Goal: Task Accomplishment & Management: Manage account settings

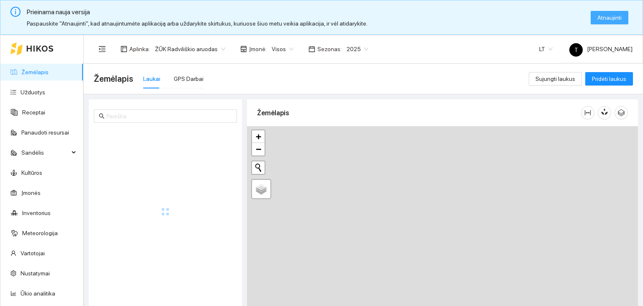
click at [601, 17] on span "Atnaujinti" at bounding box center [609, 17] width 24 height 9
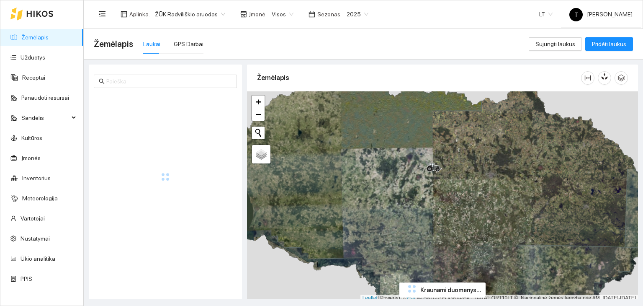
click at [358, 12] on span "2025" at bounding box center [358, 14] width 22 height 13
click at [344, 110] on div "2026" at bounding box center [349, 110] width 21 height 9
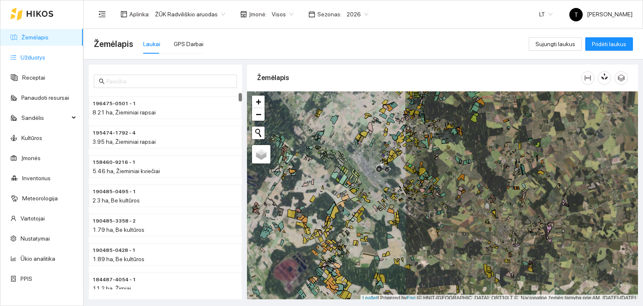
click at [39, 54] on link "Užduotys" at bounding box center [33, 57] width 25 height 7
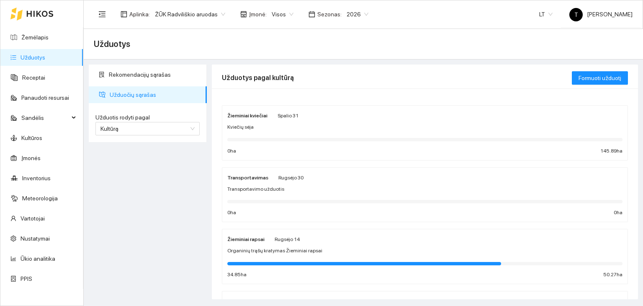
click at [285, 116] on span "Spalio 31" at bounding box center [288, 116] width 21 height 6
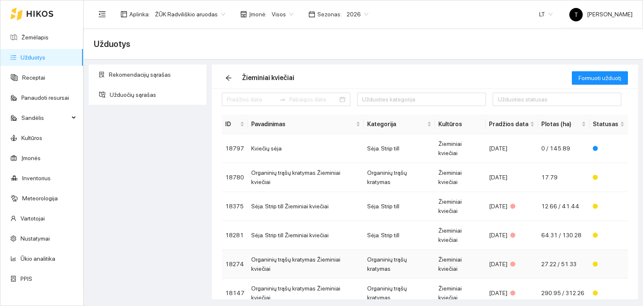
scroll to position [11, 0]
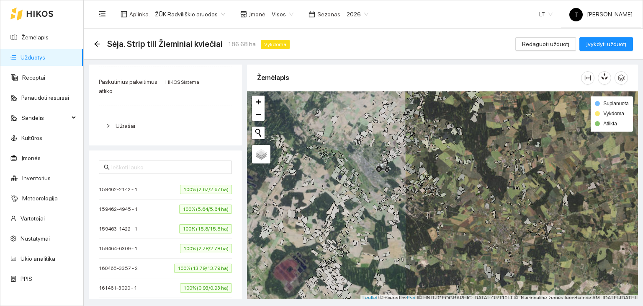
scroll to position [100, 0]
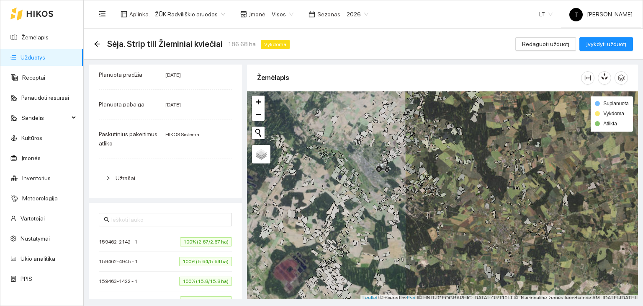
click at [199, 243] on span "100% (2.67/2.67 ha)" at bounding box center [206, 241] width 52 height 9
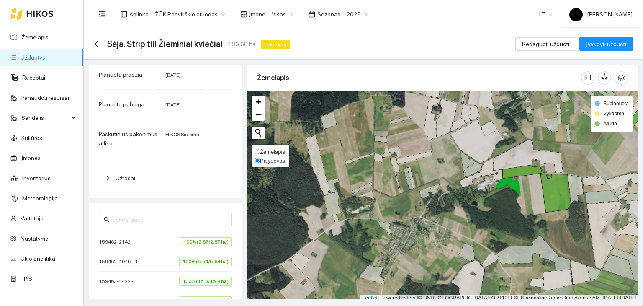
click at [268, 150] on span "Žemėlapis" at bounding box center [272, 152] width 25 height 6
click at [260, 150] on input "Žemėlapis" at bounding box center [256, 151] width 5 height 5
radio input "true"
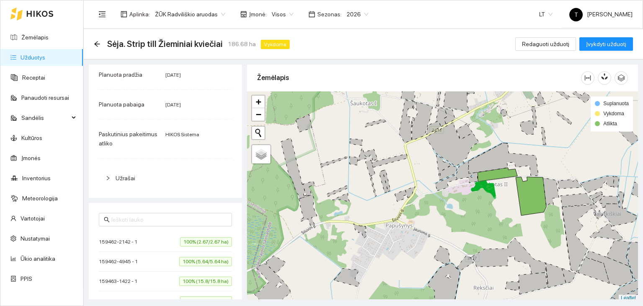
scroll to position [2, 0]
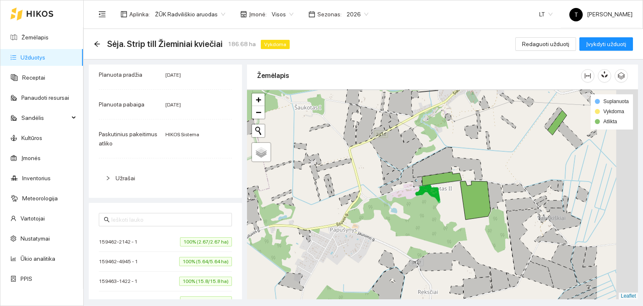
drag, startPoint x: 499, startPoint y: 203, endPoint x: 439, endPoint y: 209, distance: 60.6
click at [439, 209] on div "+ − Nieko nerasta. Bandykite dar kartą. Žemėlapis Palydovas Leaflet Suplanuota …" at bounding box center [442, 194] width 391 height 210
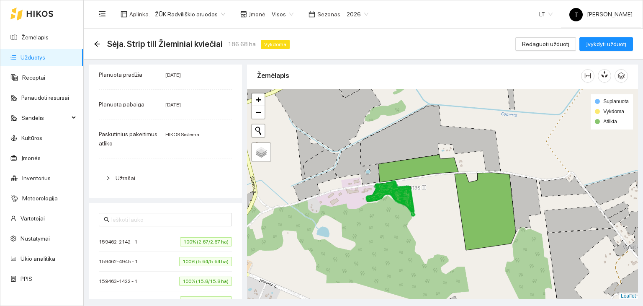
click at [196, 238] on span "100% (2.67/2.67 ha)" at bounding box center [206, 241] width 52 height 9
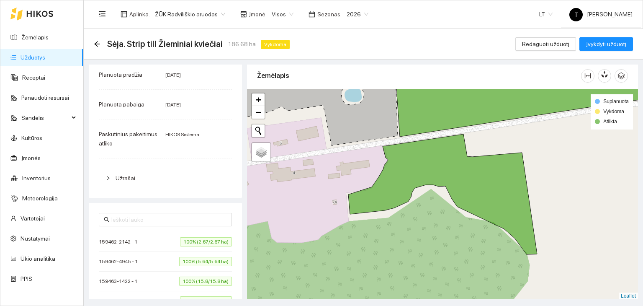
click at [206, 259] on span "100% (5.64/5.64 ha)" at bounding box center [205, 261] width 53 height 9
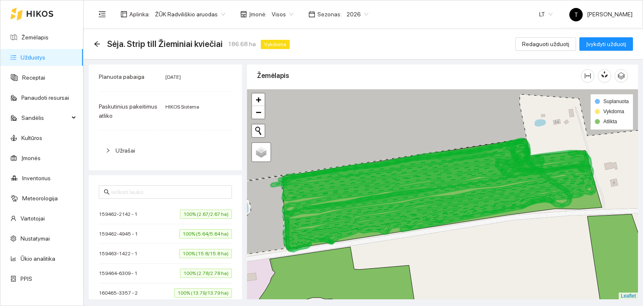
scroll to position [141, 0]
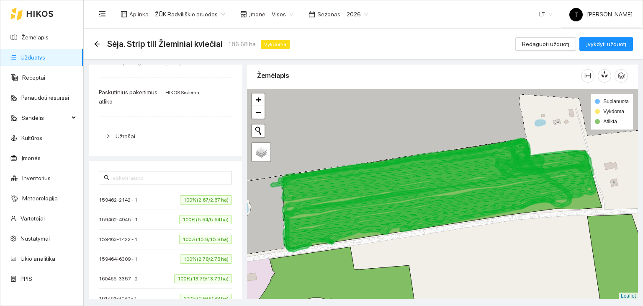
click at [213, 199] on span "100% (2.67/2.67 ha)" at bounding box center [206, 199] width 52 height 9
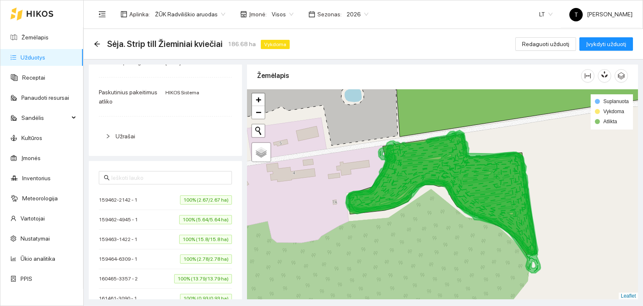
click at [205, 243] on li "159463-1422 - 1 100% (15.8/15.8 ha)" at bounding box center [165, 239] width 133 height 20
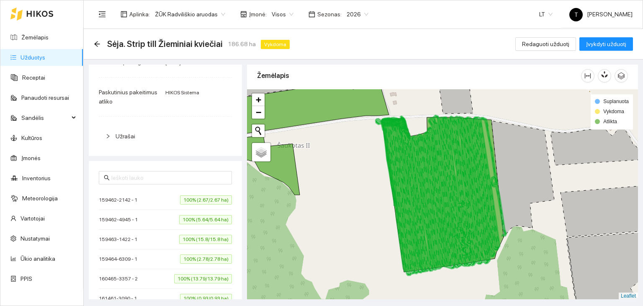
click at [196, 257] on span "100% (2.78/2.78 ha)" at bounding box center [206, 258] width 52 height 9
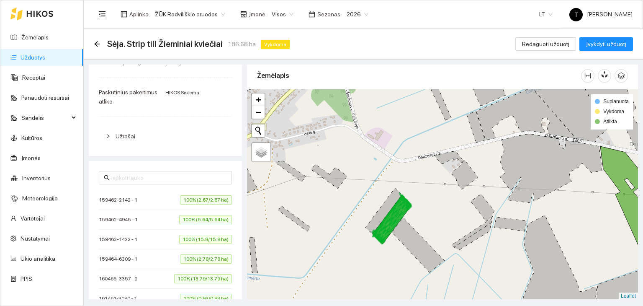
click at [191, 258] on span "100% (2.78/2.78 ha)" at bounding box center [206, 258] width 52 height 9
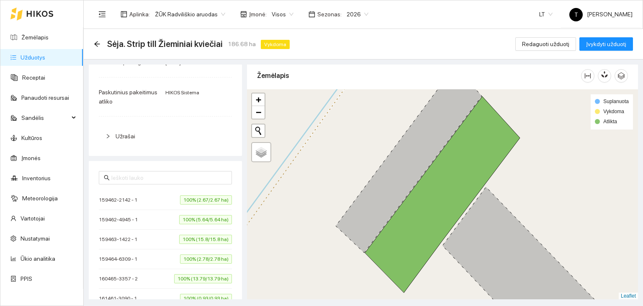
click at [204, 275] on span "100% (13.79/13.79 ha)" at bounding box center [203, 278] width 58 height 9
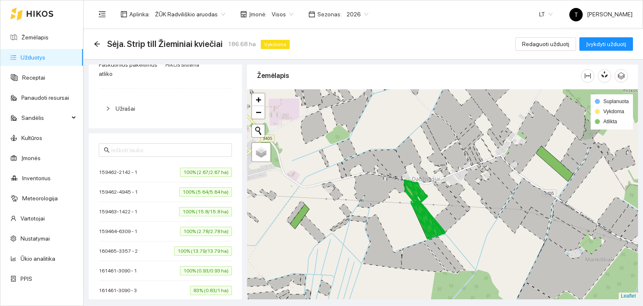
scroll to position [183, 0]
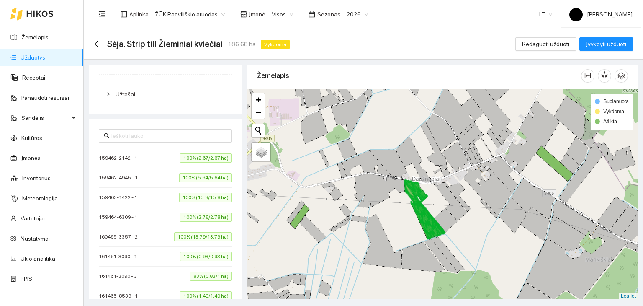
click at [209, 236] on span "100% (13.79/13.79 ha)" at bounding box center [203, 236] width 58 height 9
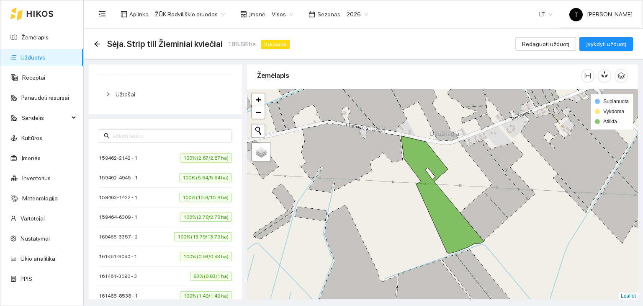
click at [210, 256] on span "100% (0.93/0.93 ha)" at bounding box center [206, 256] width 52 height 9
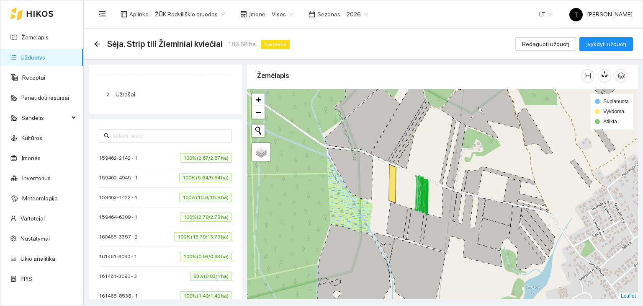
click at [212, 253] on span "100% (0.93/0.93 ha)" at bounding box center [206, 256] width 52 height 9
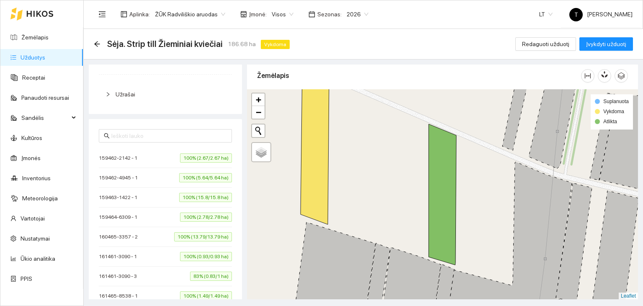
click at [209, 273] on span "83% (0.83/1 ha)" at bounding box center [211, 275] width 42 height 9
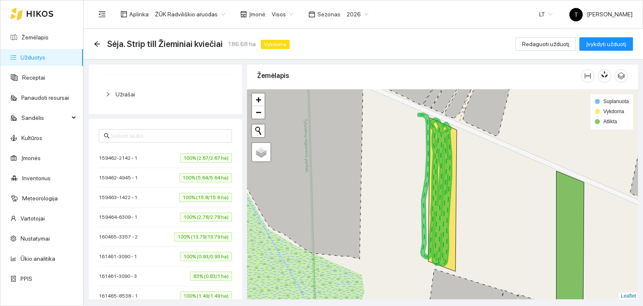
scroll to position [225, 0]
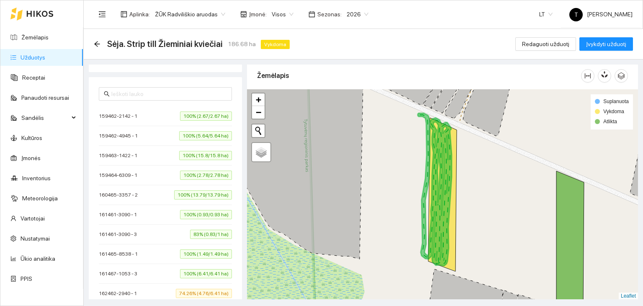
click at [209, 232] on span "83% (0.83/1 ha)" at bounding box center [211, 233] width 42 height 9
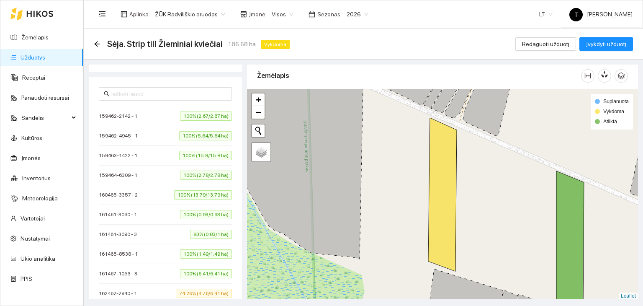
click at [209, 232] on span "83% (0.83/1 ha)" at bounding box center [211, 233] width 42 height 9
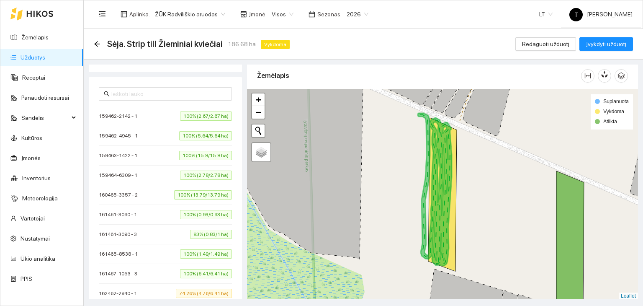
click at [207, 252] on span "100% (1.49/1.49 ha)" at bounding box center [206, 253] width 52 height 9
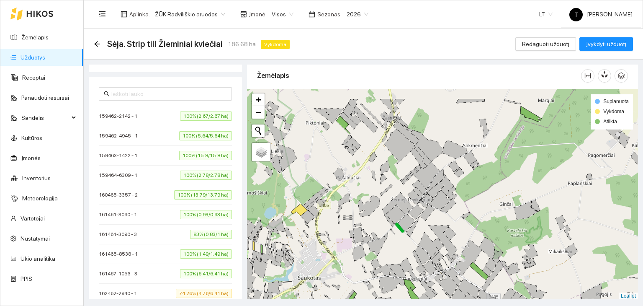
drag, startPoint x: 404, startPoint y: 141, endPoint x: 404, endPoint y: 171, distance: 30.6
click at [404, 171] on div "+ − Nieko nerasta. Bandykite dar kartą. Žemėlapis Palydovas Leaflet Suplanuota …" at bounding box center [442, 194] width 391 height 210
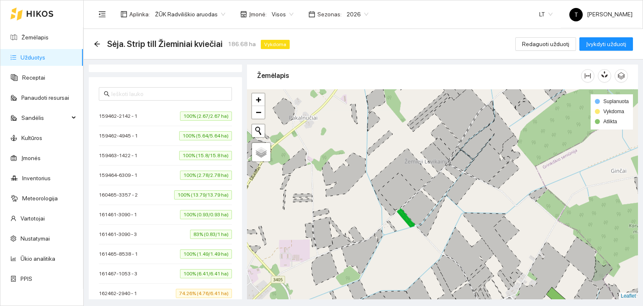
click at [206, 252] on span "100% (1.49/1.49 ha)" at bounding box center [206, 253] width 52 height 9
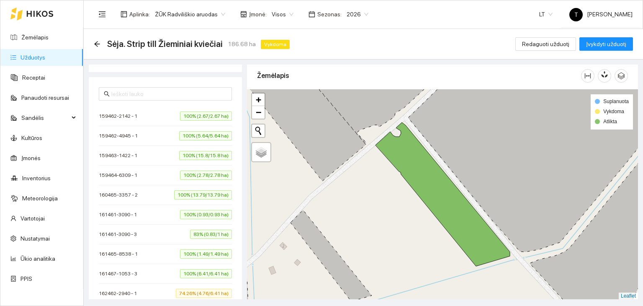
click at [206, 269] on span "100% (6.41/6.41 ha)" at bounding box center [206, 273] width 52 height 9
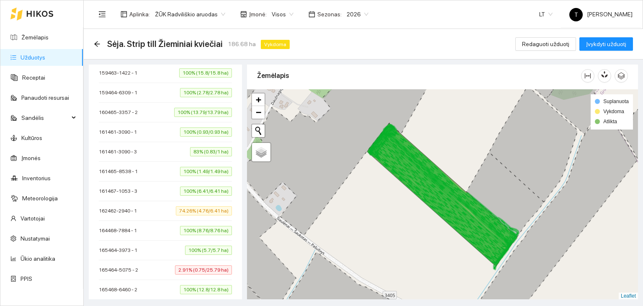
scroll to position [309, 0]
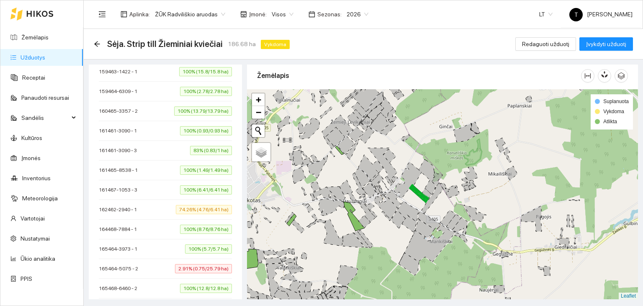
click at [216, 186] on span "100% (6.41/6.41 ha)" at bounding box center [206, 189] width 52 height 9
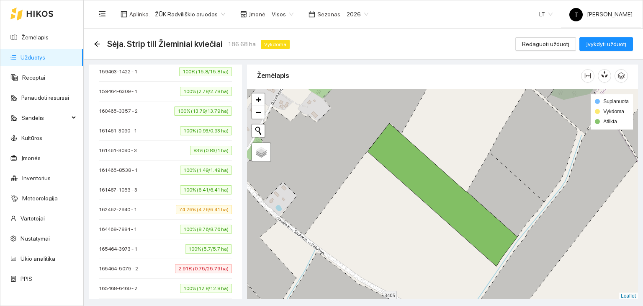
click at [201, 207] on span "74.26% (4.76/6.41 ha)" at bounding box center [204, 209] width 56 height 9
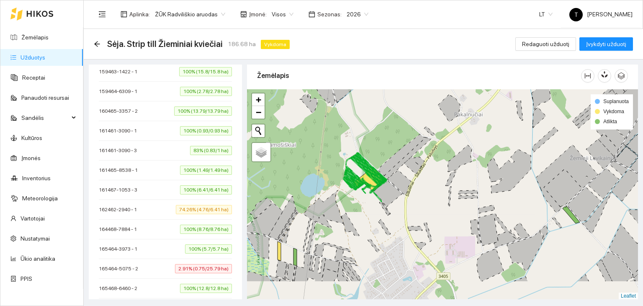
drag, startPoint x: 398, startPoint y: 266, endPoint x: 388, endPoint y: 226, distance: 40.4
click at [388, 226] on div "+ − Nieko nerasta. Bandykite dar kartą. Žemėlapis Palydovas Leaflet Suplanuota …" at bounding box center [442, 194] width 391 height 210
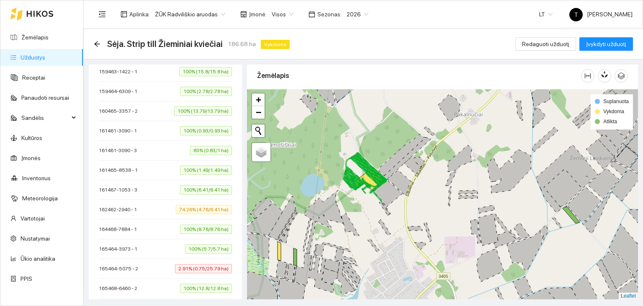
click at [206, 207] on span "74.26% (4.76/6.41 ha)" at bounding box center [204, 209] width 56 height 9
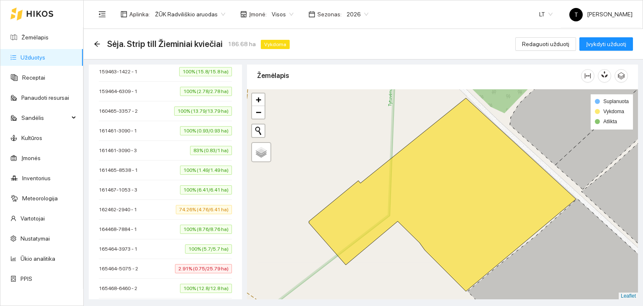
click at [207, 229] on span "100% (8.76/8.76 ha)" at bounding box center [206, 228] width 52 height 9
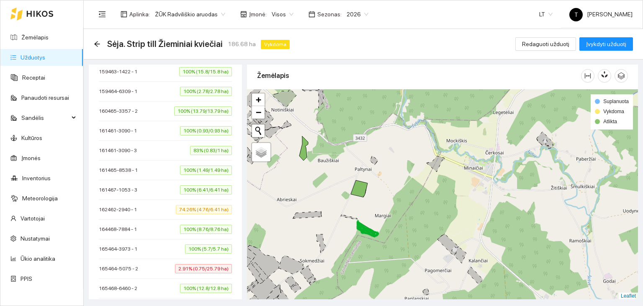
click at [211, 245] on span "100% (5.7/5.7 ha)" at bounding box center [208, 248] width 47 height 9
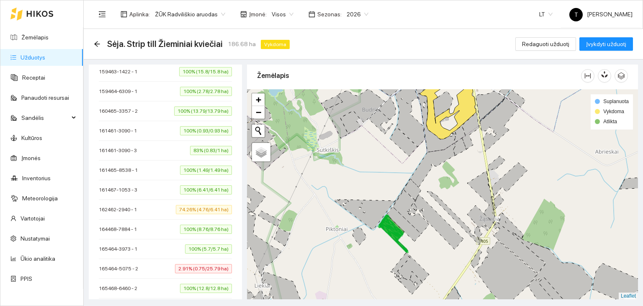
click at [202, 264] on span "2.91% (0.75/25.79 ha)" at bounding box center [203, 268] width 57 height 9
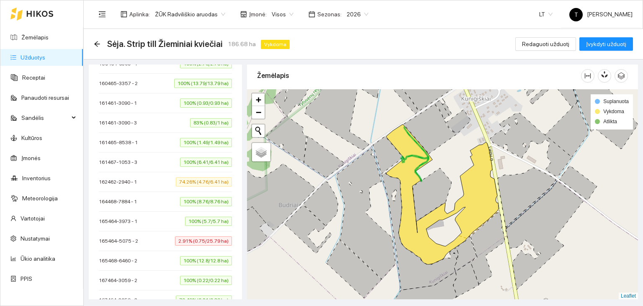
scroll to position [351, 0]
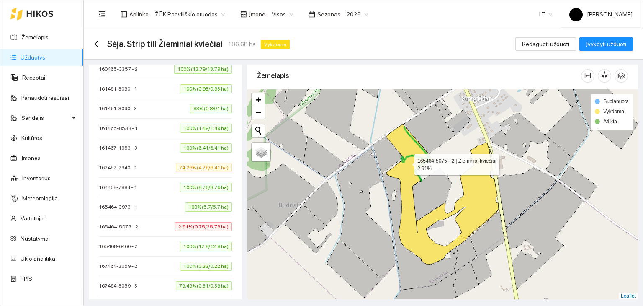
click at [407, 162] on icon at bounding box center [442, 194] width 112 height 140
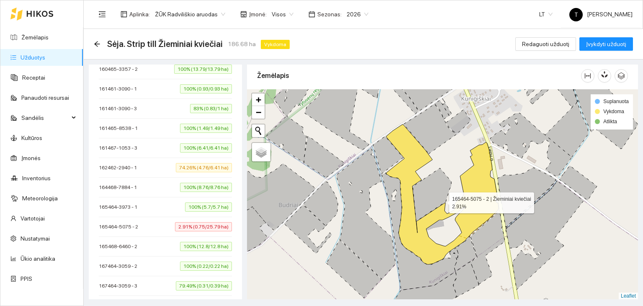
click at [407, 162] on icon at bounding box center [442, 194] width 112 height 140
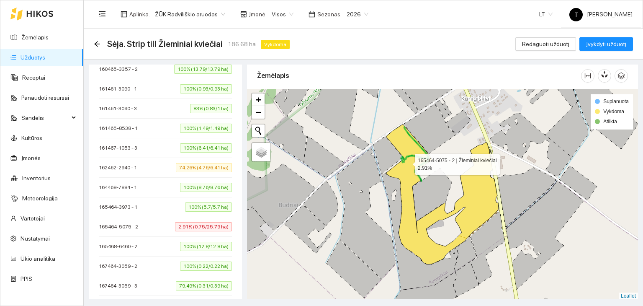
click at [407, 162] on icon at bounding box center [442, 194] width 112 height 140
click at [198, 222] on span "2.91% (0.75/25.79 ha)" at bounding box center [203, 226] width 57 height 9
click at [194, 242] on span "100% (12.8/12.8 ha)" at bounding box center [206, 246] width 52 height 9
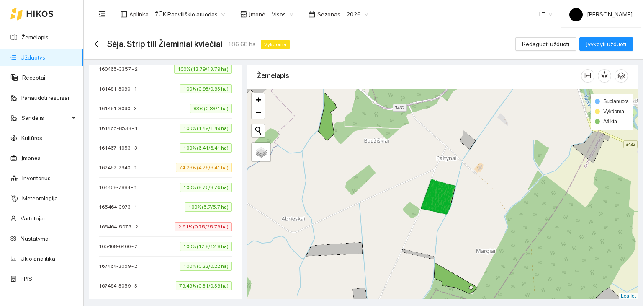
click at [191, 263] on span "100% (0.22/0.22 ha)" at bounding box center [206, 265] width 52 height 9
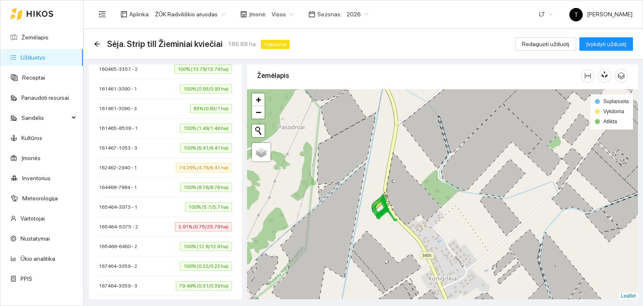
click at [208, 263] on span "100% (0.22/0.22 ha)" at bounding box center [206, 265] width 52 height 9
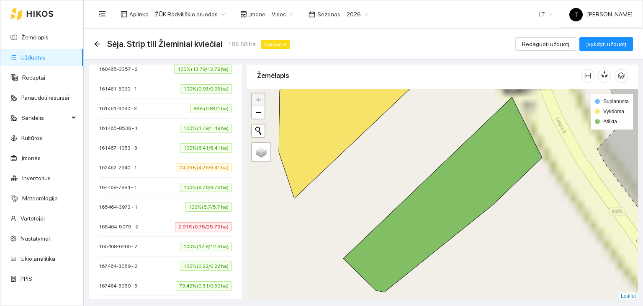
click at [202, 281] on span "79.49% (0.31/0.39 ha)" at bounding box center [204, 285] width 56 height 9
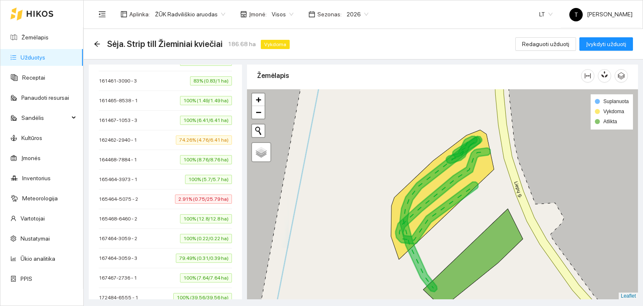
scroll to position [393, 0]
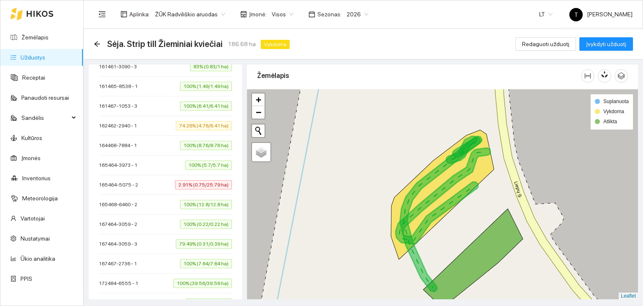
click at [212, 259] on span "100% (7.64/7.64 ha)" at bounding box center [206, 263] width 52 height 9
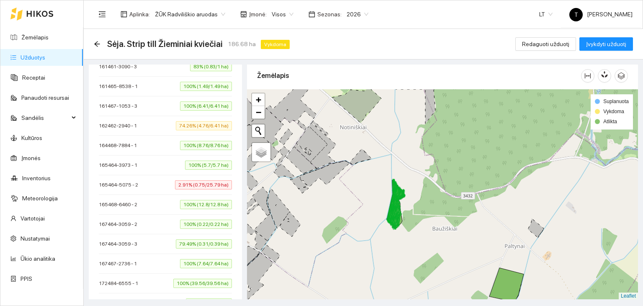
click at [209, 261] on span "100% (7.64/7.64 ha)" at bounding box center [206, 263] width 52 height 9
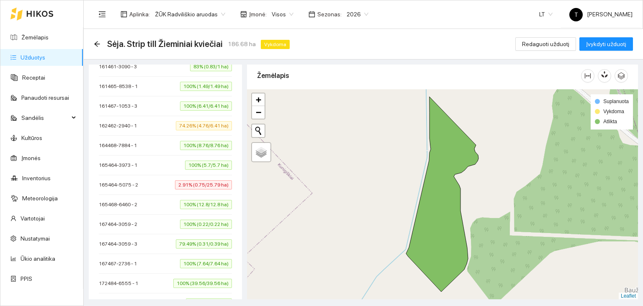
click at [197, 278] on span "100% (39.56/39.56 ha)" at bounding box center [202, 282] width 59 height 9
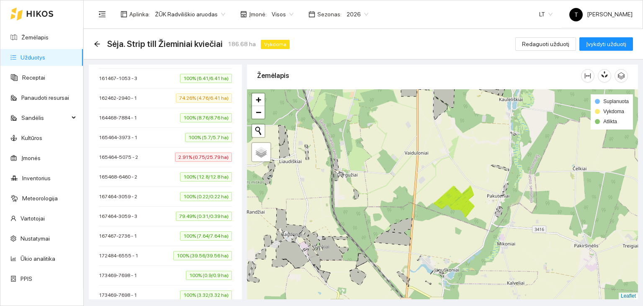
scroll to position [434, 0]
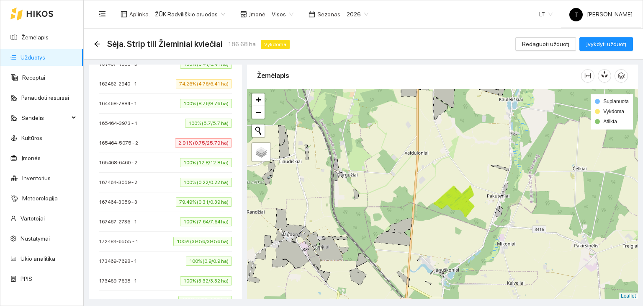
click at [206, 257] on span "100% (0.9/0.9 ha)" at bounding box center [209, 260] width 46 height 9
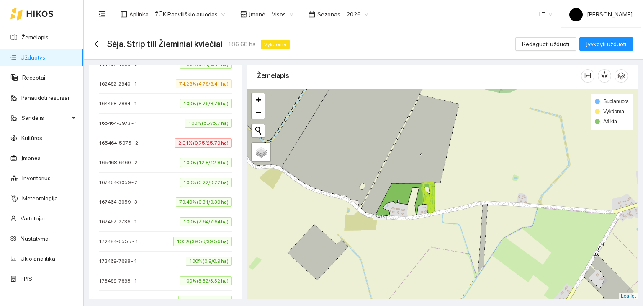
click at [211, 158] on span "100% (12.8/12.8 ha)" at bounding box center [206, 162] width 52 height 9
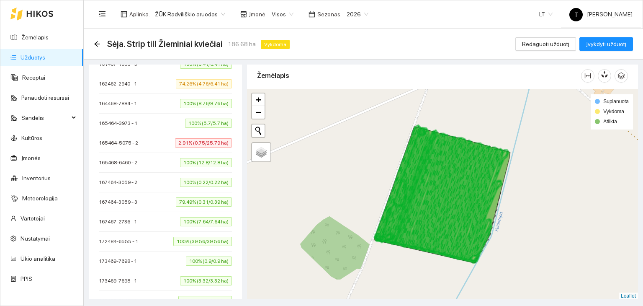
click at [200, 180] on span "100% (0.22/0.22 ha)" at bounding box center [206, 181] width 52 height 9
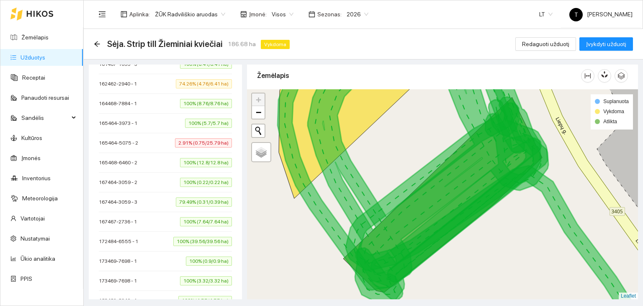
click at [209, 217] on span "100% (7.64/7.64 ha)" at bounding box center [206, 221] width 52 height 9
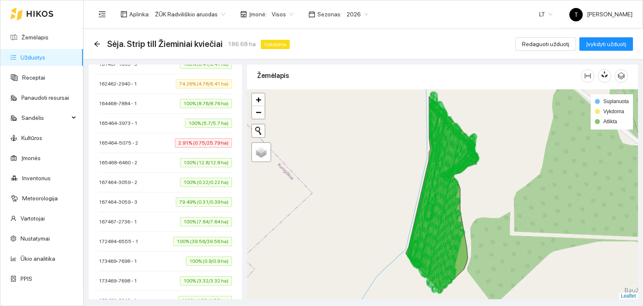
click at [205, 238] on span "100% (39.56/39.56 ha)" at bounding box center [202, 240] width 59 height 9
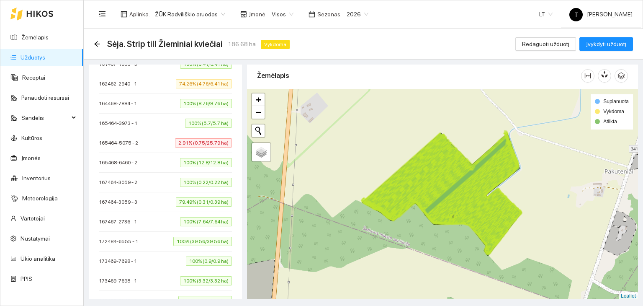
click at [203, 276] on span "100% (3.32/3.32 ha)" at bounding box center [206, 280] width 52 height 9
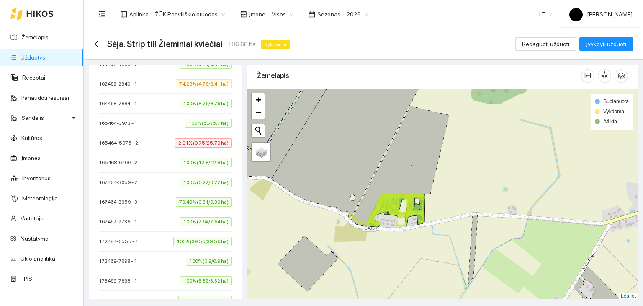
click at [198, 256] on span "100% (0.9/0.9 ha)" at bounding box center [209, 260] width 46 height 9
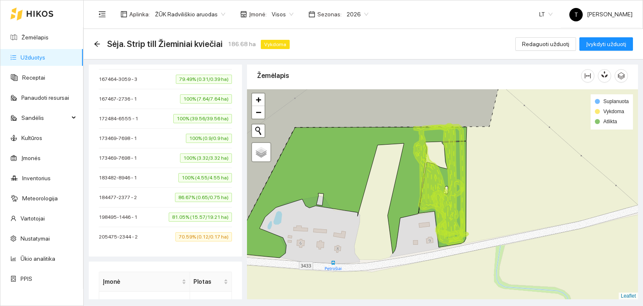
scroll to position [560, 0]
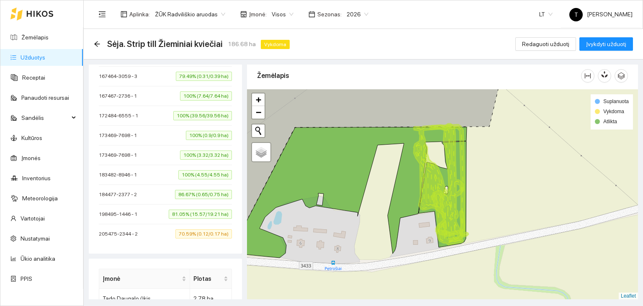
click at [206, 170] on span "100% (4.55/4.55 ha)" at bounding box center [205, 174] width 54 height 9
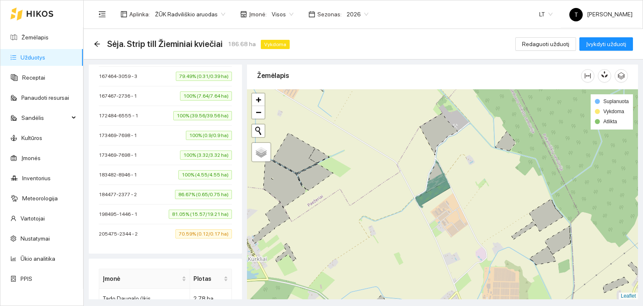
click at [198, 150] on span "100% (3.32/3.32 ha)" at bounding box center [206, 154] width 52 height 9
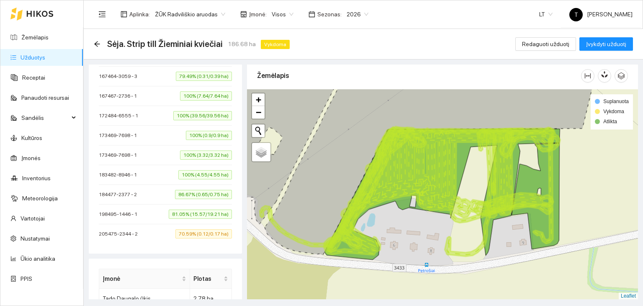
click at [189, 172] on span "100% (4.55/4.55 ha)" at bounding box center [205, 174] width 54 height 9
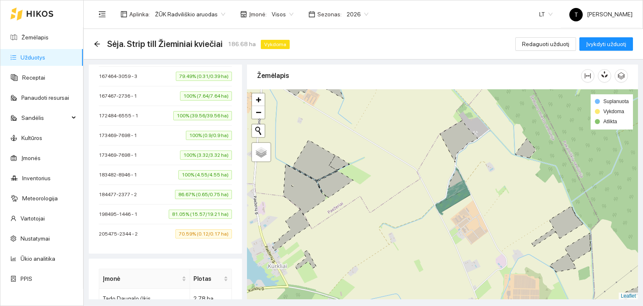
click at [209, 209] on span "81.05% (15.57/19.21 ha)" at bounding box center [200, 213] width 63 height 9
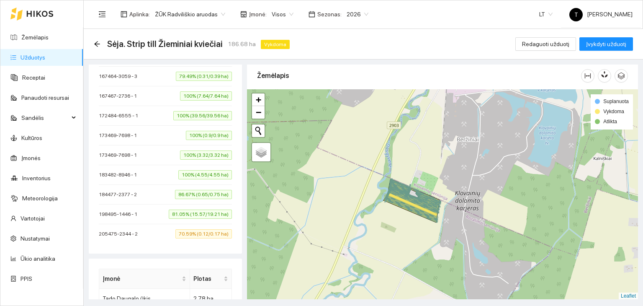
click at [192, 229] on span "70.59% (0.12/0.17 ha)" at bounding box center [203, 233] width 57 height 9
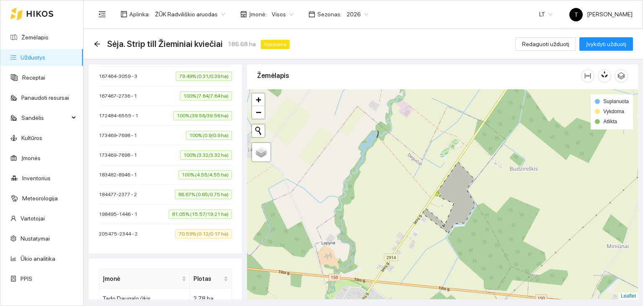
click at [199, 229] on span "70.59% (0.12/0.17 ha)" at bounding box center [203, 233] width 57 height 9
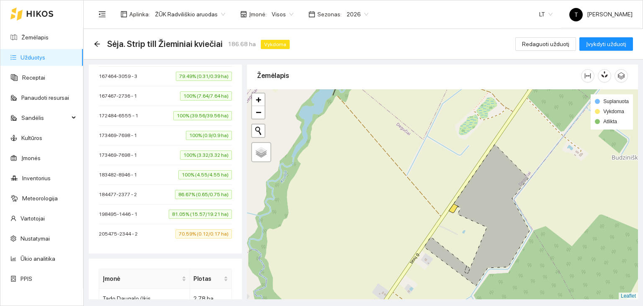
click at [193, 151] on span "100% (3.32/3.32 ha)" at bounding box center [206, 154] width 52 height 9
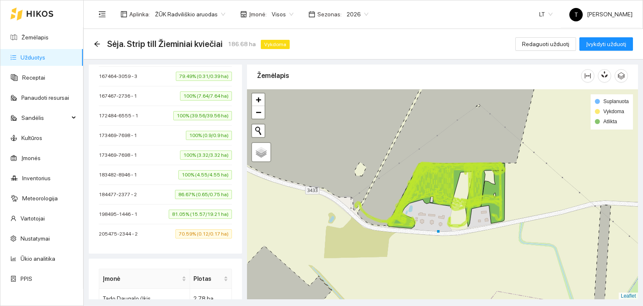
click at [213, 170] on span "100% (4.55/4.55 ha)" at bounding box center [205, 174] width 54 height 9
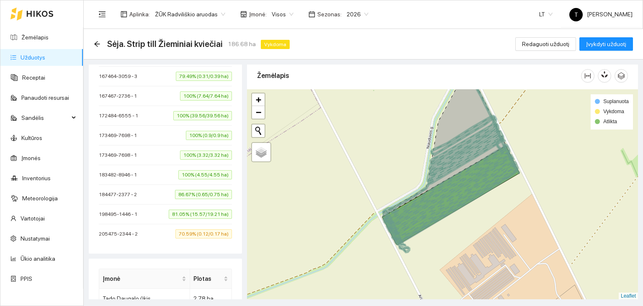
click at [206, 171] on span "100% (4.55/4.55 ha)" at bounding box center [205, 174] width 54 height 9
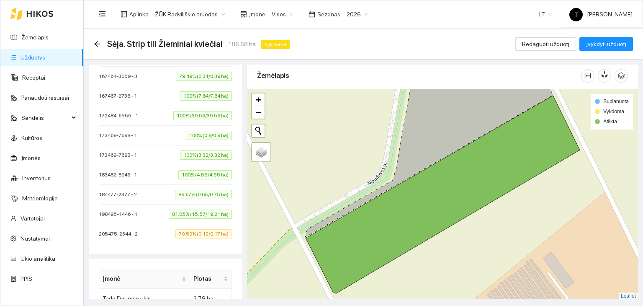
click at [200, 190] on span "86.67% (0.65/0.75 ha)" at bounding box center [203, 194] width 57 height 9
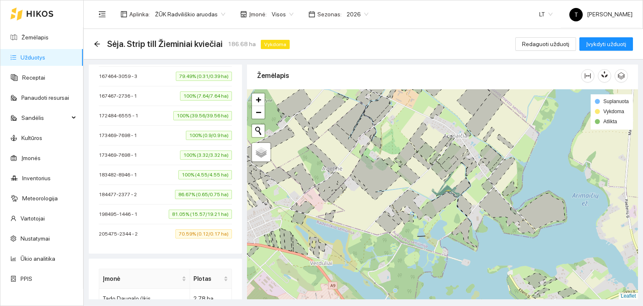
click at [208, 209] on span "81.05% (15.57/19.21 ha)" at bounding box center [200, 213] width 63 height 9
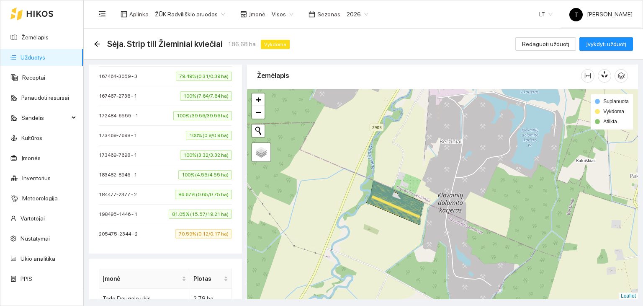
click at [198, 229] on span "70.59% (0.12/0.17 ha)" at bounding box center [203, 233] width 57 height 9
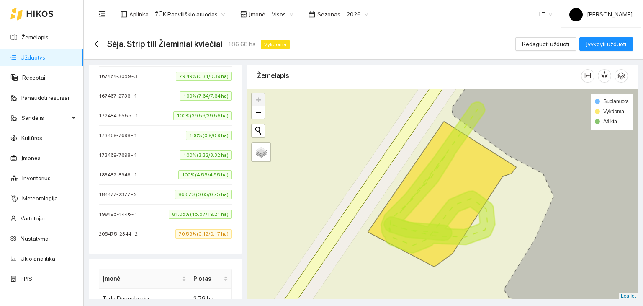
click at [182, 209] on span "81.05% (15.57/19.21 ha)" at bounding box center [200, 213] width 63 height 9
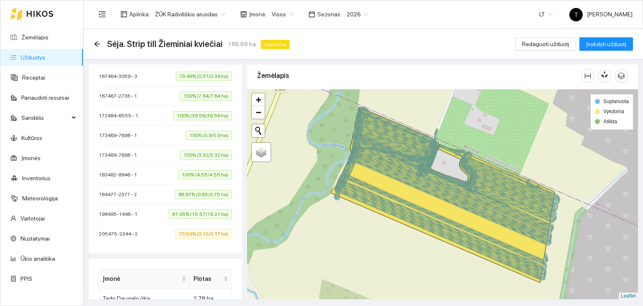
click at [189, 229] on span "70.59% (0.12/0.17 ha)" at bounding box center [203, 233] width 57 height 9
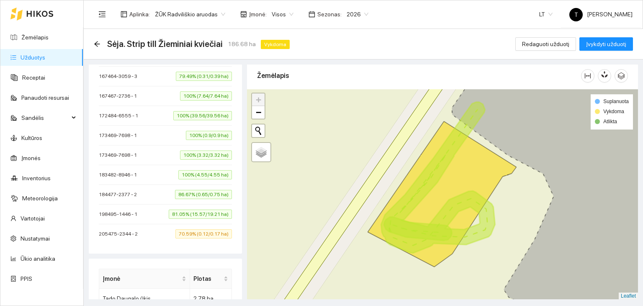
drag, startPoint x: 37, startPoint y: 15, endPoint x: 37, endPoint y: 20, distance: 4.2
click at [37, 15] on icon at bounding box center [39, 13] width 27 height 7
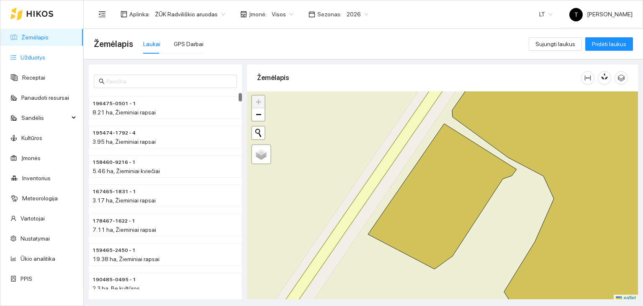
click at [41, 56] on link "Užduotys" at bounding box center [33, 57] width 25 height 7
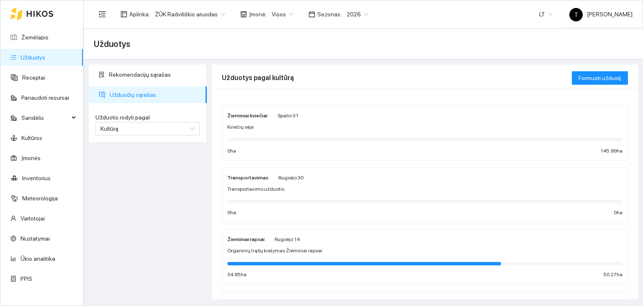
click at [302, 119] on div "Žieminiai kviečiai [DATE]" at bounding box center [424, 115] width 395 height 9
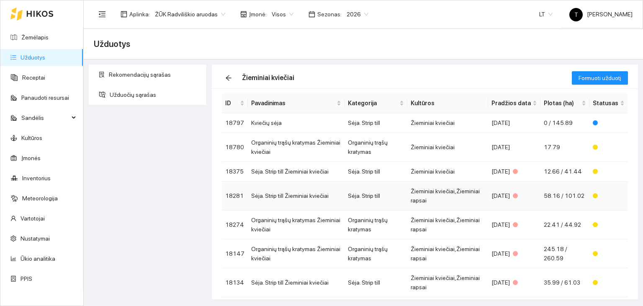
scroll to position [57, 0]
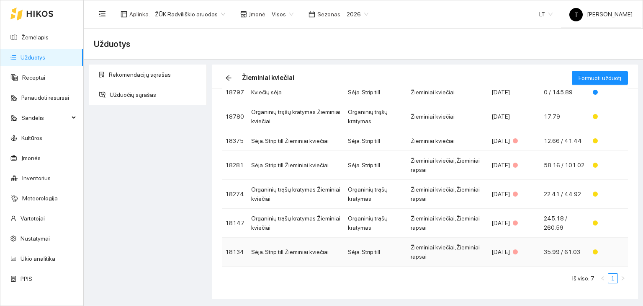
click at [326, 255] on td "Sėja. Strip till Žieminiai kviečiai" at bounding box center [296, 251] width 97 height 29
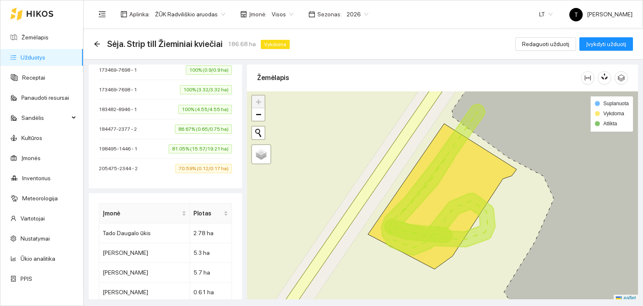
scroll to position [628, 0]
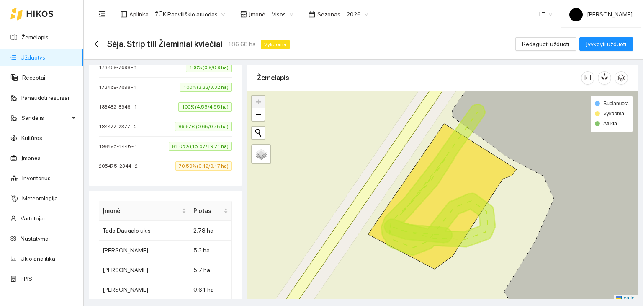
click at [207, 142] on span "81.05% (15.57/19.21 ha)" at bounding box center [200, 145] width 63 height 9
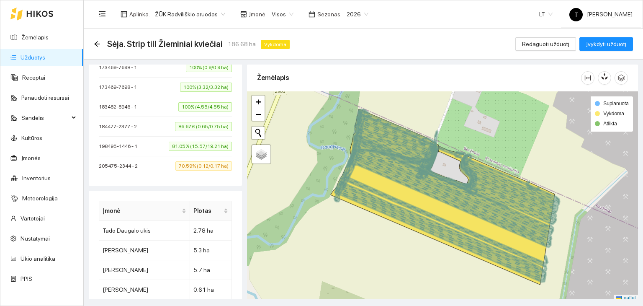
click at [247, 91] on div at bounding box center [247, 91] width 0 height 0
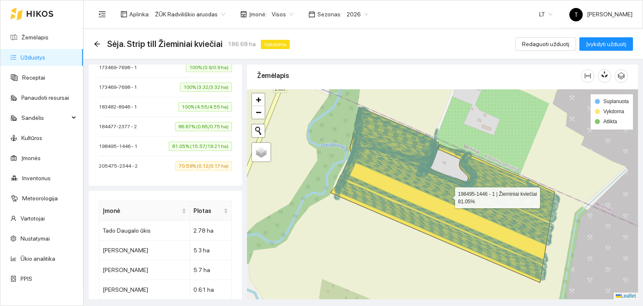
click at [380, 182] on icon at bounding box center [443, 194] width 224 height 175
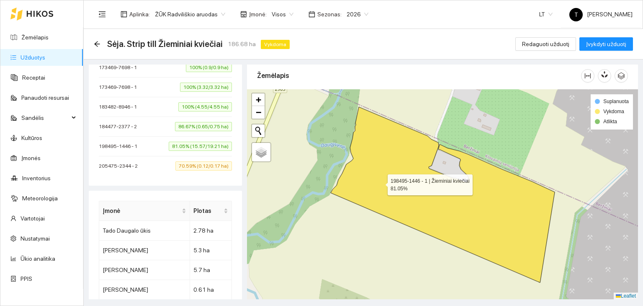
click at [380, 182] on icon at bounding box center [443, 194] width 224 height 175
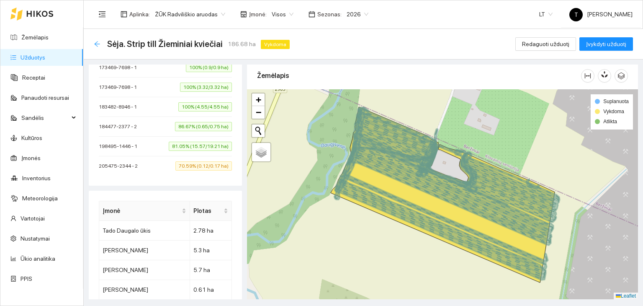
click at [99, 43] on icon "arrow-left" at bounding box center [97, 44] width 7 height 7
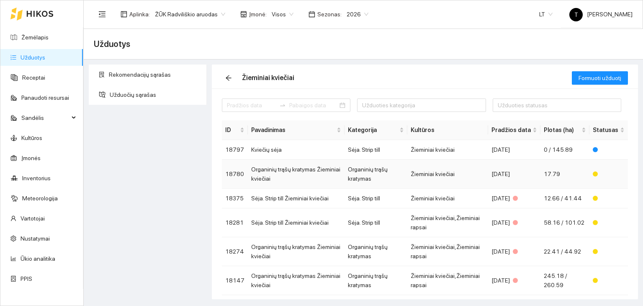
click at [459, 172] on td "Žieminiai kviečiai" at bounding box center [447, 173] width 81 height 29
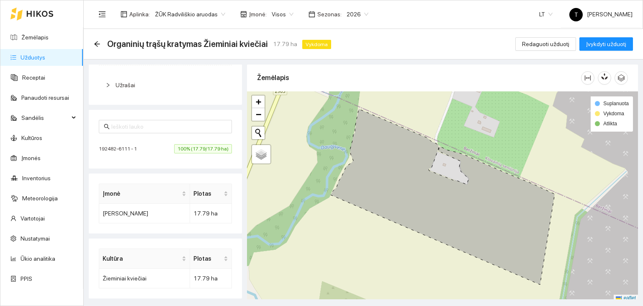
scroll to position [193, 0]
click at [184, 148] on span "100% (17.79/17.79 ha)" at bounding box center [203, 147] width 58 height 9
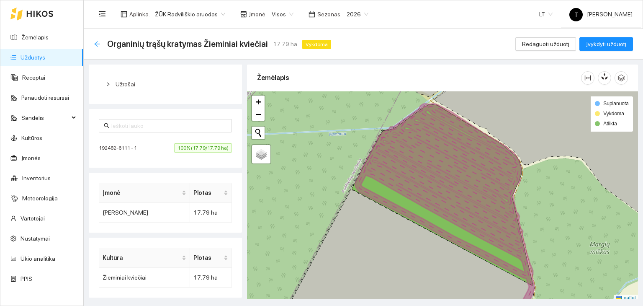
click at [95, 44] on icon "arrow-left" at bounding box center [96, 43] width 5 height 5
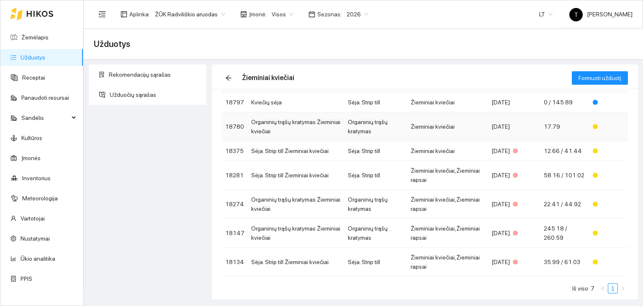
scroll to position [57, 0]
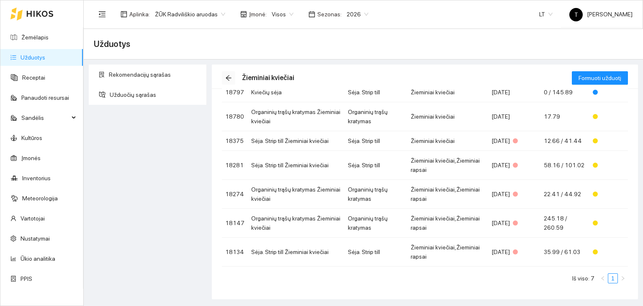
click at [229, 76] on icon "arrow-left" at bounding box center [228, 78] width 7 height 7
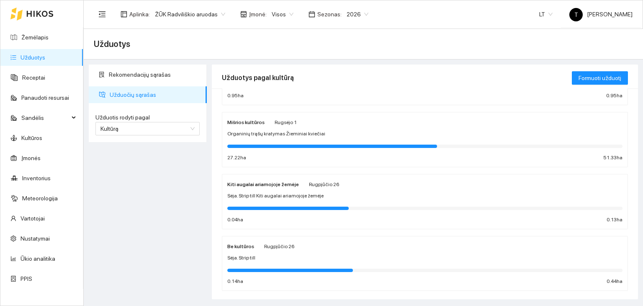
scroll to position [748, 0]
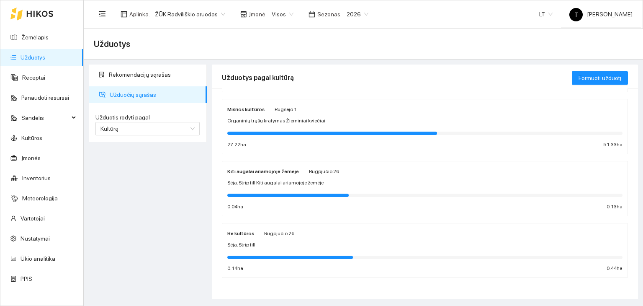
click at [387, 238] on div "Be kultūros [DATE] Sėja. Strip till 0.14 ha 0.44 ha" at bounding box center [424, 250] width 395 height 44
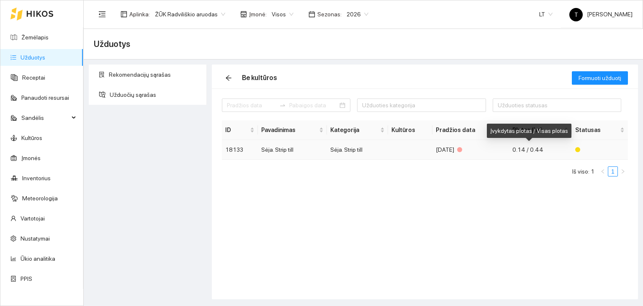
click at [522, 150] on span "0.14 / 0.44" at bounding box center [527, 149] width 31 height 7
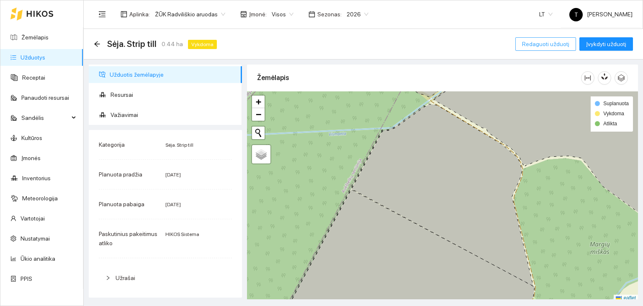
click at [556, 43] on span "Redaguoti užduotį" at bounding box center [545, 43] width 47 height 9
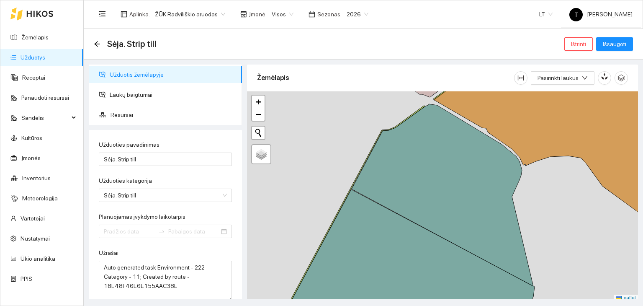
type input "[DATE]"
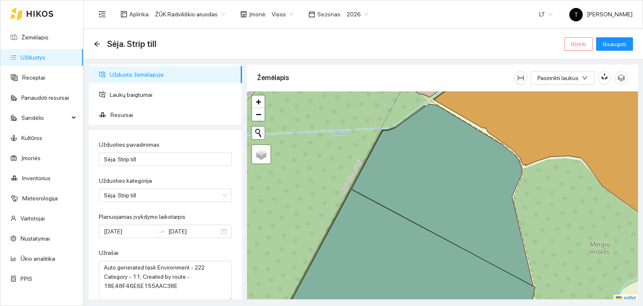
click at [583, 42] on span "Ištrinti" at bounding box center [578, 43] width 15 height 9
click at [580, 83] on span "Taip" at bounding box center [581, 84] width 11 height 9
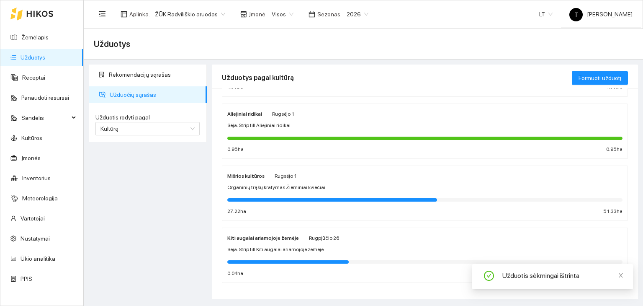
scroll to position [686, 0]
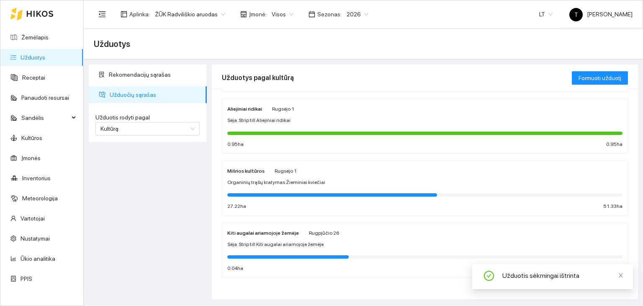
click at [370, 234] on div "Kiti augalai ariamojoje žemėje [DATE]" at bounding box center [424, 232] width 395 height 9
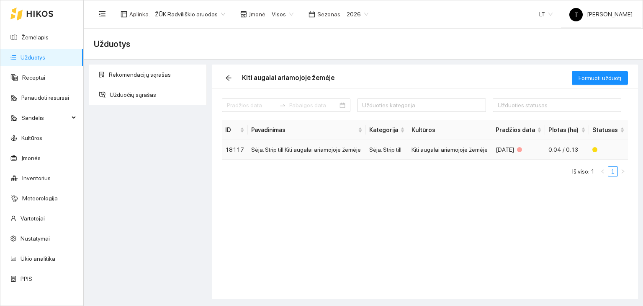
click at [519, 147] on div "[DATE]" at bounding box center [519, 149] width 46 height 9
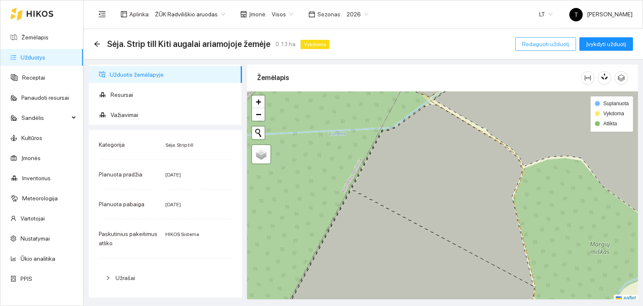
click at [564, 46] on span "Redaguoti užduotį" at bounding box center [545, 43] width 47 height 9
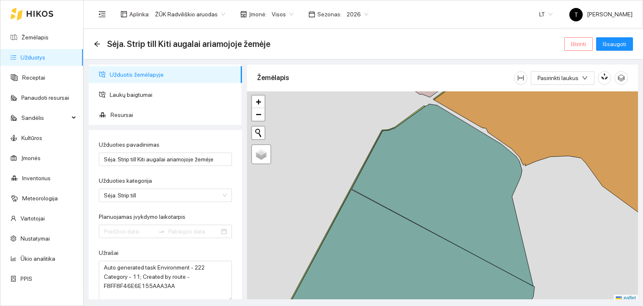
type input "[DATE]"
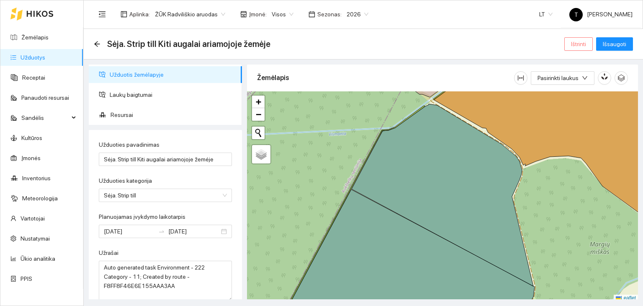
click at [576, 44] on span "Ištrinti" at bounding box center [578, 43] width 15 height 9
click at [579, 82] on span "Taip" at bounding box center [581, 84] width 11 height 9
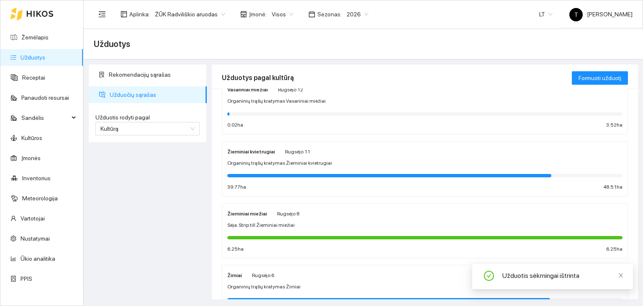
scroll to position [625, 0]
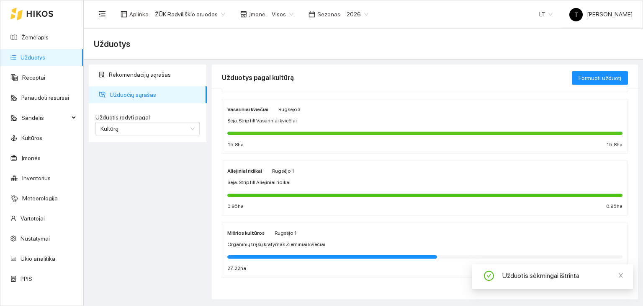
click at [337, 236] on div "Mišrios kultūros [DATE] Organinių trąšų kratymas Žieminiai kviečiai 27.22 ha 51…" at bounding box center [424, 250] width 395 height 44
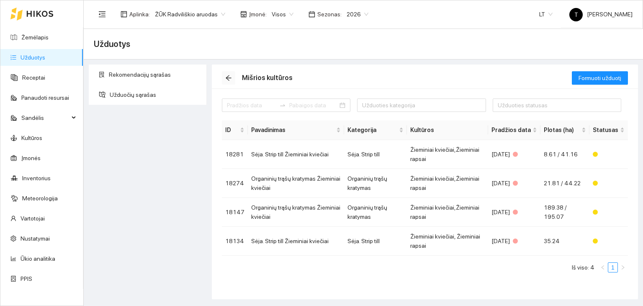
click at [226, 74] on button "button" at bounding box center [228, 77] width 13 height 13
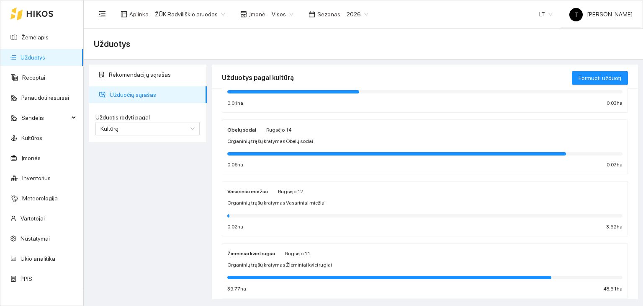
scroll to position [122, 0]
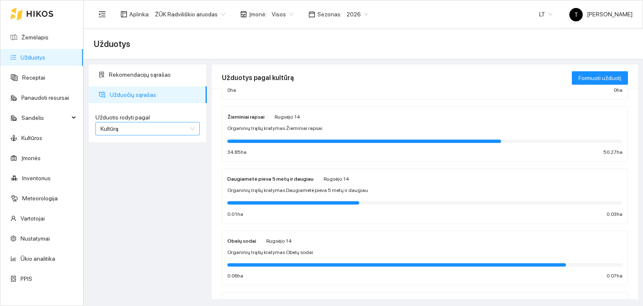
click at [153, 134] on span "Kultūrą" at bounding box center [147, 128] width 94 height 13
click at [148, 145] on div "Užduotį" at bounding box center [147, 144] width 94 height 9
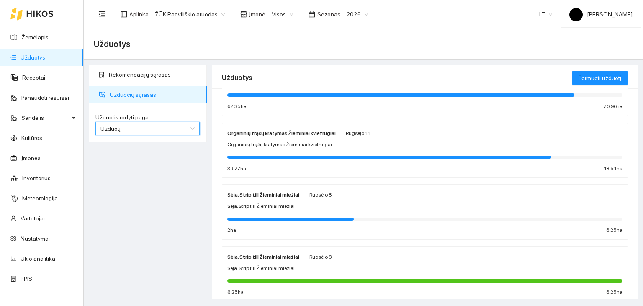
scroll to position [453, 0]
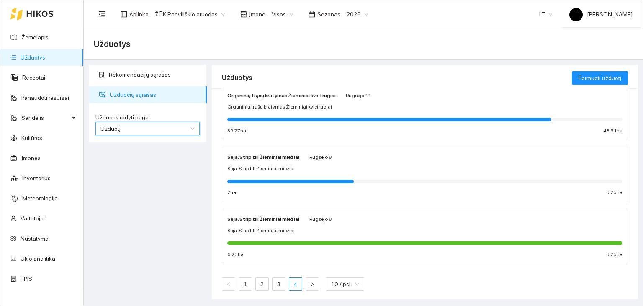
click at [295, 280] on link "4" at bounding box center [295, 284] width 13 height 13
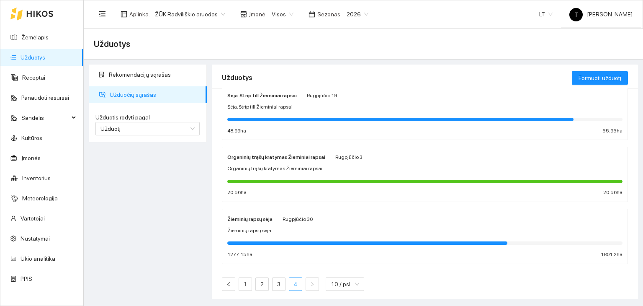
click at [295, 280] on link "4" at bounding box center [295, 284] width 13 height 13
click at [239, 281] on link "1" at bounding box center [245, 284] width 13 height 13
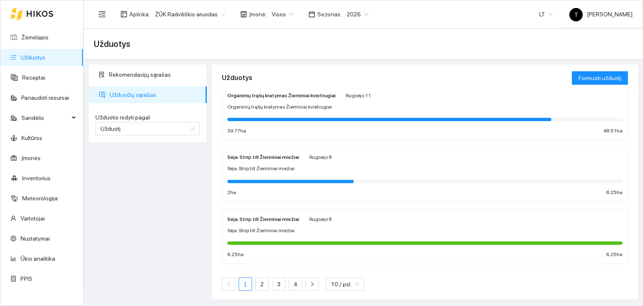
click at [367, 164] on div "Sėja. Strip till Žieminiai miežiai" at bounding box center [424, 168] width 395 height 8
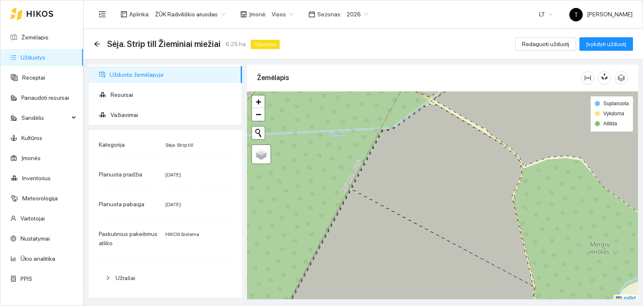
scroll to position [193, 0]
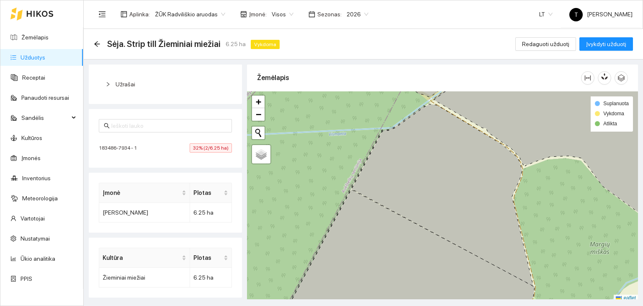
click at [216, 147] on span "32% (2/6.25 ha)" at bounding box center [211, 147] width 42 height 9
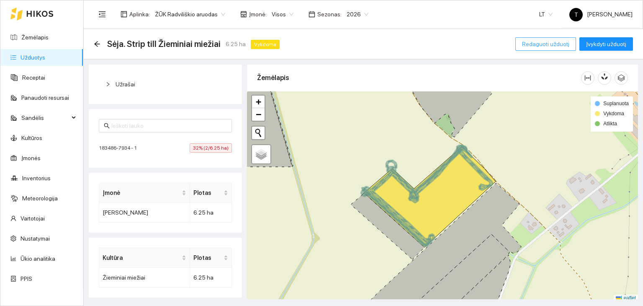
click at [565, 44] on span "Redaguoti užduotį" at bounding box center [545, 43] width 47 height 9
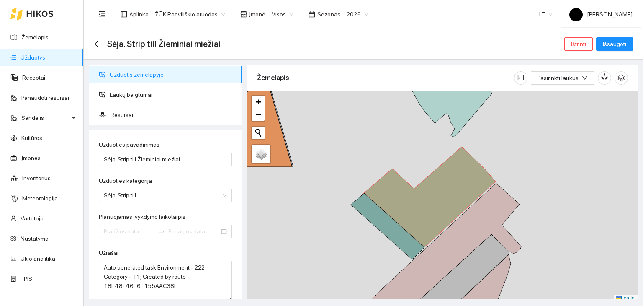
type input "Sėja. Strip till Žieminiai miežiai"
type textarea "Auto generated task Environment - 222 Category - 11; Created by route - 18E48F4…"
type input "[DATE]"
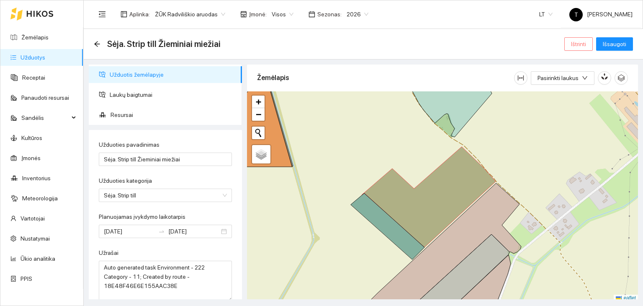
click at [584, 40] on span "Ištrinti" at bounding box center [578, 43] width 15 height 9
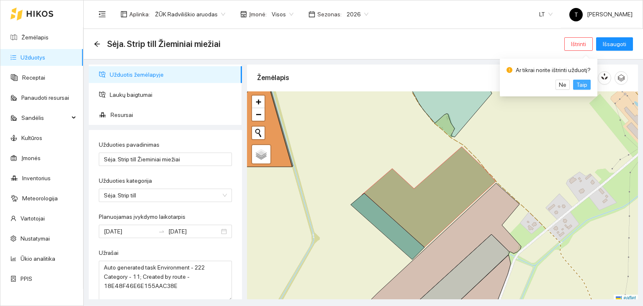
click at [582, 85] on span "Taip" at bounding box center [581, 84] width 11 height 9
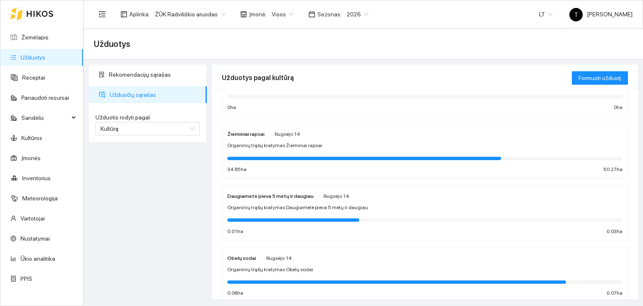
scroll to position [126, 0]
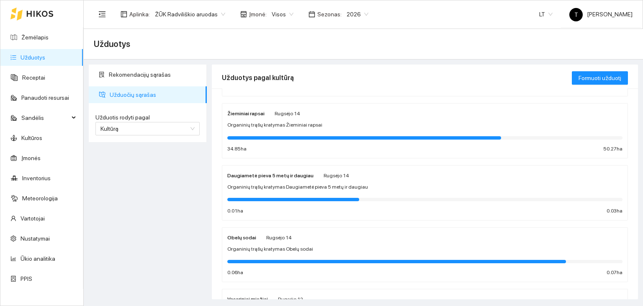
click at [338, 185] on span "Organinių trąšų kratymas Daugiametė pieva 5 metų ir daugiau" at bounding box center [297, 187] width 141 height 8
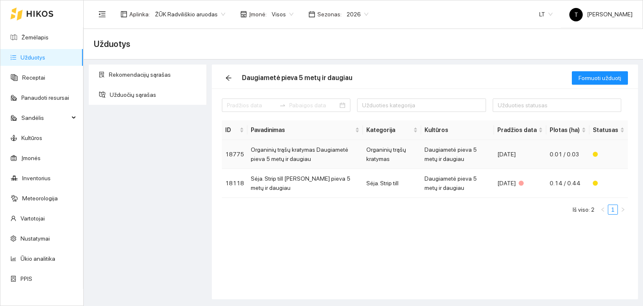
click at [506, 154] on td "[DATE]" at bounding box center [520, 154] width 52 height 29
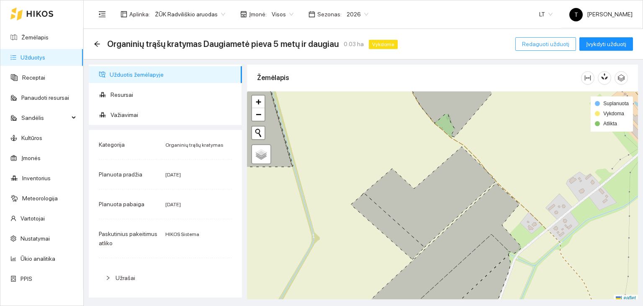
click at [563, 42] on span "Redaguoti užduotį" at bounding box center [545, 43] width 47 height 9
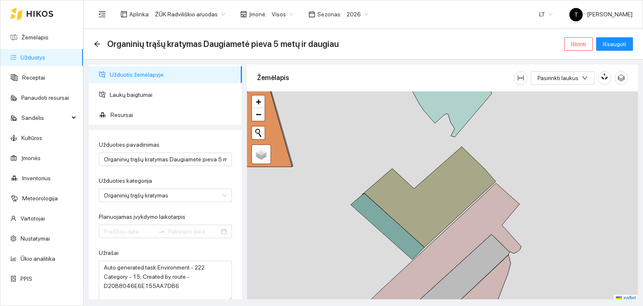
type input "[DATE]"
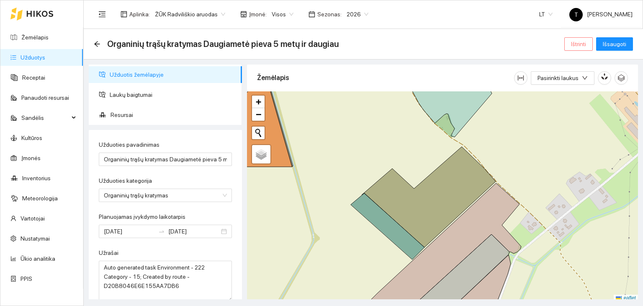
click at [581, 40] on span "Ištrinti" at bounding box center [578, 43] width 15 height 9
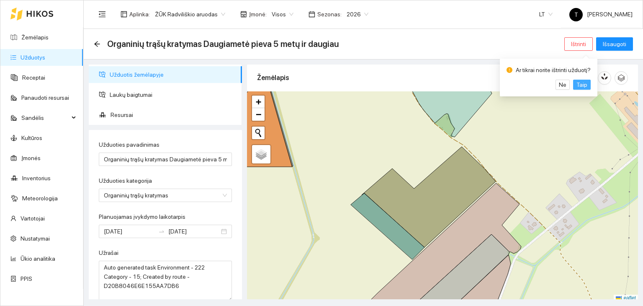
click at [578, 82] on span "Taip" at bounding box center [581, 84] width 11 height 9
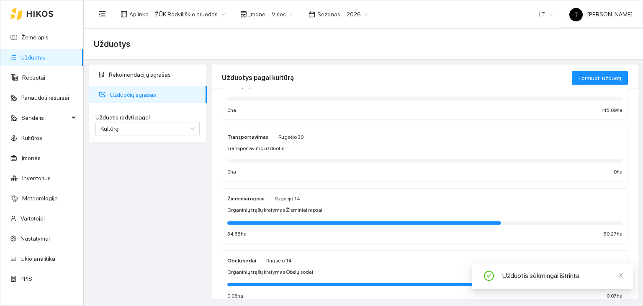
scroll to position [84, 0]
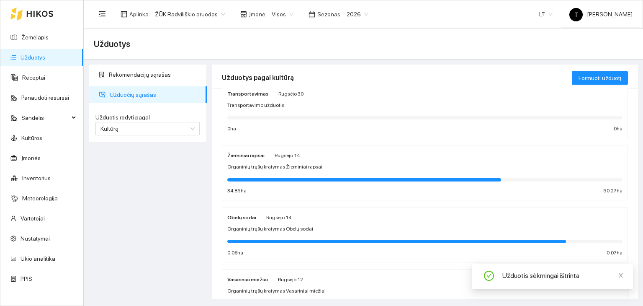
click at [300, 222] on div "Obelų sodai [DATE] Organinių trąšų kratymas Obelų sodai 0.06 ha 0.07 ha" at bounding box center [424, 234] width 395 height 44
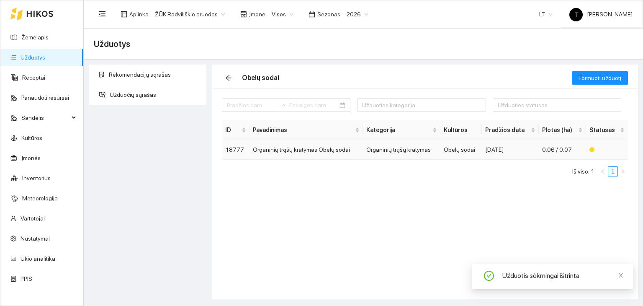
click at [517, 146] on div "[DATE]" at bounding box center [510, 149] width 50 height 9
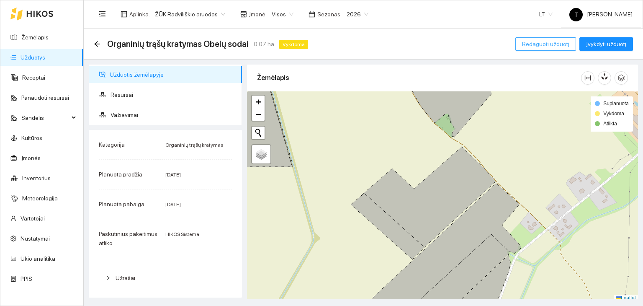
click at [564, 46] on span "Redaguoti užduotį" at bounding box center [545, 43] width 47 height 9
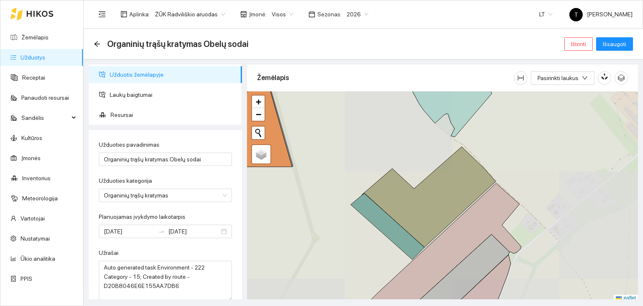
type input "[DATE]"
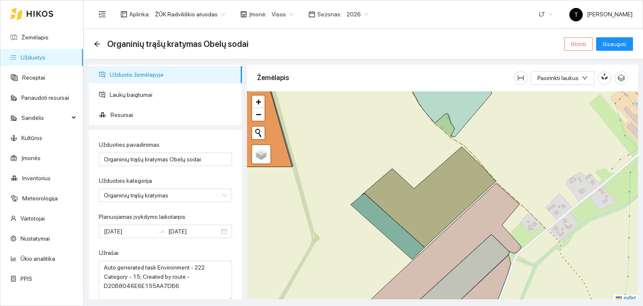
click at [588, 42] on button "Ištrinti" at bounding box center [578, 43] width 28 height 13
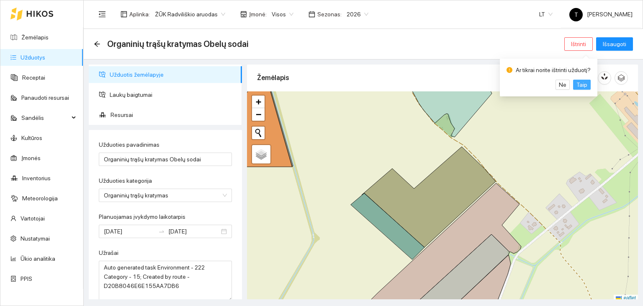
click at [581, 86] on span "Taip" at bounding box center [581, 84] width 11 height 9
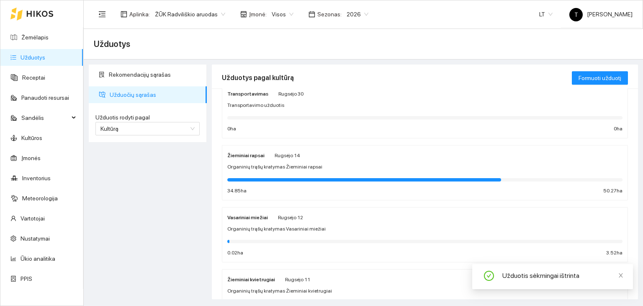
scroll to position [126, 0]
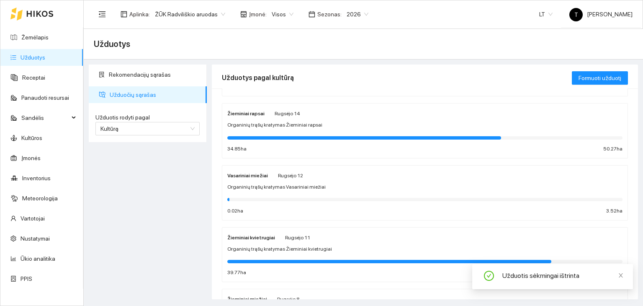
click at [336, 180] on div "Vasariniai miežiai [PERSON_NAME][DATE] Organinių trąšų kratymas Vasariniai miež…" at bounding box center [424, 192] width 395 height 44
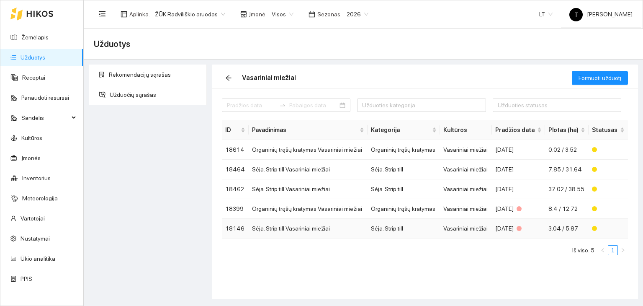
click at [343, 226] on td "Sėja. Strip till Vasariniai miežiai" at bounding box center [308, 228] width 119 height 20
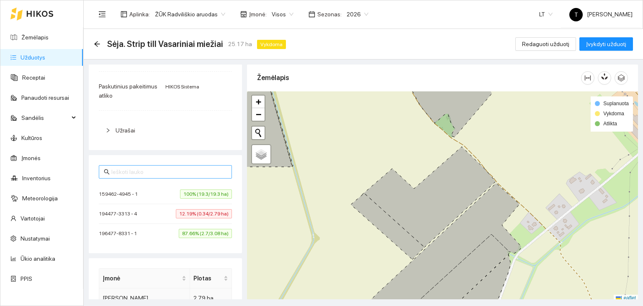
scroll to position [146, 0]
click at [199, 196] on span "100% (19.3/19.3 ha)" at bounding box center [206, 195] width 52 height 9
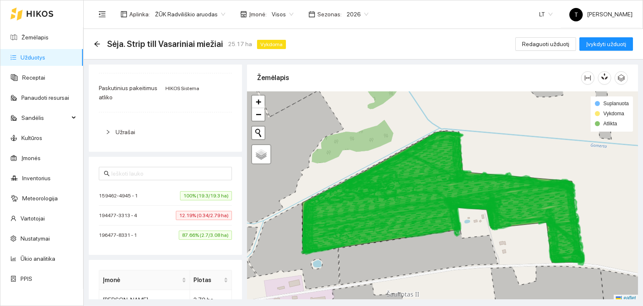
click at [367, 203] on icon at bounding box center [438, 196] width 267 height 48
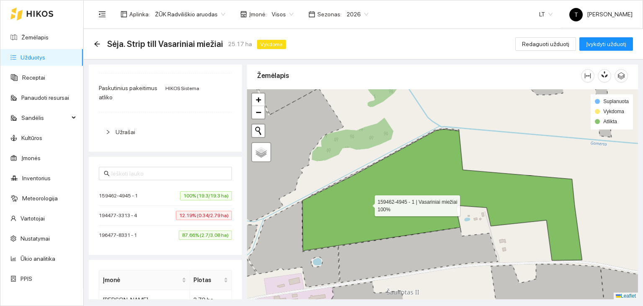
click at [367, 203] on icon at bounding box center [442, 194] width 280 height 131
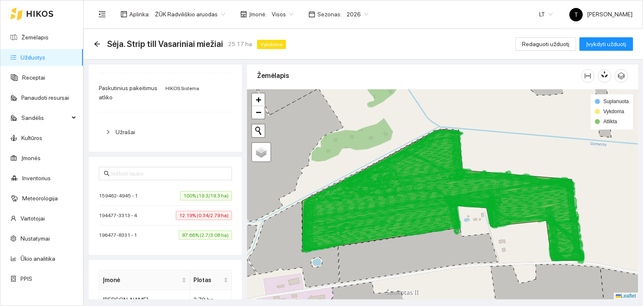
click at [375, 200] on icon at bounding box center [438, 194] width 267 height 48
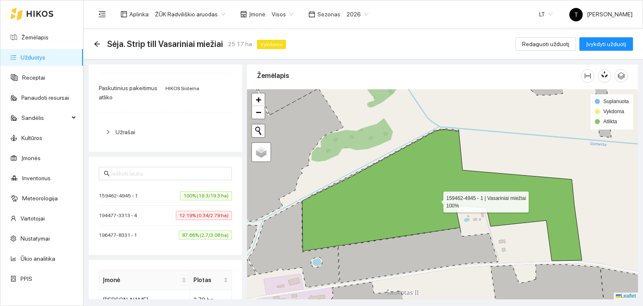
click at [375, 200] on icon at bounding box center [442, 194] width 280 height 131
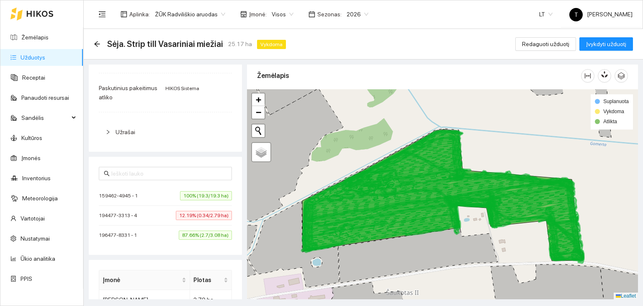
click at [375, 200] on icon at bounding box center [438, 194] width 267 height 48
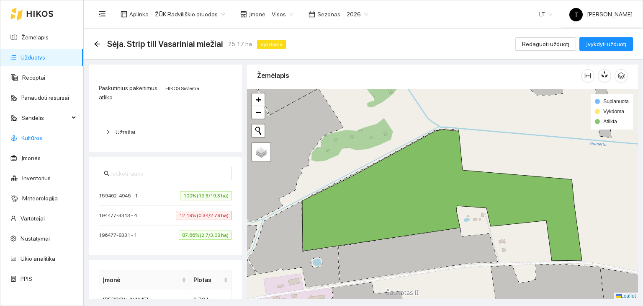
click at [26, 134] on link "Kultūros" at bounding box center [31, 137] width 21 height 7
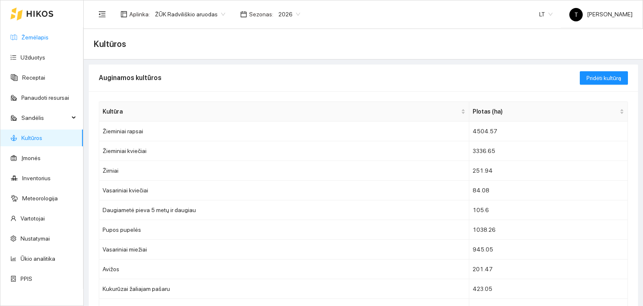
click at [49, 34] on link "Žemėlapis" at bounding box center [34, 37] width 27 height 7
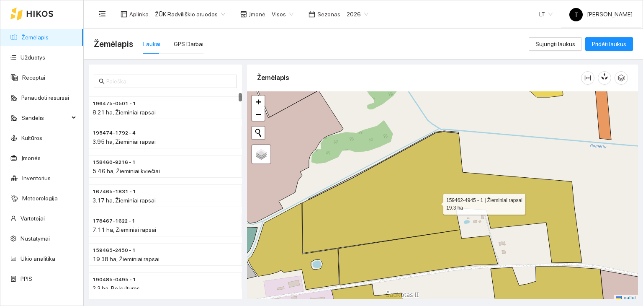
click at [409, 202] on icon at bounding box center [442, 196] width 280 height 131
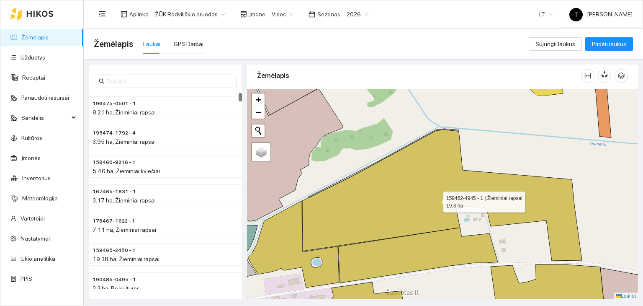
scroll to position [28195, 0]
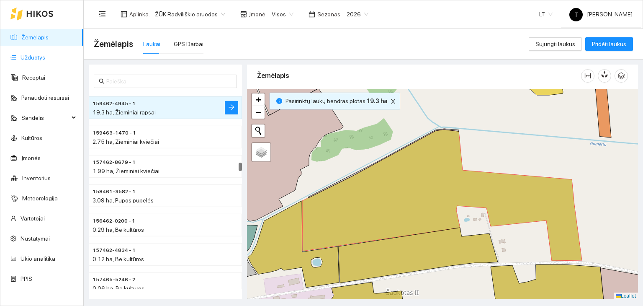
click at [39, 57] on link "Užduotys" at bounding box center [33, 57] width 25 height 7
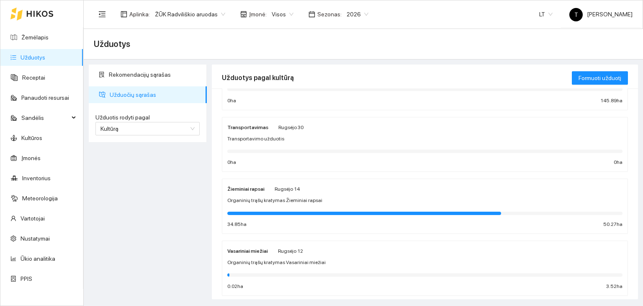
scroll to position [84, 0]
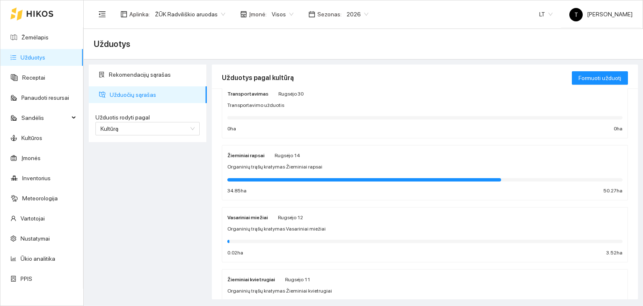
click at [269, 212] on div "Vasariniai miežiai [PERSON_NAME][DATE]" at bounding box center [265, 216] width 76 height 9
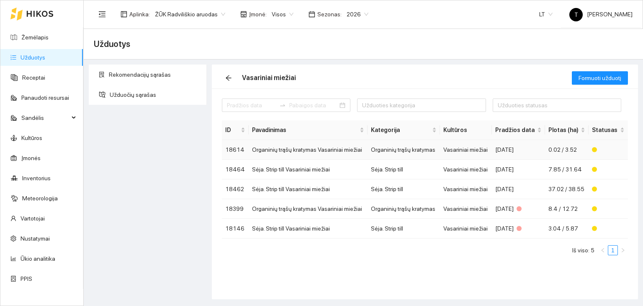
click at [403, 153] on td "Organinių trąšų kratymas" at bounding box center [404, 150] width 72 height 20
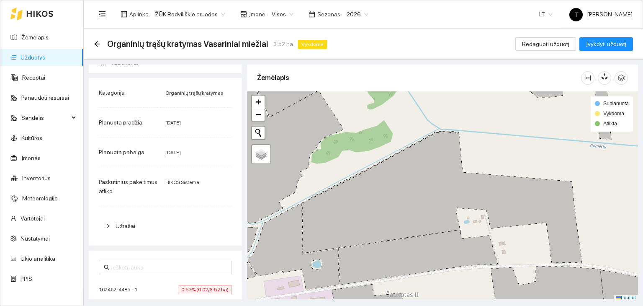
scroll to position [193, 0]
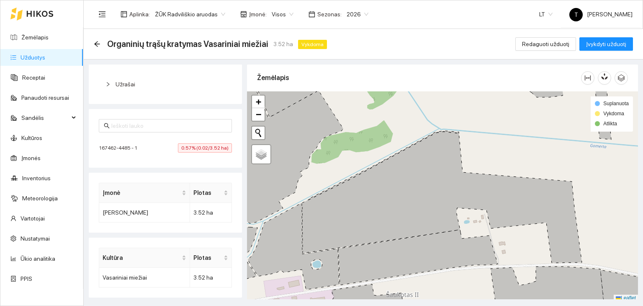
click at [416, 194] on icon at bounding box center [442, 196] width 280 height 131
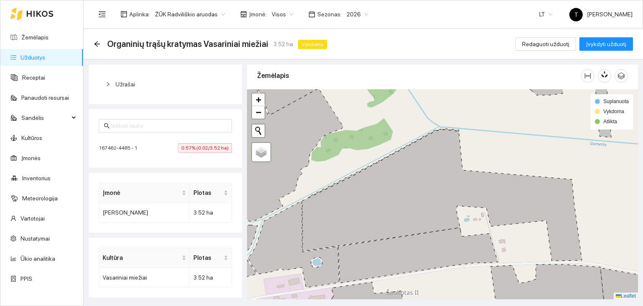
click at [196, 146] on span "0.57% (0.02/3.52 ha)" at bounding box center [205, 147] width 54 height 9
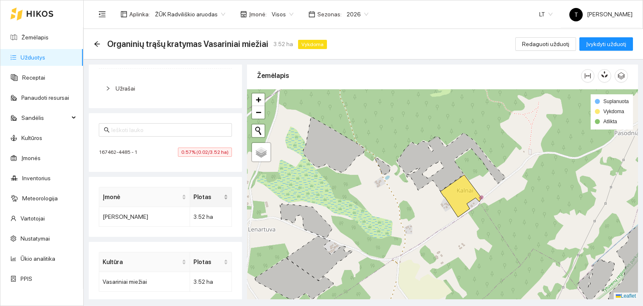
scroll to position [193, 0]
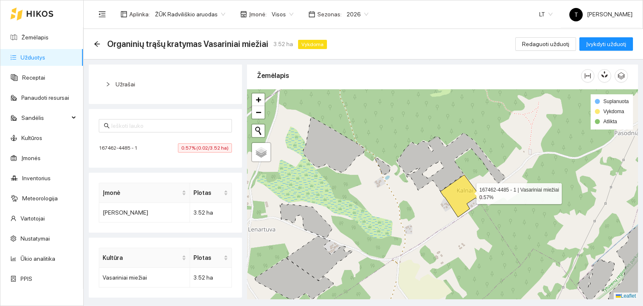
click at [469, 191] on icon at bounding box center [460, 196] width 41 height 42
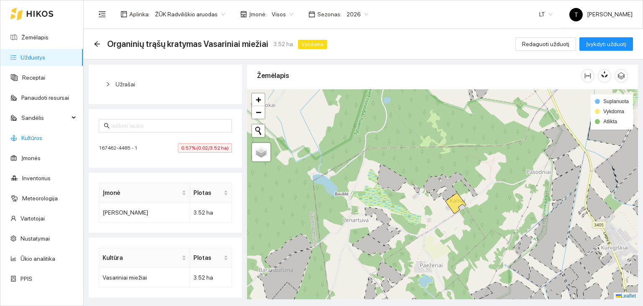
click at [34, 135] on link "Kultūros" at bounding box center [31, 137] width 21 height 7
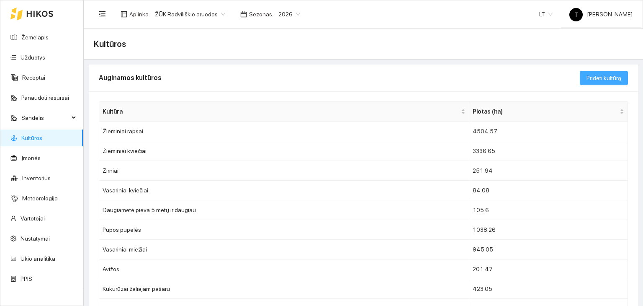
click at [586, 81] on span "Pridėti kultūrą" at bounding box center [603, 77] width 35 height 9
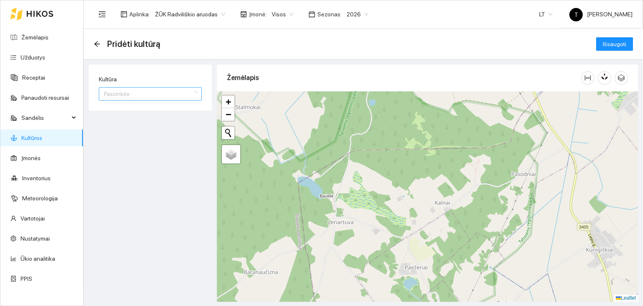
click at [137, 93] on input "Kultūra" at bounding box center [147, 93] width 87 height 13
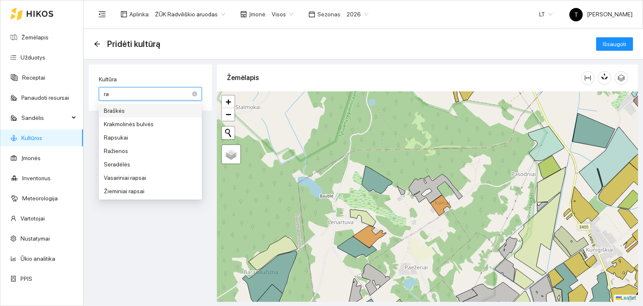
type input "rap"
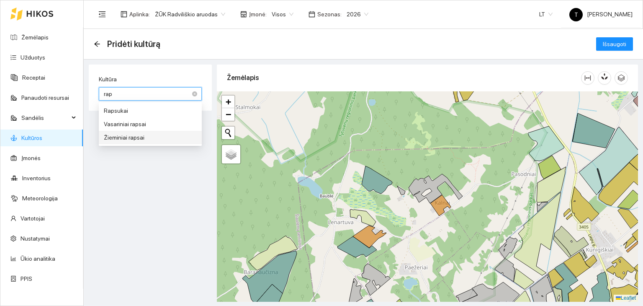
click at [134, 134] on div "Žieminiai rapsai" at bounding box center [150, 137] width 93 height 9
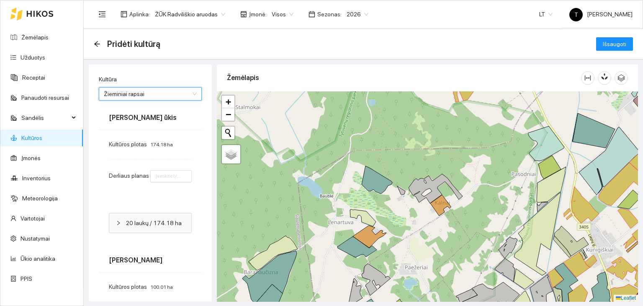
type input "3"
type input "1"
type input "2"
type input "1"
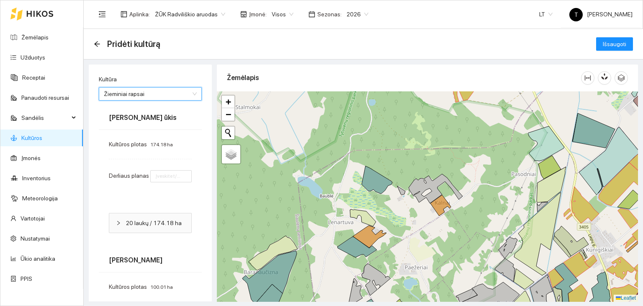
type input "1"
type input "3"
type input "2"
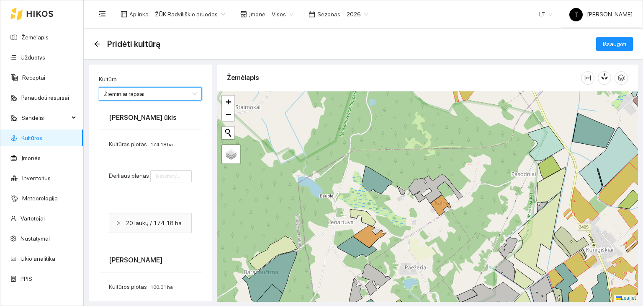
type input "3"
type input "1"
type input "3"
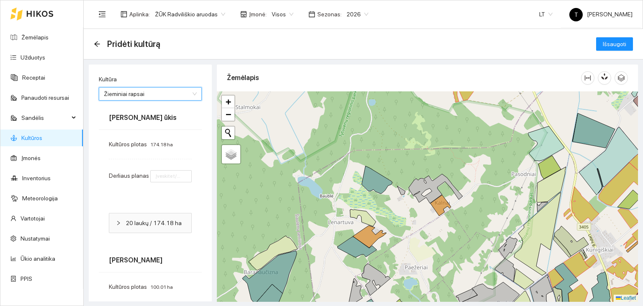
type input "1"
type input "3"
type input "1"
type input "3"
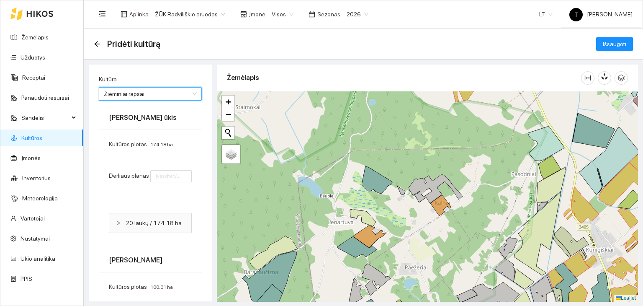
type input "5"
type input "2"
type input "1"
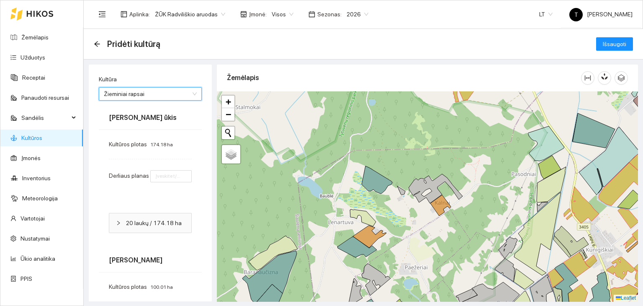
type input "3"
type input "1"
type input "2"
type input "1"
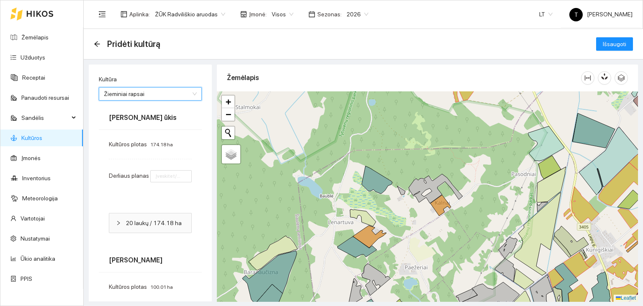
type input "1"
type input "3"
type input "1"
type input "3"
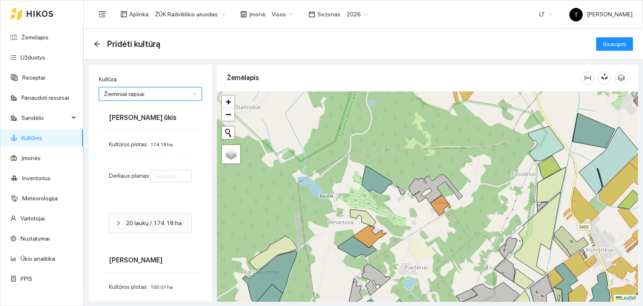
type input "3"
type input "2"
type input "3"
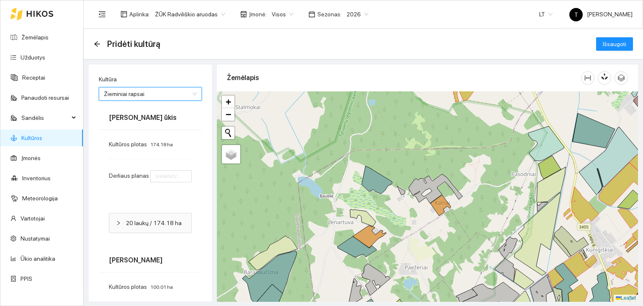
type input "3"
type input "1"
type input "3"
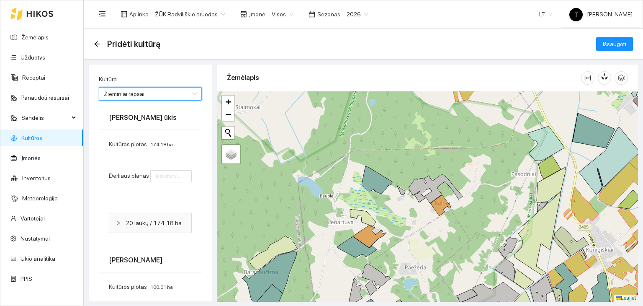
type input "3"
type input "1"
type input "3"
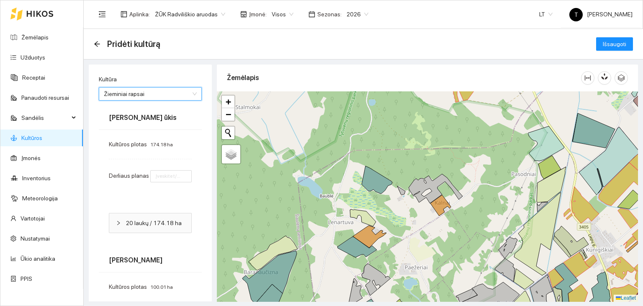
type input "1"
type input "3"
type input "1"
type input "2"
type input "1"
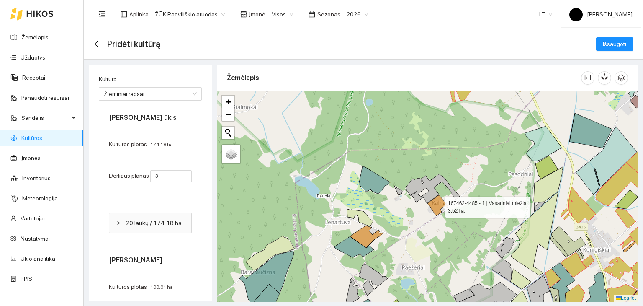
click at [432, 206] on icon at bounding box center [437, 205] width 21 height 21
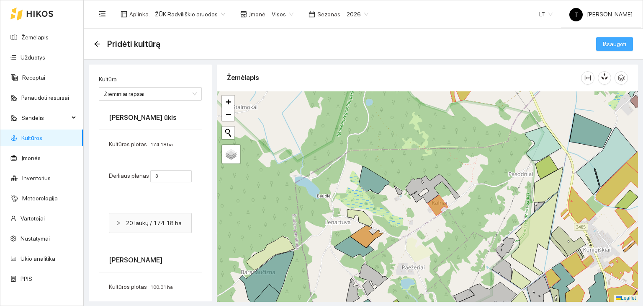
click at [606, 43] on span "Išsaugoti" at bounding box center [614, 43] width 23 height 9
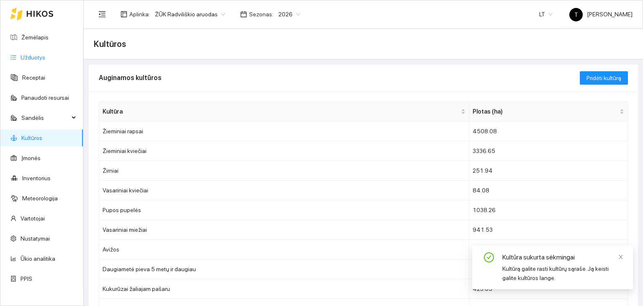
click at [34, 56] on link "Užduotys" at bounding box center [33, 57] width 25 height 7
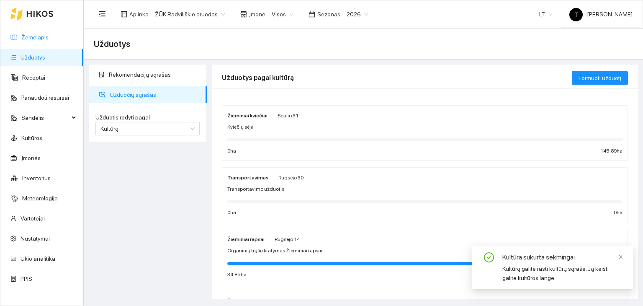
click at [49, 39] on link "Žemėlapis" at bounding box center [34, 37] width 27 height 7
click at [32, 59] on link "Užduotys" at bounding box center [33, 57] width 25 height 7
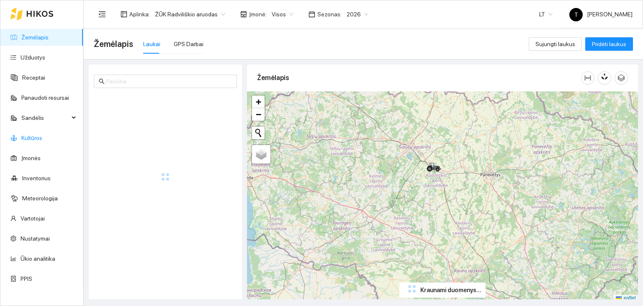
click at [31, 139] on link "Kultūros" at bounding box center [31, 137] width 21 height 7
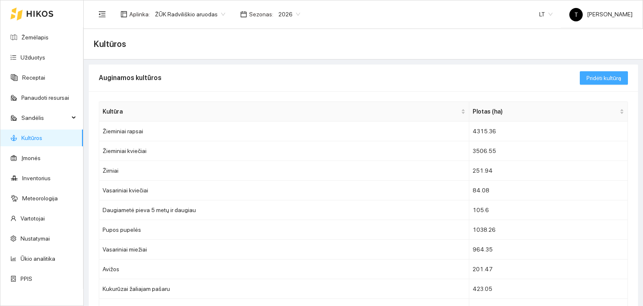
click at [597, 75] on span "Pridėti kultūrą" at bounding box center [603, 77] width 35 height 9
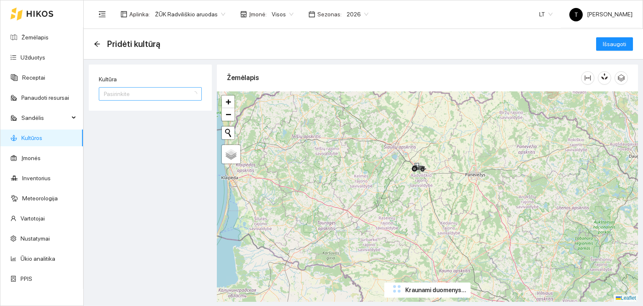
click at [157, 97] on input "Kultūra" at bounding box center [147, 93] width 87 height 13
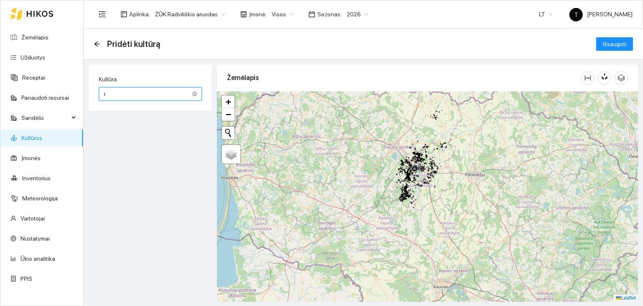
type input "ra"
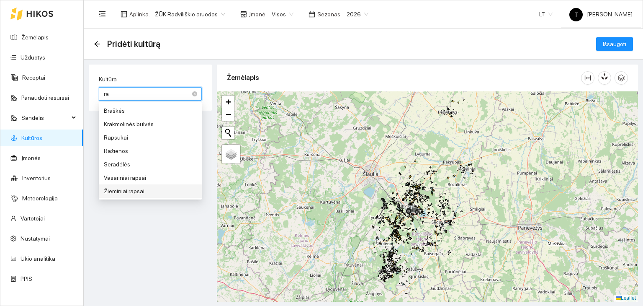
click at [138, 188] on div "Žieminiai rapsai" at bounding box center [150, 190] width 93 height 9
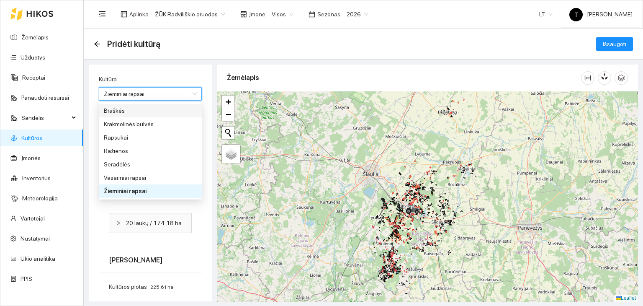
type input "3"
type input "1"
type input "2"
type input "1"
type input "3"
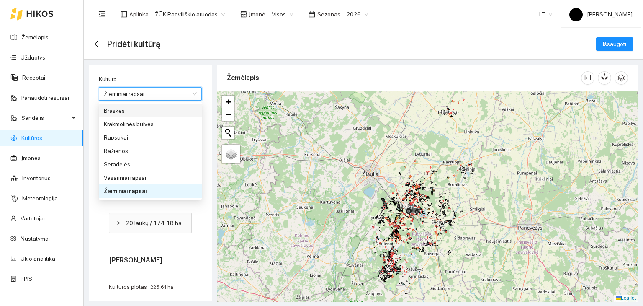
type input "3"
type input "1"
type input "3"
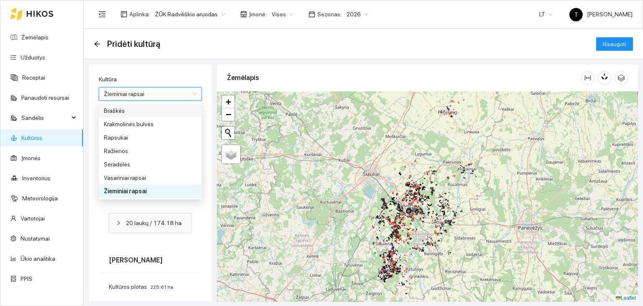
type input "1"
type input "3"
type input "5"
type input "2"
type input "3"
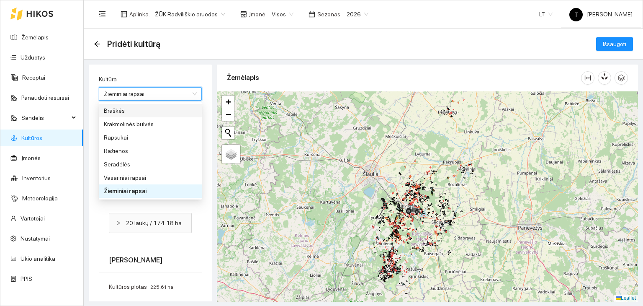
type input "2"
type input "1"
type input "3"
type input "1"
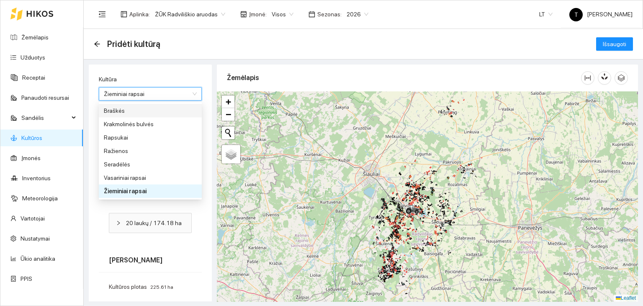
type input "1"
type input "3"
type input "2"
type input "3"
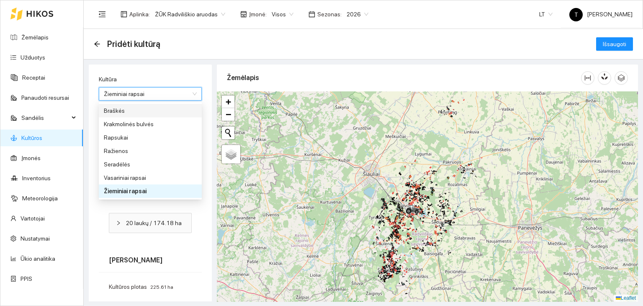
type input "3"
type input "1"
type input "3"
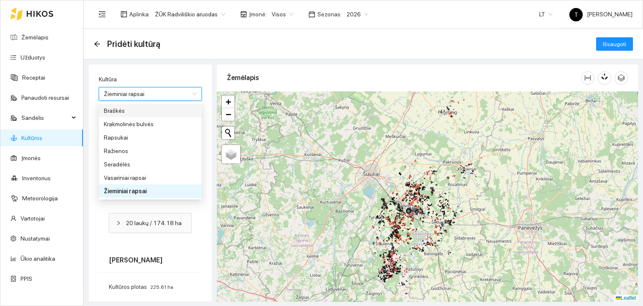
type input "1"
type input "3"
type input "1"
type input "3"
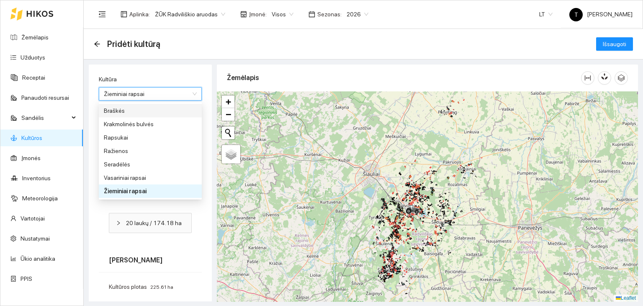
type input "1"
type input "3"
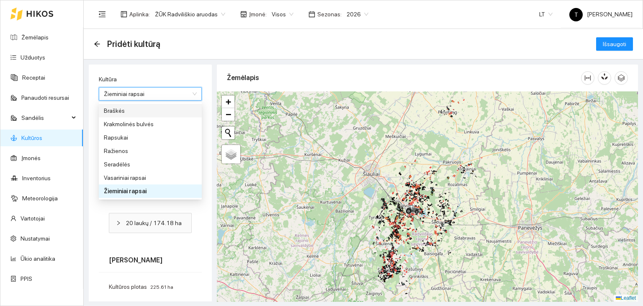
type input "1"
type input "2"
type input "3"
type input "1"
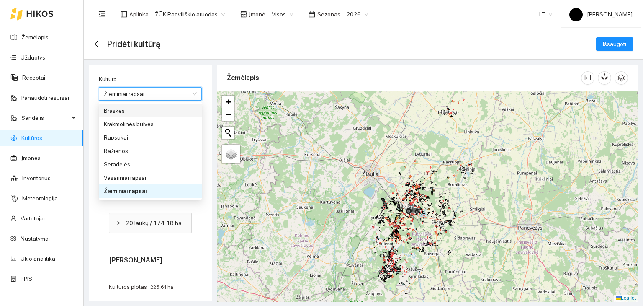
type input "1"
type input "2"
type input "1"
type input "2"
type input "3"
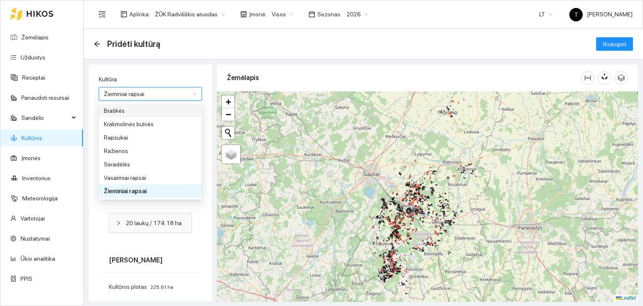
type input "1"
type input "3"
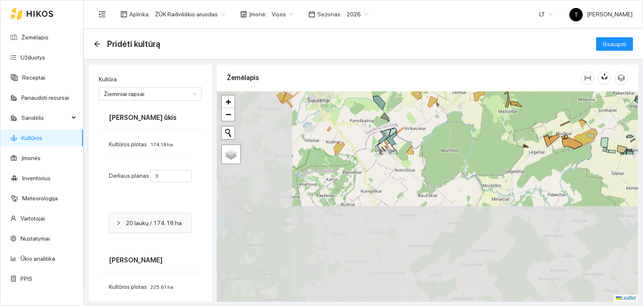
drag, startPoint x: 394, startPoint y: 272, endPoint x: 482, endPoint y: 105, distance: 189.5
click at [482, 105] on div "+ − Nieko nerasta. Bandykite dar kartą. Žemėlapis Palydovas Leaflet" at bounding box center [427, 196] width 421 height 210
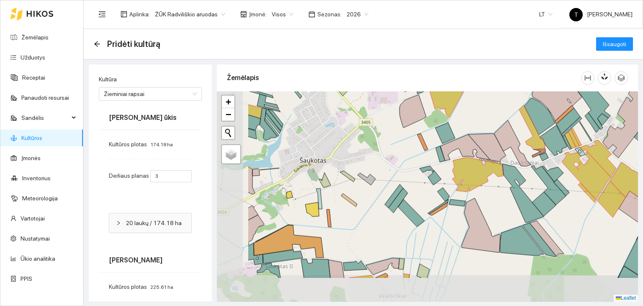
drag, startPoint x: 298, startPoint y: 253, endPoint x: 369, endPoint y: 208, distance: 84.1
click at [369, 208] on div "+ − Nieko nerasta. Bandykite dar kartą. Žemėlapis Palydovas Leaflet" at bounding box center [427, 196] width 421 height 210
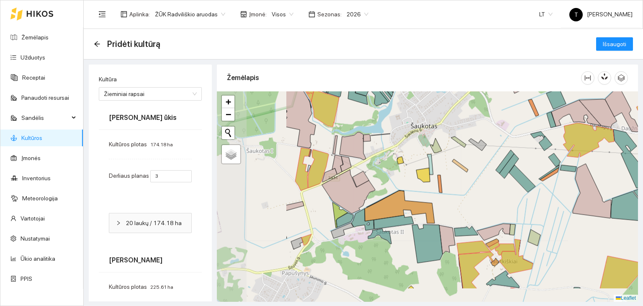
drag, startPoint x: 350, startPoint y: 231, endPoint x: 461, endPoint y: 197, distance: 116.1
click at [461, 197] on div "+ − Nieko nerasta. Bandykite dar kartą. Žemėlapis Palydovas Leaflet" at bounding box center [427, 196] width 421 height 210
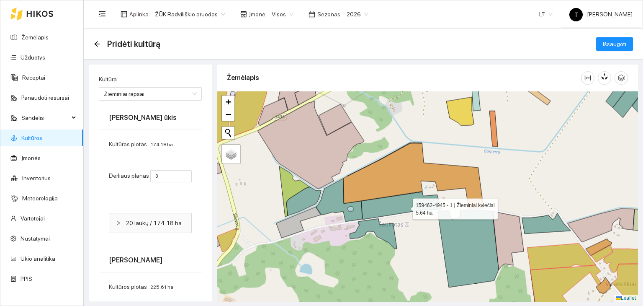
click at [405, 206] on icon at bounding box center [401, 206] width 80 height 28
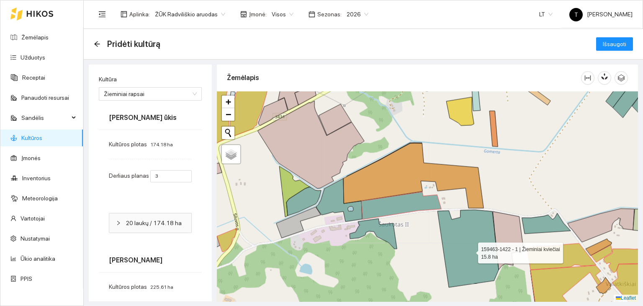
click at [470, 251] on icon at bounding box center [467, 248] width 61 height 77
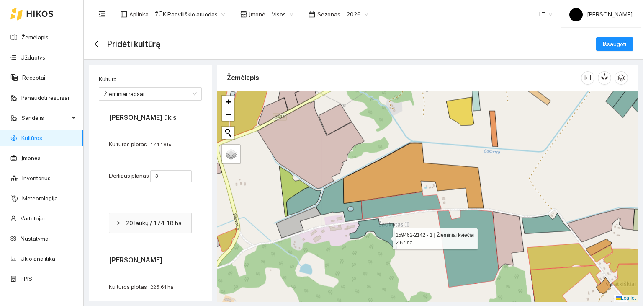
click at [386, 236] on icon at bounding box center [373, 233] width 47 height 30
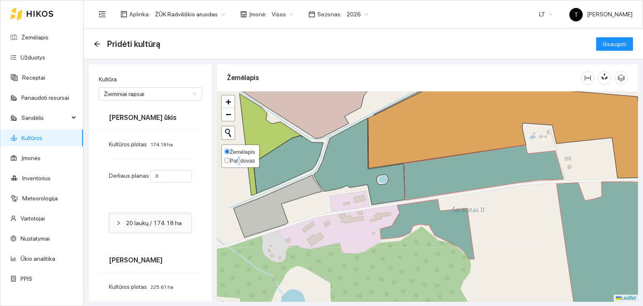
click at [238, 156] on label "Palydovas" at bounding box center [239, 160] width 31 height 9
click at [233, 161] on span "Palydovas" at bounding box center [242, 160] width 25 height 6
click at [230, 161] on input "Palydovas" at bounding box center [226, 159] width 5 height 5
radio input "true"
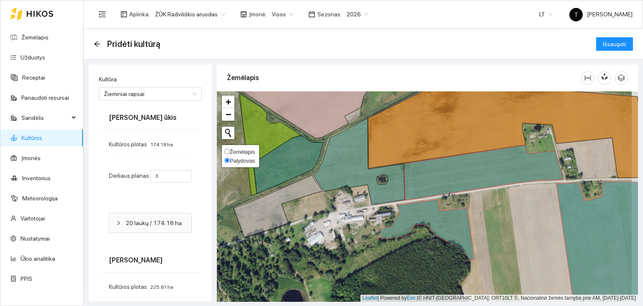
click at [244, 149] on span "Žemėlapis" at bounding box center [242, 152] width 25 height 6
click at [230, 149] on input "Žemėlapis" at bounding box center [226, 151] width 5 height 5
radio input "true"
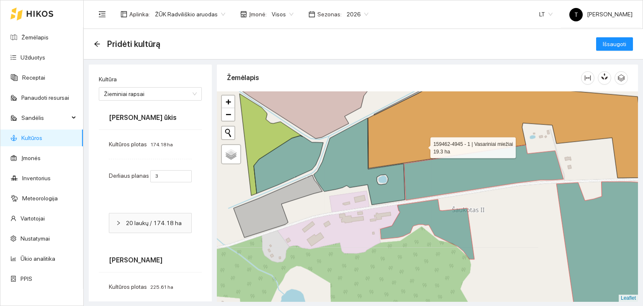
click at [423, 145] on icon at bounding box center [508, 124] width 280 height 108
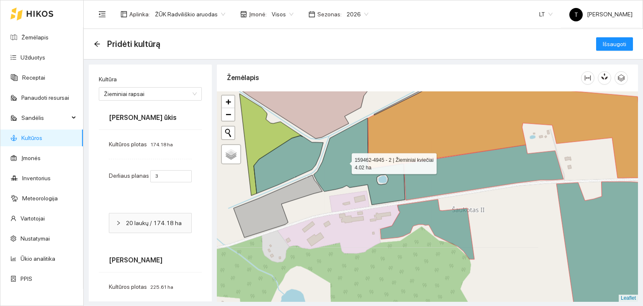
click at [344, 161] on icon at bounding box center [359, 161] width 91 height 87
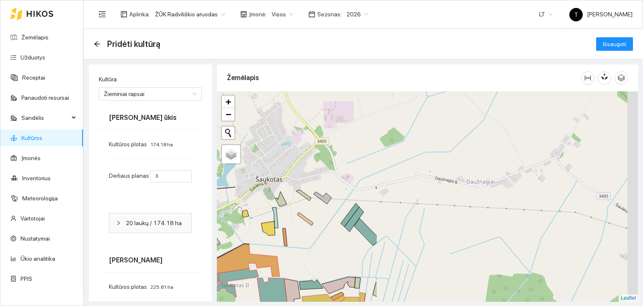
drag, startPoint x: 623, startPoint y: 159, endPoint x: 324, endPoint y: 265, distance: 317.3
click at [324, 265] on div "+ − Nieko nerasta. Bandykite dar kartą. Žemėlapis Palydovas Leaflet" at bounding box center [427, 196] width 421 height 210
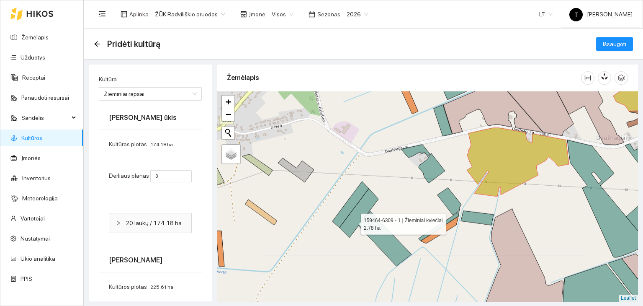
click at [353, 221] on icon at bounding box center [358, 212] width 39 height 49
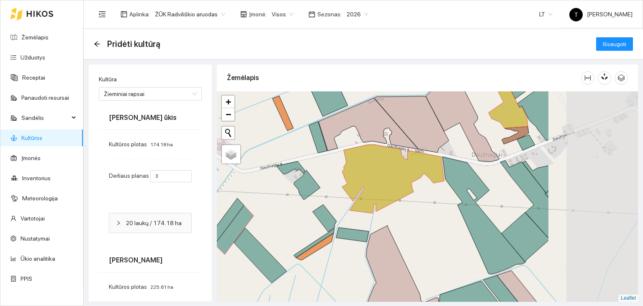
drag, startPoint x: 553, startPoint y: 206, endPoint x: 386, endPoint y: 226, distance: 168.2
click at [385, 227] on div "+ − Nieko nerasta. Bandykite dar kartą. Žemėlapis Palydovas Leaflet" at bounding box center [427, 196] width 421 height 210
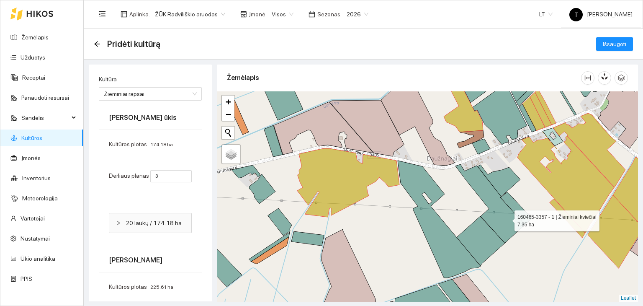
click at [507, 218] on icon at bounding box center [489, 203] width 69 height 79
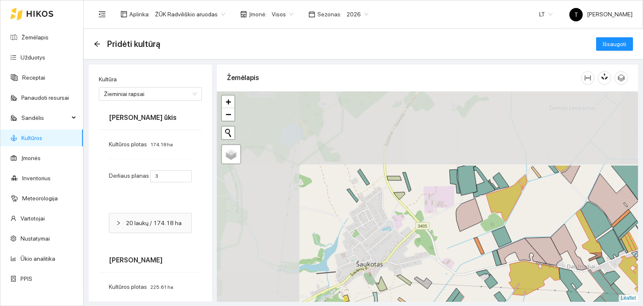
drag, startPoint x: 296, startPoint y: 152, endPoint x: 464, endPoint y: 247, distance: 192.9
click at [464, 247] on div "+ − Nieko nerasta. Bandykite dar kartą. Žemėlapis Palydovas Leaflet" at bounding box center [427, 196] width 421 height 210
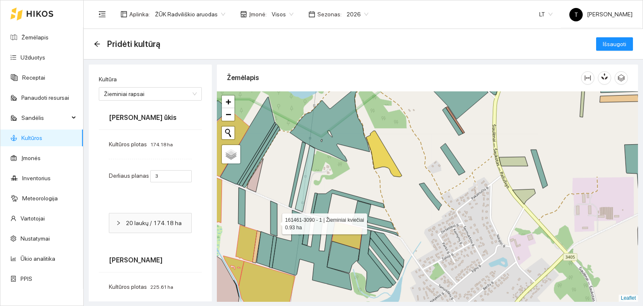
click at [275, 221] on icon at bounding box center [273, 217] width 7 height 35
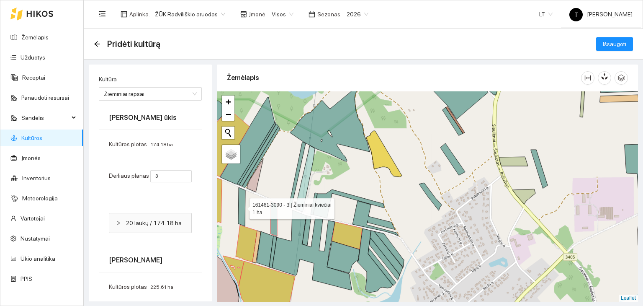
click at [243, 213] on icon at bounding box center [241, 206] width 7 height 39
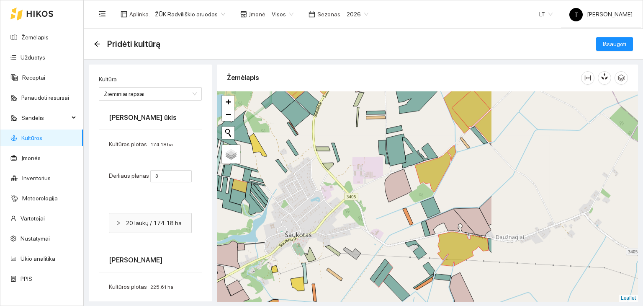
drag, startPoint x: 557, startPoint y: 226, endPoint x: 390, endPoint y: 209, distance: 168.3
click at [390, 209] on div "+ − Nieko nerasta. Bandykite dar kartą. Žemėlapis Palydovas Leaflet" at bounding box center [427, 196] width 421 height 210
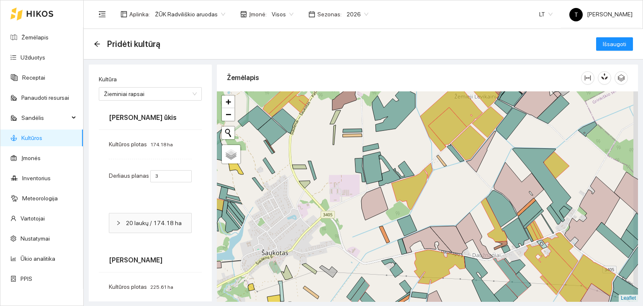
drag, startPoint x: 472, startPoint y: 185, endPoint x: 431, endPoint y: 219, distance: 53.2
click at [431, 219] on div "+ − Nieko nerasta. Bandykite dar kartą. Žemėlapis Palydovas Leaflet" at bounding box center [427, 196] width 421 height 210
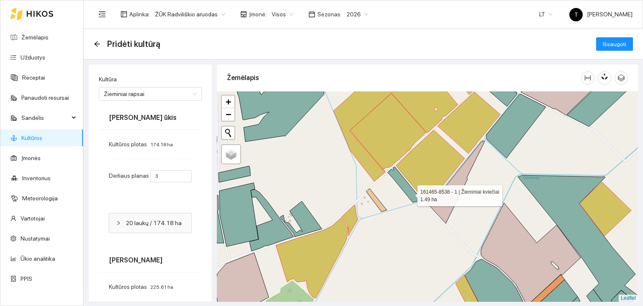
click at [410, 193] on icon at bounding box center [404, 185] width 33 height 36
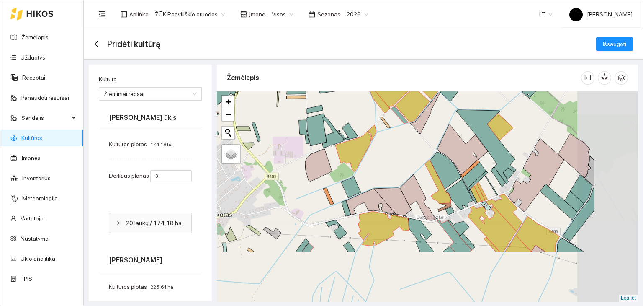
drag, startPoint x: 512, startPoint y: 243, endPoint x: 412, endPoint y: 173, distance: 122.6
click at [425, 170] on icon at bounding box center [438, 181] width 26 height 44
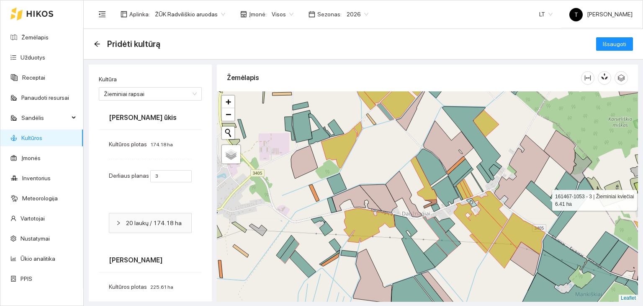
click at [551, 207] on icon at bounding box center [544, 198] width 37 height 36
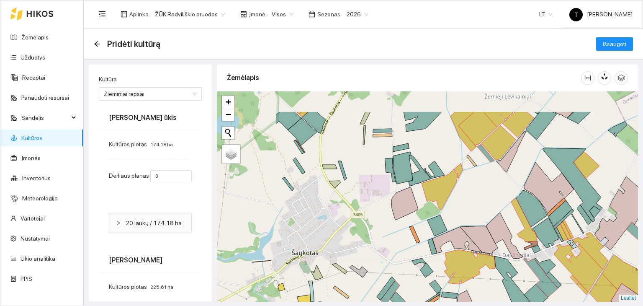
drag, startPoint x: 512, startPoint y: 116, endPoint x: 615, endPoint y: 159, distance: 112.0
click at [615, 159] on div "+ − Nieko nerasta. Bandykite dar kartą. Žemėlapis Palydovas Leaflet" at bounding box center [427, 196] width 421 height 210
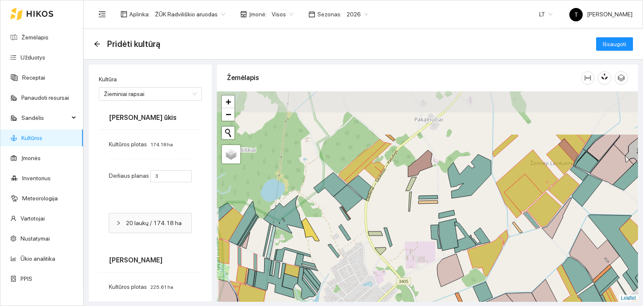
drag, startPoint x: 358, startPoint y: 147, endPoint x: 401, endPoint y: 211, distance: 77.2
click at [401, 211] on div "+ − Nieko nerasta. Bandykite dar kartą. Žemėlapis Palydovas Leaflet" at bounding box center [427, 196] width 421 height 210
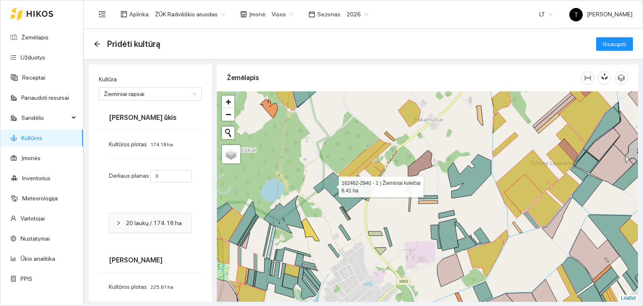
click at [330, 187] on icon at bounding box center [330, 184] width 33 height 24
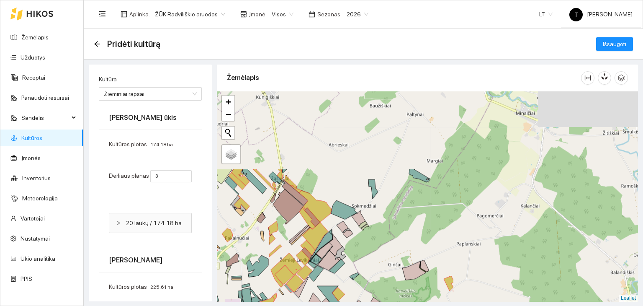
drag, startPoint x: 467, startPoint y: 141, endPoint x: 244, endPoint y: 250, distance: 248.4
click at [244, 250] on div "+ − Nieko nerasta. Bandykite dar kartą. Žemėlapis Palydovas Leaflet" at bounding box center [427, 196] width 421 height 210
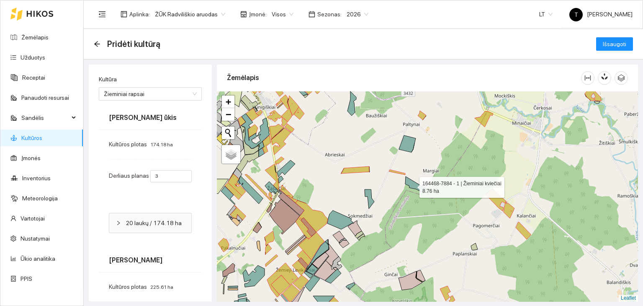
click at [412, 185] on icon at bounding box center [415, 183] width 21 height 15
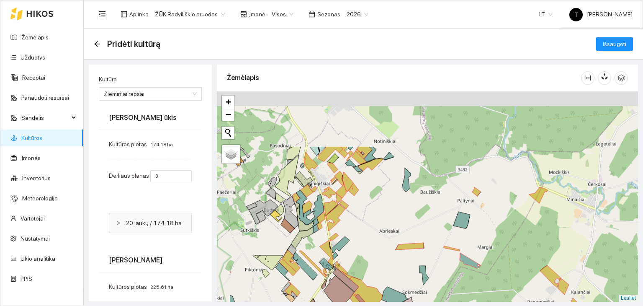
drag, startPoint x: 334, startPoint y: 185, endPoint x: 408, endPoint y: 296, distance: 133.7
click at [408, 296] on div "+ − Nieko nerasta. Bandykite dar kartą. Žemėlapis Palydovas Leaflet" at bounding box center [427, 196] width 421 height 210
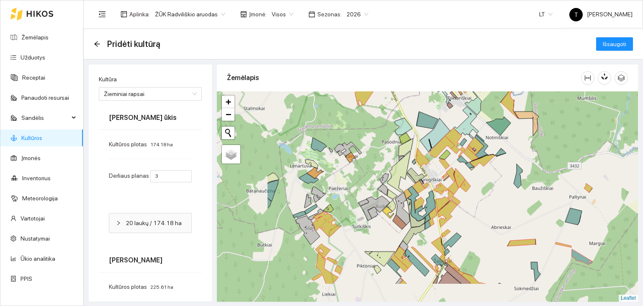
drag, startPoint x: 291, startPoint y: 168, endPoint x: 383, endPoint y: 129, distance: 100.0
click at [383, 129] on div "+ − Nieko nerasta. Bandykite dar kartą. Žemėlapis Palydovas Leaflet" at bounding box center [427, 196] width 421 height 210
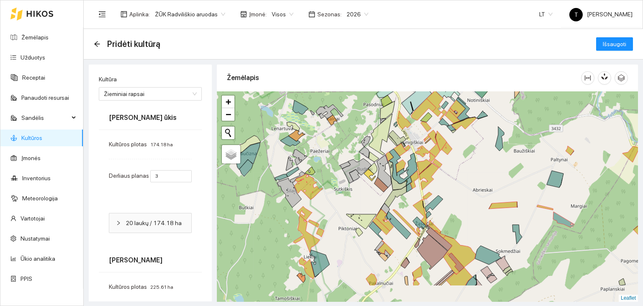
drag, startPoint x: 382, startPoint y: 237, endPoint x: 359, endPoint y: 206, distance: 39.3
click at [359, 206] on div "+ − Nieko nerasta. Bandykite dar kartą. Žemėlapis Palydovas Leaflet" at bounding box center [427, 196] width 421 height 210
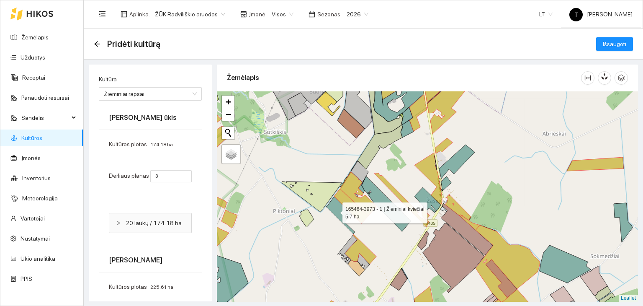
click at [335, 210] on icon at bounding box center [340, 214] width 29 height 37
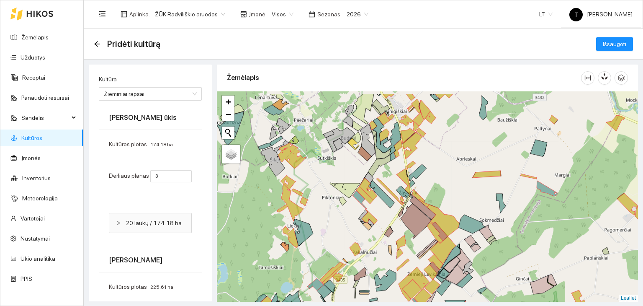
drag, startPoint x: 542, startPoint y: 137, endPoint x: 517, endPoint y: 162, distance: 34.6
click at [530, 156] on icon at bounding box center [538, 147] width 17 height 17
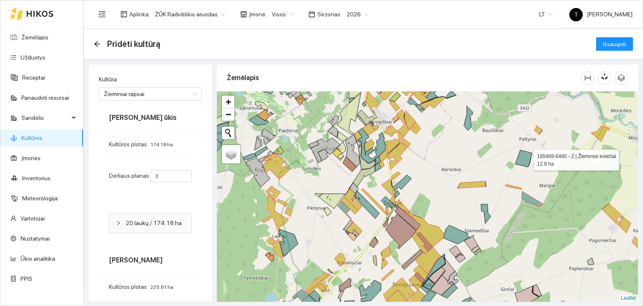
click at [526, 158] on icon at bounding box center [523, 158] width 17 height 17
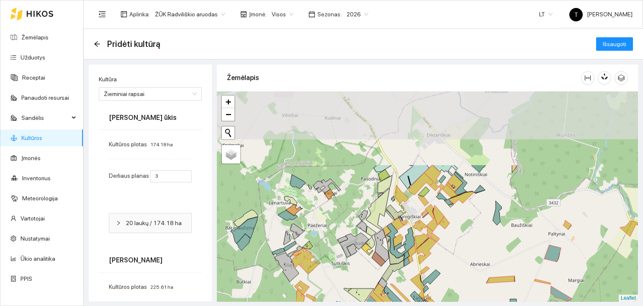
drag, startPoint x: 378, startPoint y: 109, endPoint x: 406, endPoint y: 206, distance: 100.2
click at [406, 206] on div "+ − Nieko nerasta. Bandykite dar kartą. Žemėlapis Palydovas Leaflet" at bounding box center [427, 196] width 421 height 210
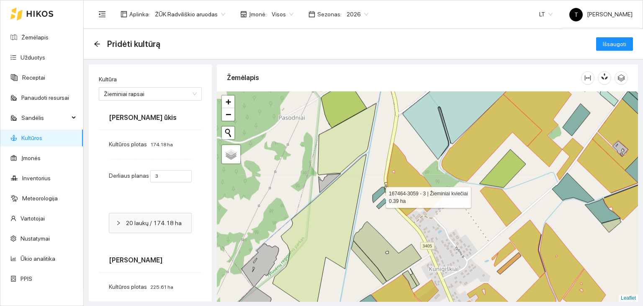
click at [378, 195] on icon at bounding box center [379, 194] width 13 height 15
click at [384, 202] on icon at bounding box center [382, 202] width 13 height 13
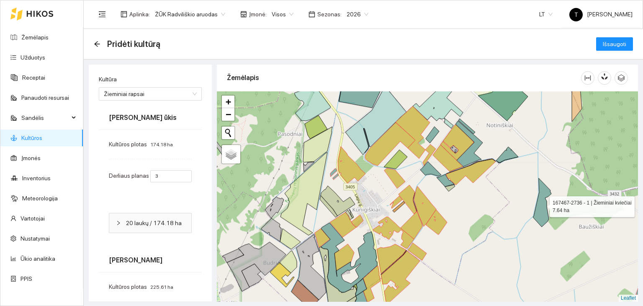
click at [542, 210] on icon at bounding box center [542, 202] width 18 height 49
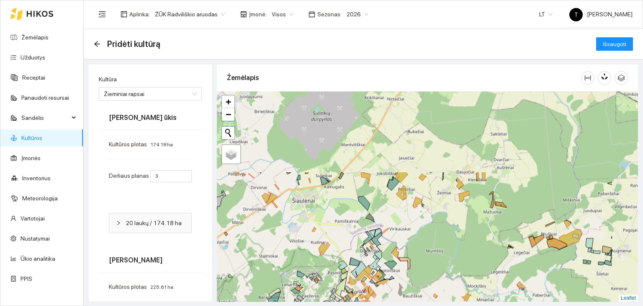
drag, startPoint x: 510, startPoint y: 123, endPoint x: 449, endPoint y: 226, distance: 119.0
click at [449, 226] on div "+ − Nieko nerasta. Bandykite dar kartą. Žemėlapis Palydovas Leaflet" at bounding box center [427, 196] width 421 height 210
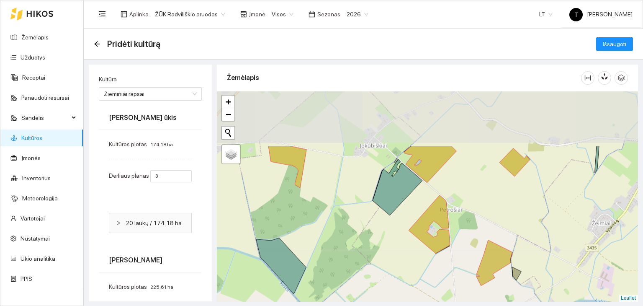
drag, startPoint x: 447, startPoint y: 138, endPoint x: 482, endPoint y: 214, distance: 83.3
click at [482, 214] on div "+ − Nieko nerasta. Bandykite dar kartą. Žemėlapis Palydovas Leaflet" at bounding box center [427, 196] width 421 height 210
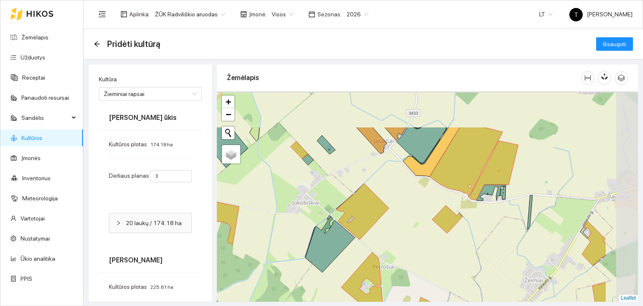
drag, startPoint x: 471, startPoint y: 233, endPoint x: 339, endPoint y: 280, distance: 140.1
click at [338, 285] on div "+ − Nieko nerasta. Bandykite dar kartą. Žemėlapis Palydovas Leaflet" at bounding box center [427, 196] width 421 height 210
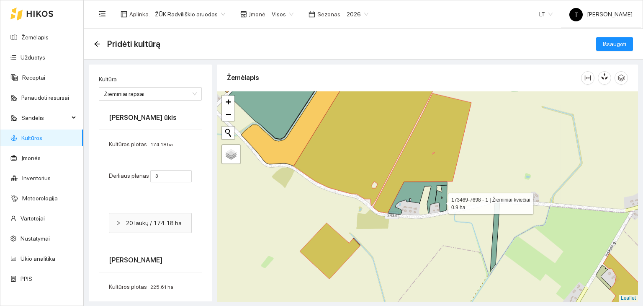
click at [441, 201] on icon at bounding box center [441, 198] width 12 height 27
click at [430, 195] on icon at bounding box center [417, 198] width 59 height 33
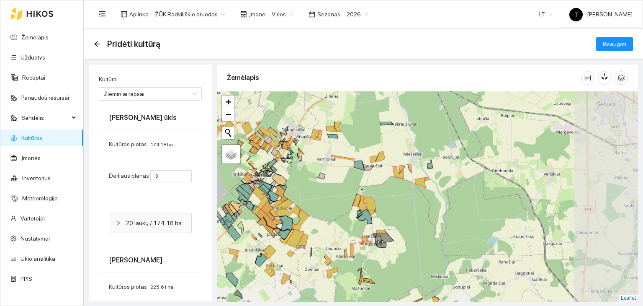
drag, startPoint x: 559, startPoint y: 173, endPoint x: 328, endPoint y: 225, distance: 236.3
click at [328, 225] on div "+ − Nieko nerasta. Bandykite dar kartą. Žemėlapis Palydovas Leaflet" at bounding box center [427, 196] width 421 height 210
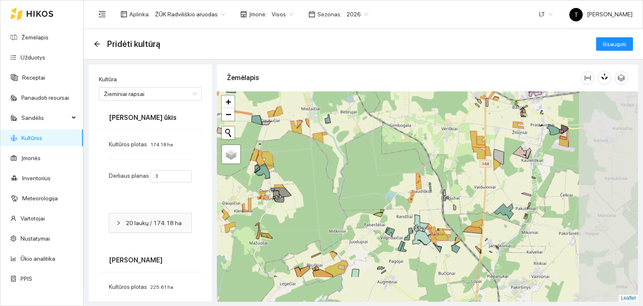
drag, startPoint x: 556, startPoint y: 181, endPoint x: 447, endPoint y: 108, distance: 130.8
click at [447, 108] on div "+ − Nieko nerasta. Bandykite dar kartą. Žemėlapis Palydovas Leaflet" at bounding box center [427, 196] width 421 height 210
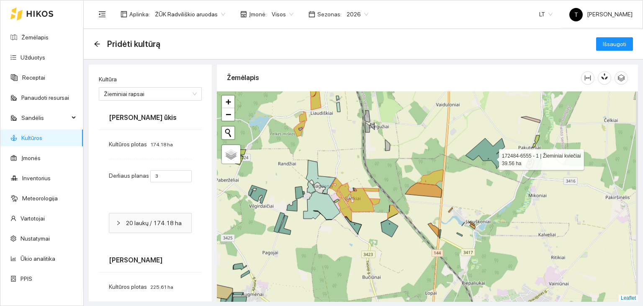
click at [491, 157] on icon at bounding box center [485, 153] width 40 height 31
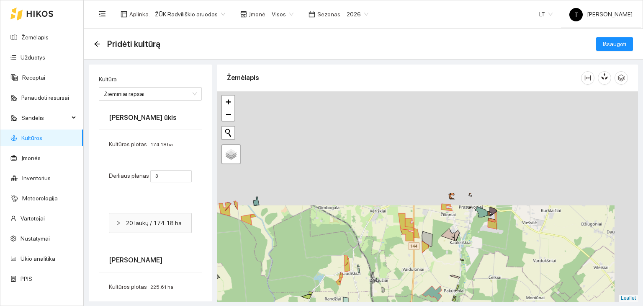
drag, startPoint x: 456, startPoint y: 160, endPoint x: 414, endPoint y: 285, distance: 131.8
click at [414, 285] on div "+ − Nieko nerasta. Bandykite dar kartą. Žemėlapis Palydovas Leaflet" at bounding box center [427, 196] width 421 height 210
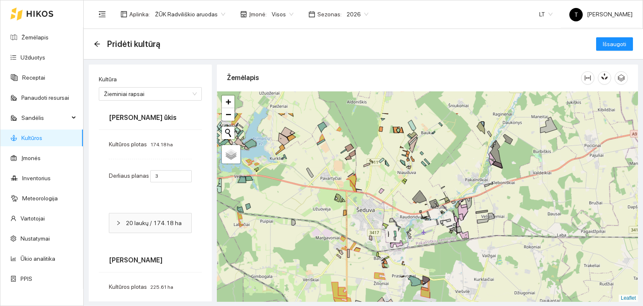
drag, startPoint x: 500, startPoint y: 136, endPoint x: 454, endPoint y: 190, distance: 70.6
click at [454, 190] on div "+ − Nieko nerasta. Bandykite dar kartą. Žemėlapis Palydovas Leaflet" at bounding box center [427, 196] width 421 height 210
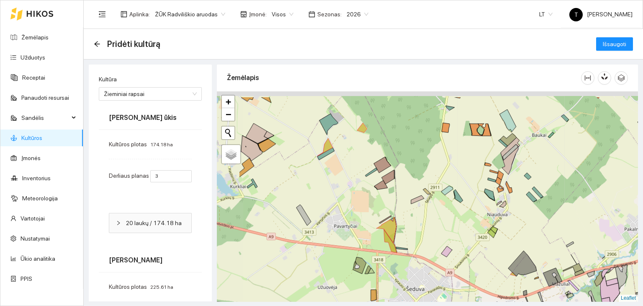
drag, startPoint x: 293, startPoint y: 180, endPoint x: 357, endPoint y: 209, distance: 71.2
click at [357, 209] on div "+ − Nieko nerasta. Bandykite dar kartą. Žemėlapis Palydovas Leaflet" at bounding box center [427, 196] width 421 height 210
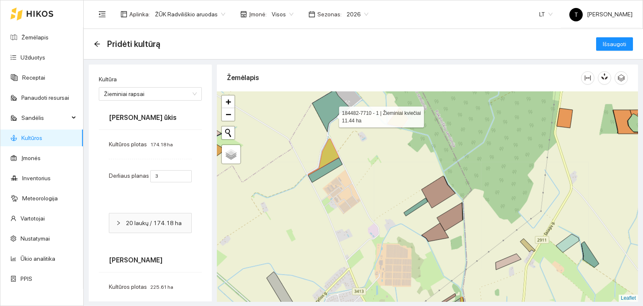
click at [332, 115] on icon at bounding box center [331, 111] width 38 height 42
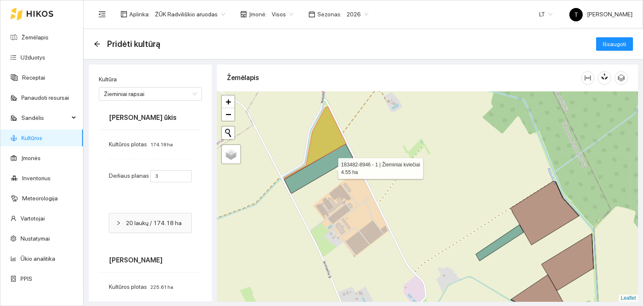
click at [331, 166] on icon at bounding box center [318, 168] width 69 height 49
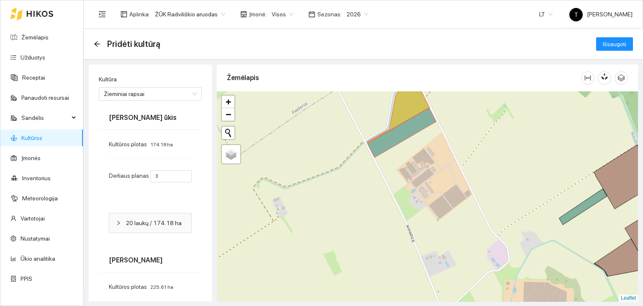
drag, startPoint x: 419, startPoint y: 178, endPoint x: 420, endPoint y: 271, distance: 93.4
click at [420, 271] on div "183482-8946 - 1 | Žieminiai kviečiai 4.55 ha + − Nieko nerasta. Bandykite dar k…" at bounding box center [427, 196] width 421 height 210
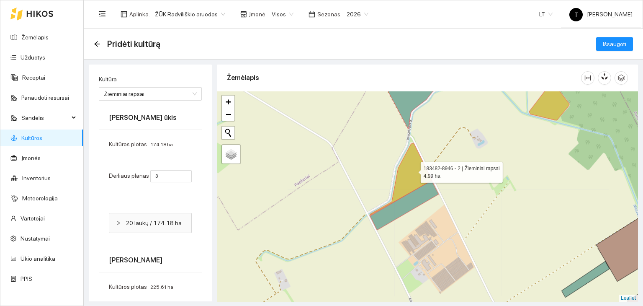
click at [413, 170] on icon at bounding box center [401, 179] width 62 height 72
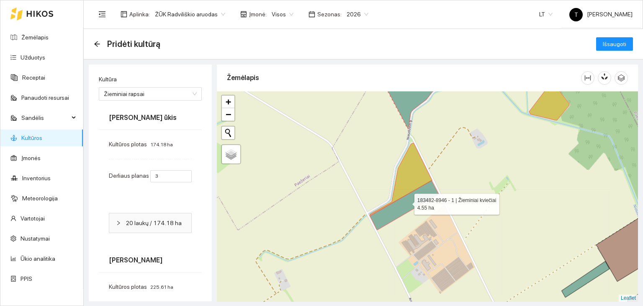
click at [407, 202] on icon at bounding box center [404, 204] width 69 height 49
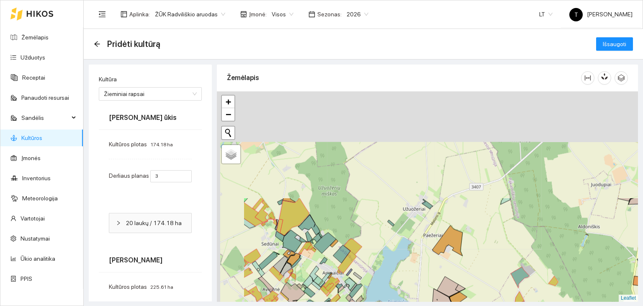
drag, startPoint x: 391, startPoint y: 154, endPoint x: 460, endPoint y: 282, distance: 145.0
click at [460, 282] on div "+ − Nieko nerasta. Bandykite dar kartą. Žemėlapis Palydovas Leaflet" at bounding box center [427, 196] width 421 height 210
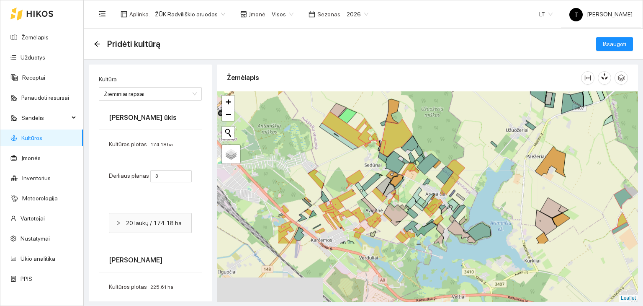
drag, startPoint x: 386, startPoint y: 273, endPoint x: 492, endPoint y: 193, distance: 133.6
click at [492, 193] on div "+ − Nieko nerasta. Bandykite dar kartą. Žemėlapis Palydovas Leaflet" at bounding box center [427, 196] width 421 height 210
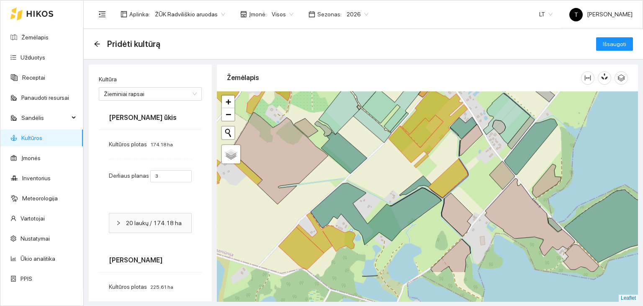
drag, startPoint x: 455, startPoint y: 238, endPoint x: 474, endPoint y: 188, distance: 53.9
click at [474, 188] on div "+ − Nieko nerasta. Bandykite dar kartą. Žemėlapis Palydovas Leaflet" at bounding box center [427, 196] width 421 height 210
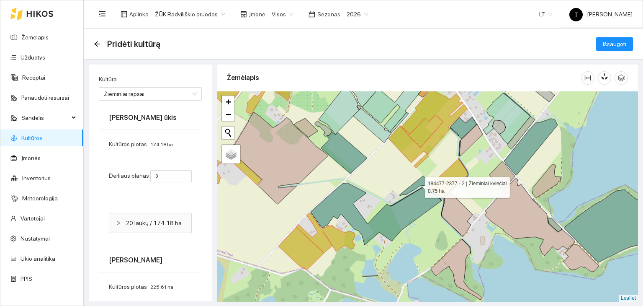
click at [421, 182] on icon at bounding box center [415, 185] width 32 height 20
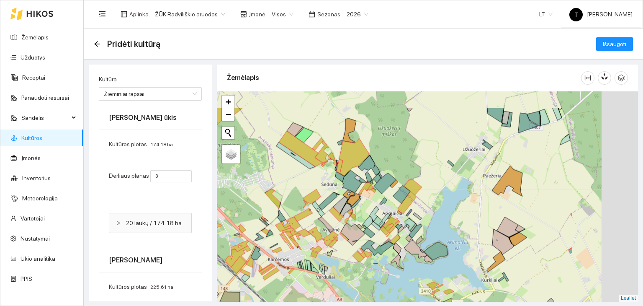
drag, startPoint x: 564, startPoint y: 161, endPoint x: 223, endPoint y: 275, distance: 359.5
click at [223, 275] on div "184477-2377 - 2 | Žieminiai kviečiai 0.75 ha + − Nieko nerasta. Bandykite dar k…" at bounding box center [427, 196] width 421 height 210
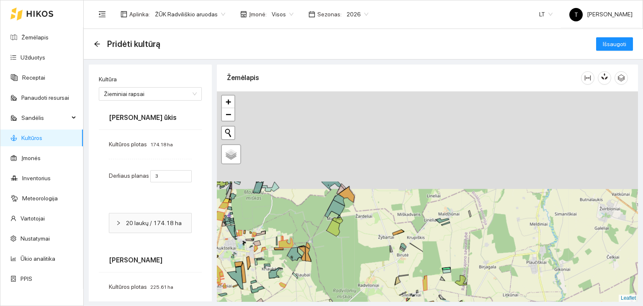
drag, startPoint x: 393, startPoint y: 142, endPoint x: 413, endPoint y: 280, distance: 139.5
click at [413, 280] on div "+ − Nieko nerasta. Bandykite dar kartą. Žemėlapis Palydovas Leaflet" at bounding box center [427, 196] width 421 height 210
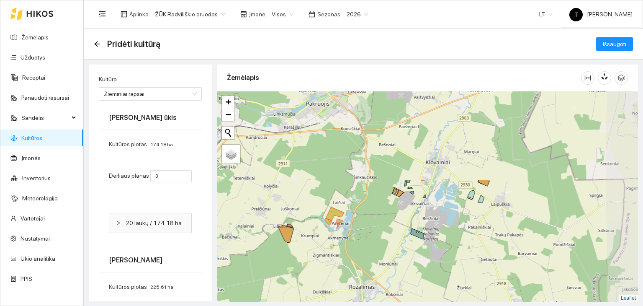
drag, startPoint x: 468, startPoint y: 157, endPoint x: 285, endPoint y: 267, distance: 213.3
click at [285, 267] on div "+ − Nieko nerasta. Bandykite dar kartą. Žemėlapis Palydovas Leaflet" at bounding box center [427, 196] width 421 height 210
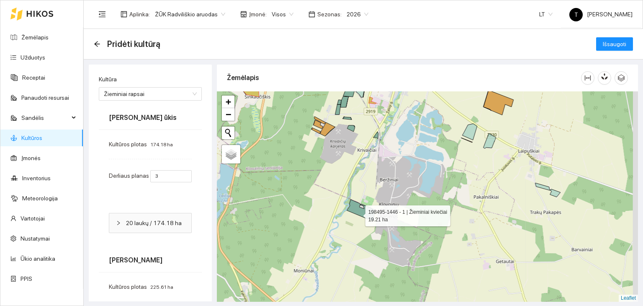
click at [358, 213] on icon at bounding box center [361, 210] width 28 height 22
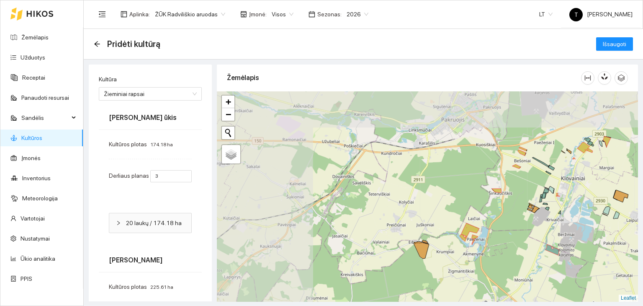
drag, startPoint x: 314, startPoint y: 142, endPoint x: 498, endPoint y: 204, distance: 193.5
click at [498, 204] on div "+ − Nieko nerasta. Bandykite dar kartą. Žemėlapis Palydovas Leaflet" at bounding box center [427, 196] width 421 height 210
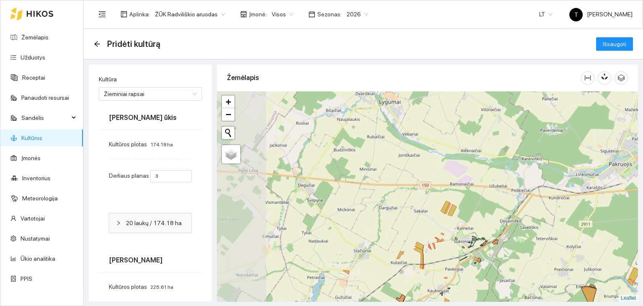
drag, startPoint x: 305, startPoint y: 155, endPoint x: 472, endPoint y: 199, distance: 173.1
click at [472, 199] on div "+ − Nieko nerasta. Bandykite dar kartą. Žemėlapis Palydovas Leaflet" at bounding box center [427, 196] width 421 height 210
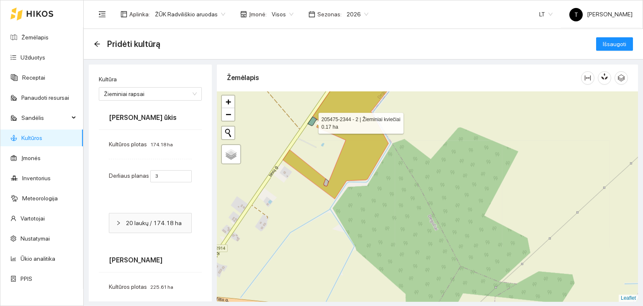
click at [311, 121] on icon at bounding box center [313, 120] width 10 height 9
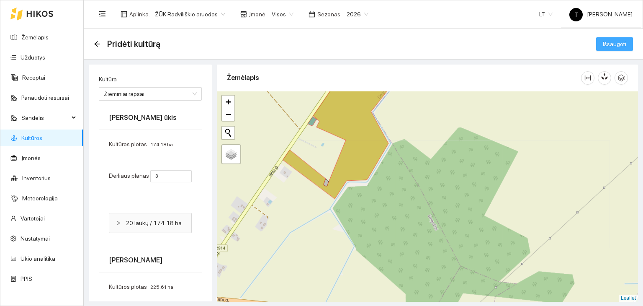
click at [603, 43] on span "Išsaugoti" at bounding box center [614, 43] width 23 height 9
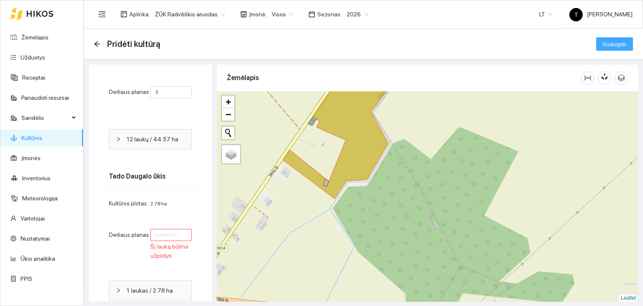
scroll to position [419, 0]
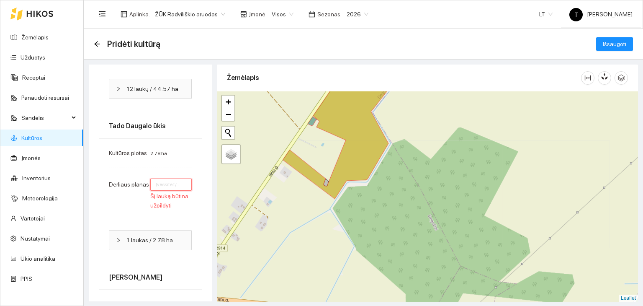
click at [158, 190] on input "number" at bounding box center [170, 184] width 41 height 12
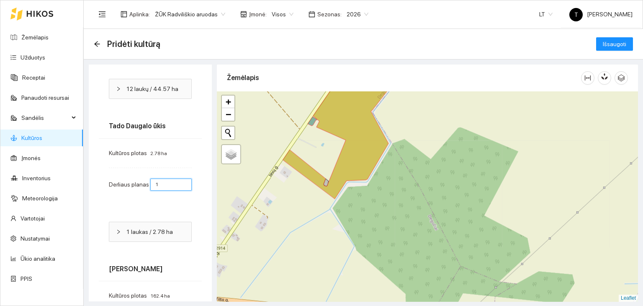
type input "0"
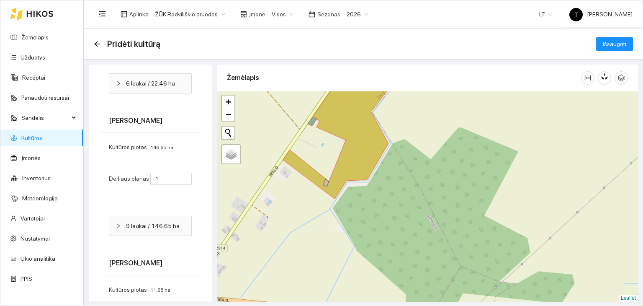
scroll to position [6446, 0]
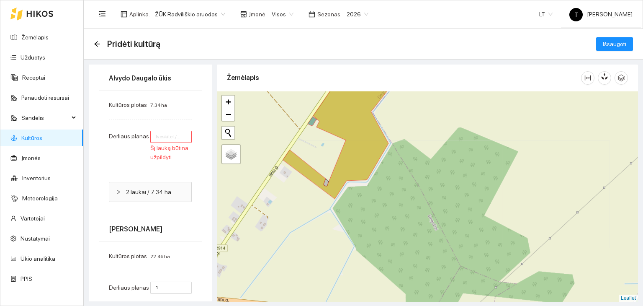
type input "2"
click at [161, 143] on input "number" at bounding box center [170, 137] width 41 height 12
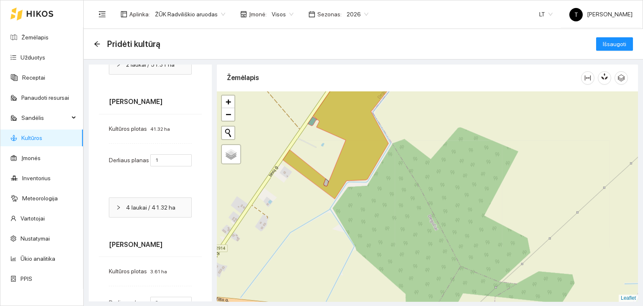
scroll to position [7649, 0]
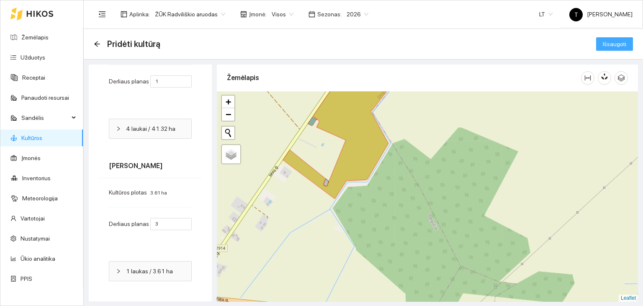
type input "2"
click at [603, 44] on span "Išsaugoti" at bounding box center [614, 43] width 23 height 9
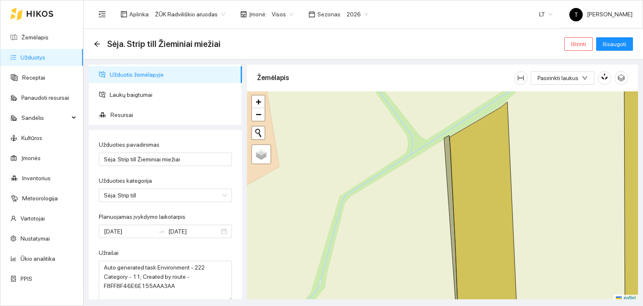
scroll to position [2, 0]
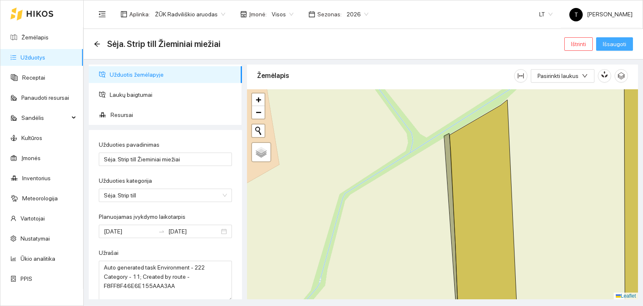
click at [609, 41] on span "Išsaugoti" at bounding box center [614, 43] width 23 height 9
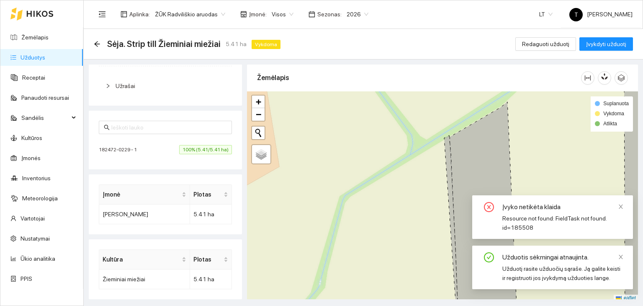
scroll to position [193, 0]
click at [196, 147] on span "100% (5.41/5.41 ha)" at bounding box center [205, 147] width 53 height 9
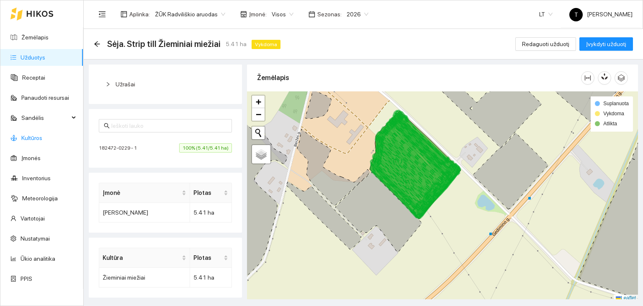
click at [37, 136] on link "Kultūros" at bounding box center [31, 137] width 21 height 7
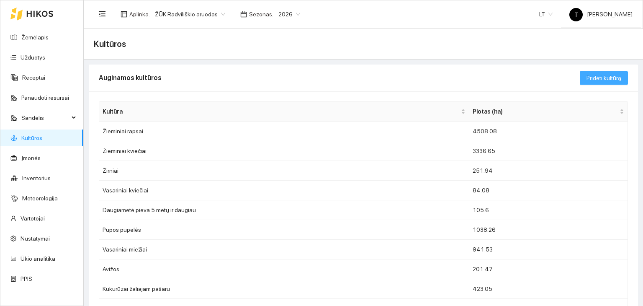
click at [597, 72] on button "Pridėti kultūrą" at bounding box center [604, 77] width 48 height 13
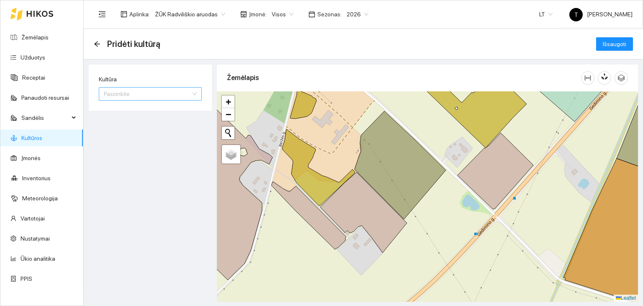
click at [156, 90] on input "Kultūra" at bounding box center [147, 93] width 87 height 13
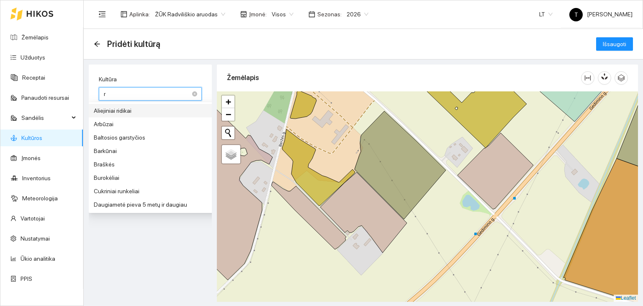
type input "ra"
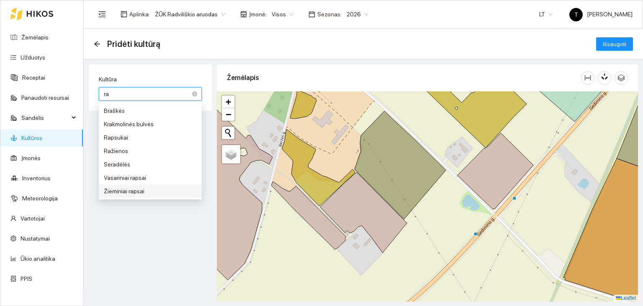
click at [133, 188] on div "Žieminiai rapsai" at bounding box center [150, 190] width 93 height 9
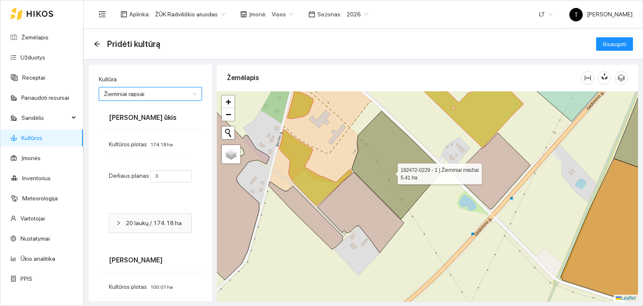
click at [390, 171] on icon at bounding box center [397, 165] width 91 height 108
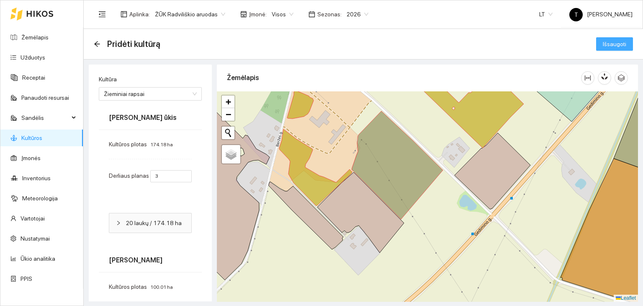
click at [609, 42] on span "Išsaugoti" at bounding box center [614, 43] width 23 height 9
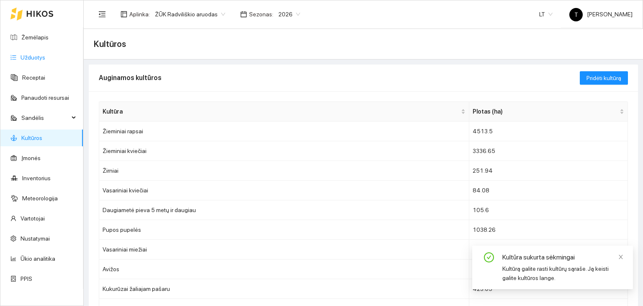
click at [21, 58] on link "Užduotys" at bounding box center [33, 57] width 25 height 7
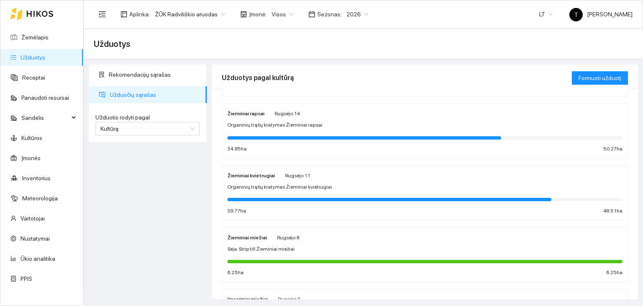
scroll to position [167, 0]
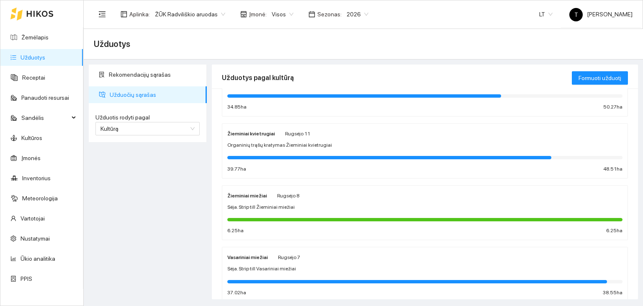
click at [273, 200] on div "Žieminiai miežiai [PERSON_NAME][DATE] Sėja. Strip till Žieminiai miežiai 6.25 h…" at bounding box center [424, 212] width 395 height 44
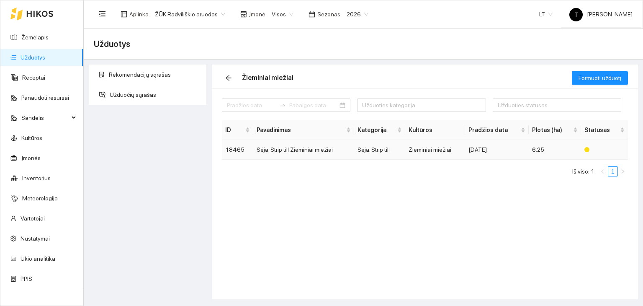
click at [456, 149] on td "Žieminiai miežiai" at bounding box center [435, 150] width 60 height 20
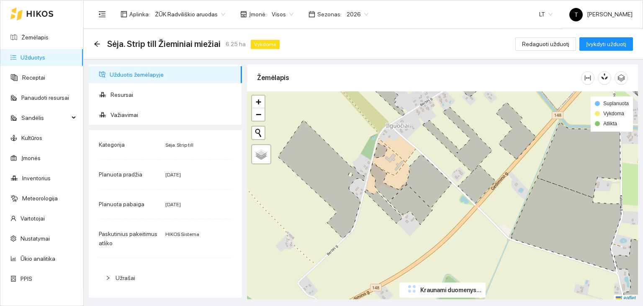
scroll to position [193, 0]
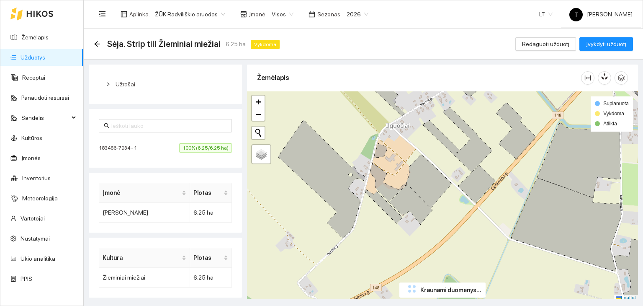
click at [188, 150] on span "100% (6.25/6.25 ha)" at bounding box center [205, 147] width 53 height 9
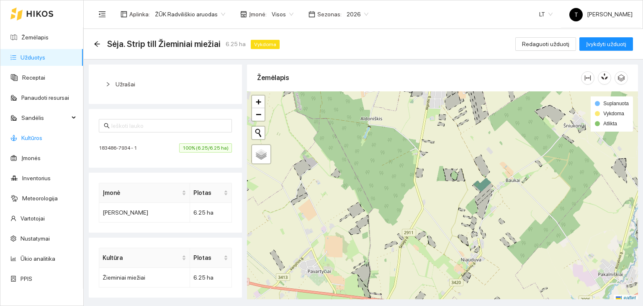
click at [35, 139] on link "Kultūros" at bounding box center [31, 137] width 21 height 7
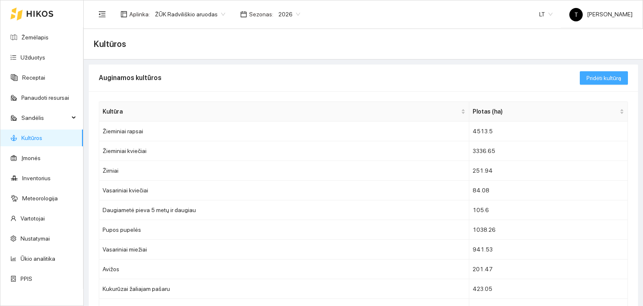
click at [608, 72] on button "Pridėti kultūrą" at bounding box center [604, 77] width 48 height 13
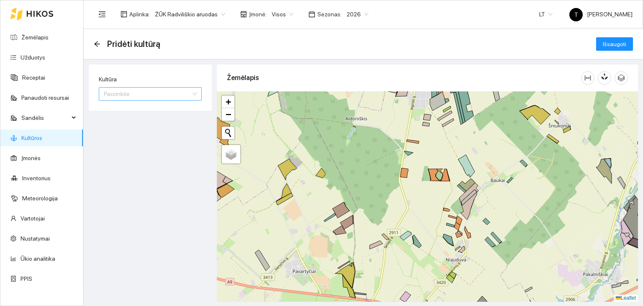
click at [155, 99] on input "Kultūra" at bounding box center [147, 93] width 87 height 13
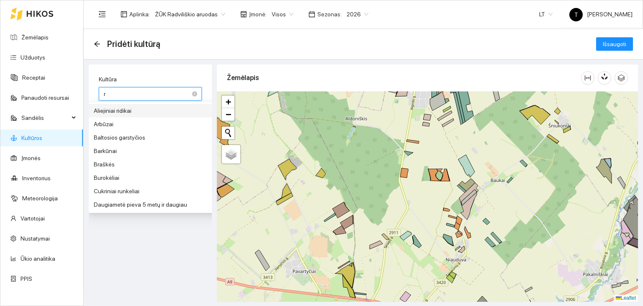
type input "ra"
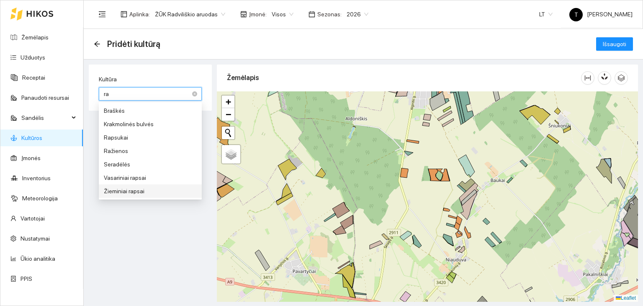
click at [134, 188] on div "Žieminiai rapsai" at bounding box center [150, 190] width 93 height 9
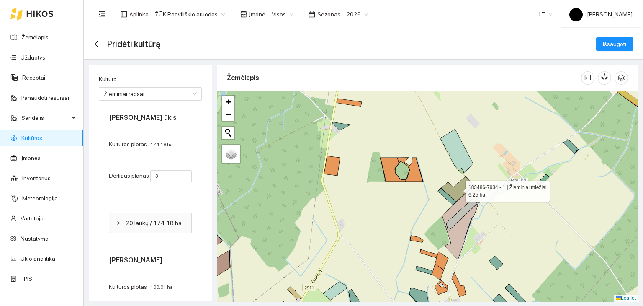
click at [452, 187] on icon at bounding box center [456, 188] width 33 height 25
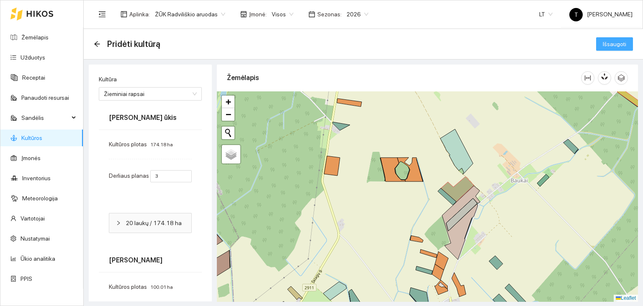
click at [609, 45] on span "Išsaugoti" at bounding box center [614, 43] width 23 height 9
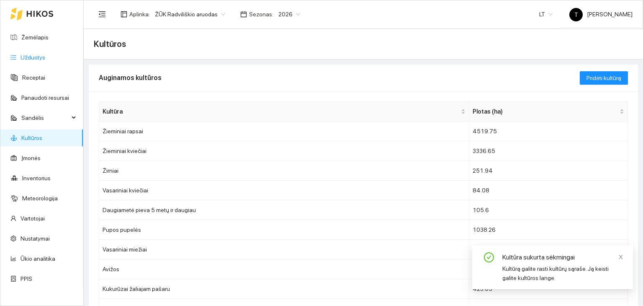
click at [34, 57] on link "Užduotys" at bounding box center [33, 57] width 25 height 7
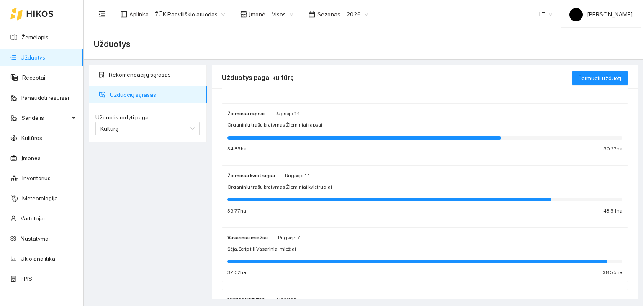
scroll to position [167, 0]
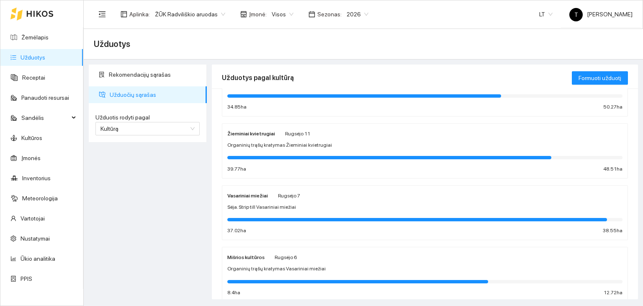
click at [325, 204] on div "Sėja. Strip till Vasariniai miežiai" at bounding box center [424, 207] width 395 height 8
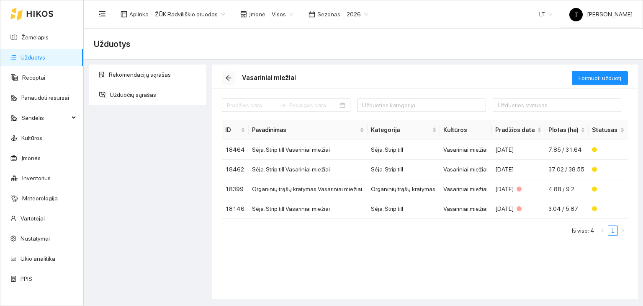
click at [224, 80] on span "arrow-left" at bounding box center [228, 78] width 13 height 7
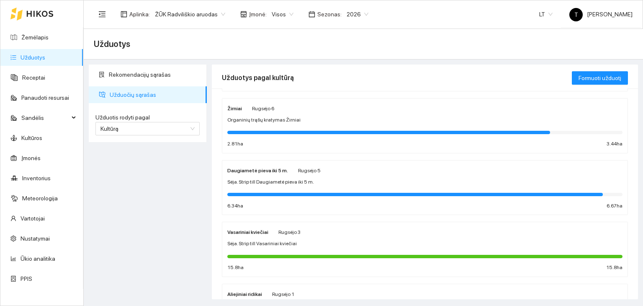
scroll to position [335, 0]
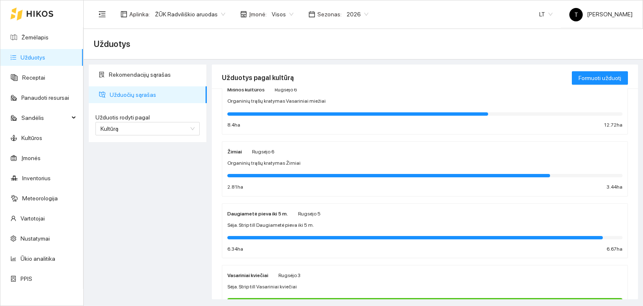
click at [458, 167] on div "Žirniai Rugsėjo 6 Organinių trąšų kratymas Žirniai 2.81 ha 3.44 ha" at bounding box center [424, 169] width 395 height 44
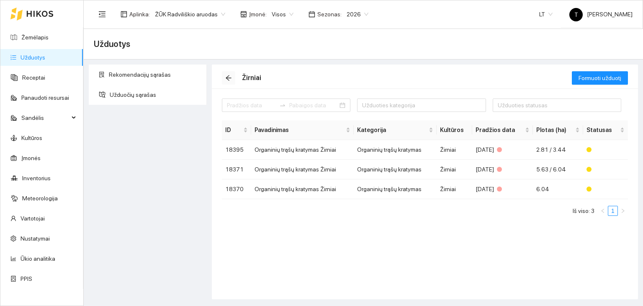
click at [229, 80] on icon "arrow-left" at bounding box center [228, 78] width 7 height 7
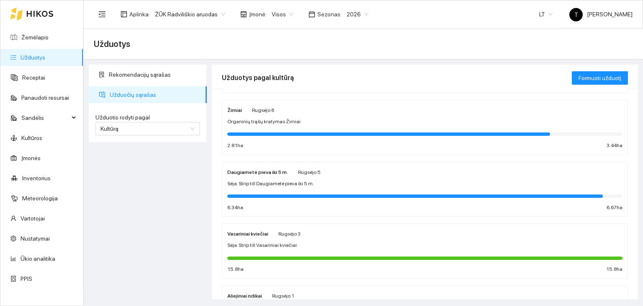
scroll to position [377, 0]
click at [370, 179] on div "Sėja. Strip till Daugiametė pieva iki 5 m." at bounding box center [424, 183] width 395 height 8
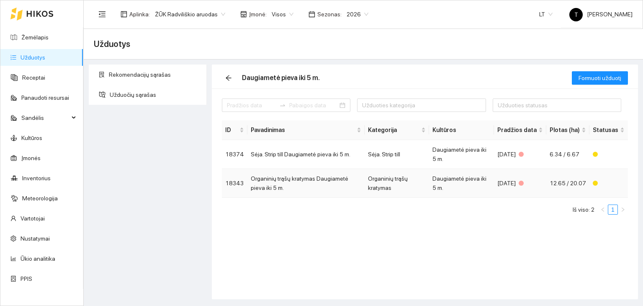
click at [472, 183] on td "Daugiametė pieva iki 5 m." at bounding box center [461, 183] width 65 height 29
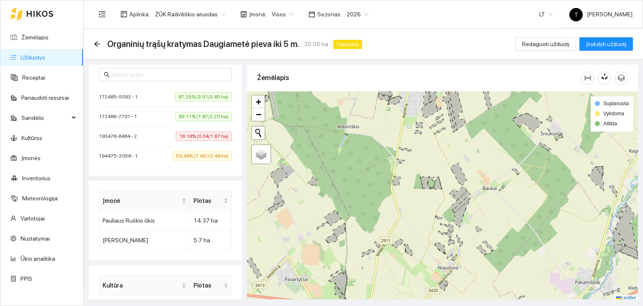
scroll to position [229, 0]
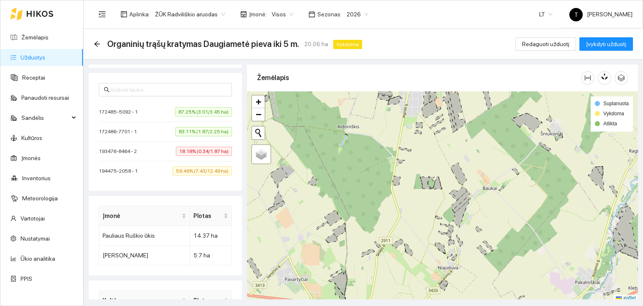
click at [205, 111] on span "87.25% (3.01/3.45 ha)" at bounding box center [203, 111] width 57 height 9
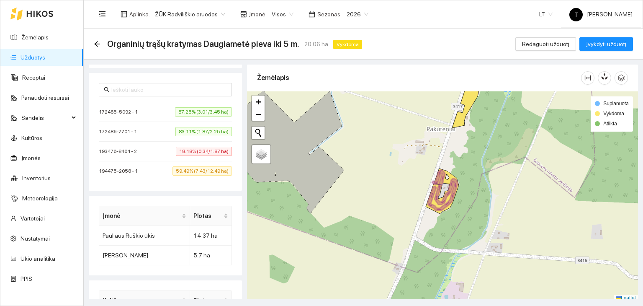
click at [209, 129] on span "83.11% (1.87/2.25 ha)" at bounding box center [203, 131] width 57 height 9
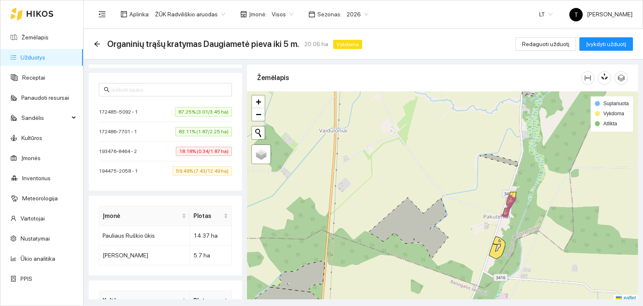
click at [188, 148] on span "18.18% (0.34/1.87 ha)" at bounding box center [204, 151] width 56 height 9
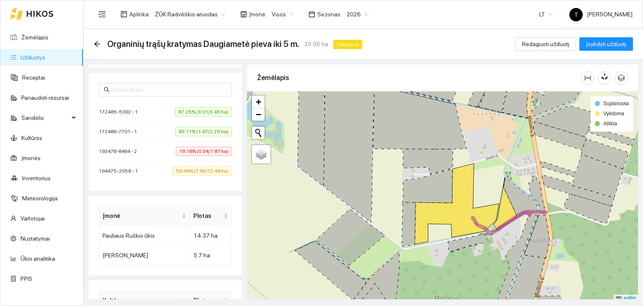
click at [212, 171] on span "59.49% (7.43/12.49 ha)" at bounding box center [201, 170] width 59 height 9
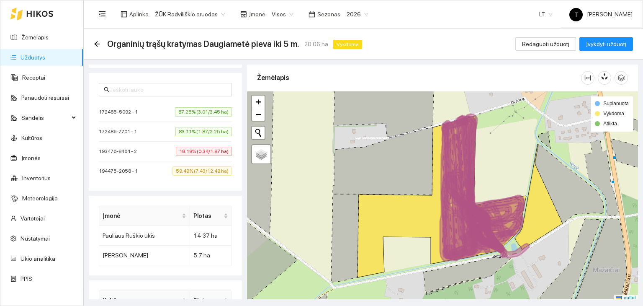
click at [92, 43] on div "Organinių trąšų kratymas Daugiametė pieva iki 5 m. 20.06 ha Vykdoma Redaguoti u…" at bounding box center [363, 44] width 559 height 31
click at [95, 44] on icon "arrow-left" at bounding box center [96, 43] width 5 height 5
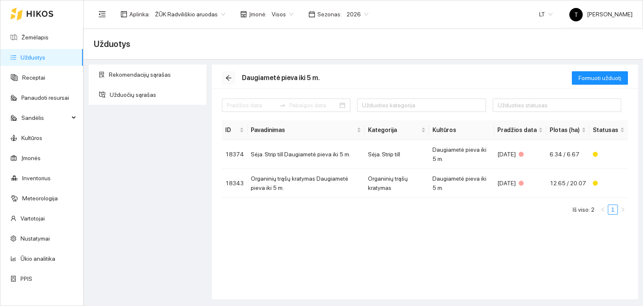
click at [226, 74] on button "button" at bounding box center [228, 77] width 13 height 13
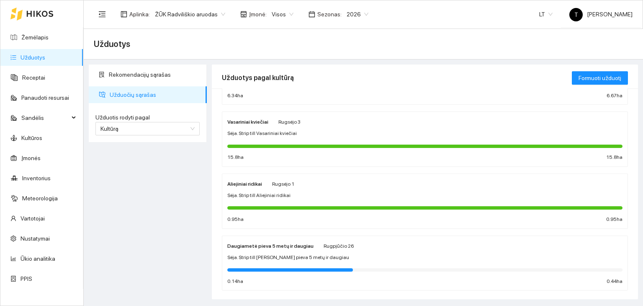
scroll to position [501, 0]
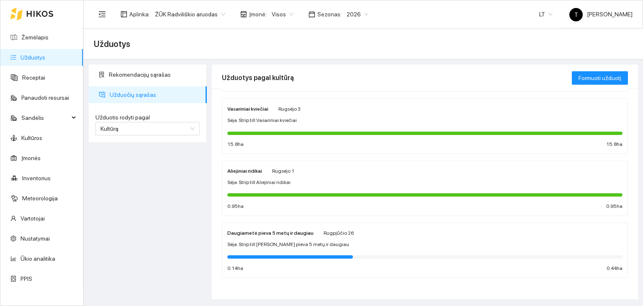
click at [313, 236] on div "Daugiametė pieva 5 metų ir daugiau Rugpjūčio 26 Sėja. Strip till Daugiametė pie…" at bounding box center [424, 250] width 395 height 44
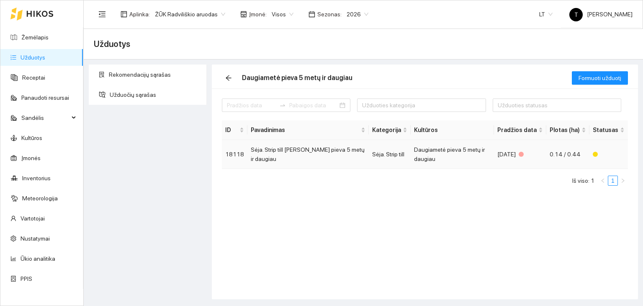
click at [481, 154] on td "Daugiametė pieva 5 metų ir daugiau" at bounding box center [452, 154] width 83 height 29
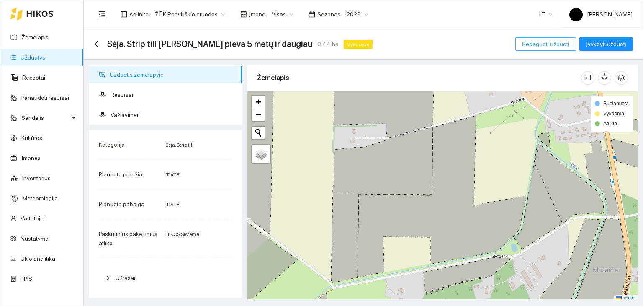
click at [553, 44] on span "Redaguoti užduotį" at bounding box center [545, 43] width 47 height 9
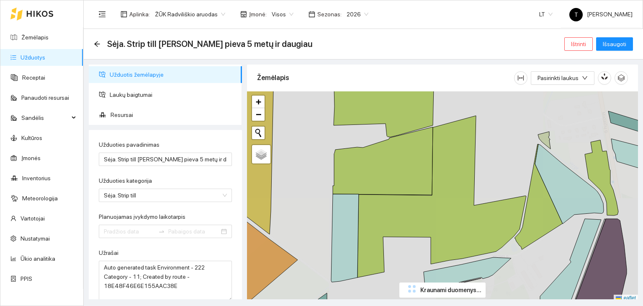
type input "[DATE]"
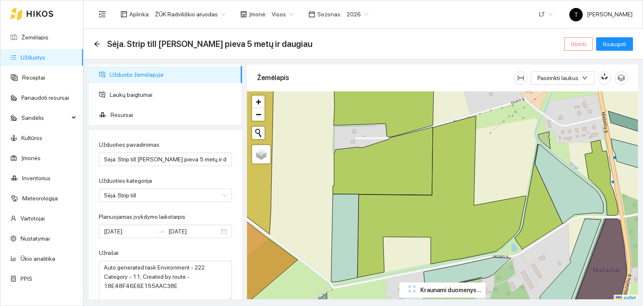
click at [591, 42] on button "Ištrinti" at bounding box center [578, 43] width 28 height 13
click at [579, 85] on span "Taip" at bounding box center [581, 84] width 11 height 9
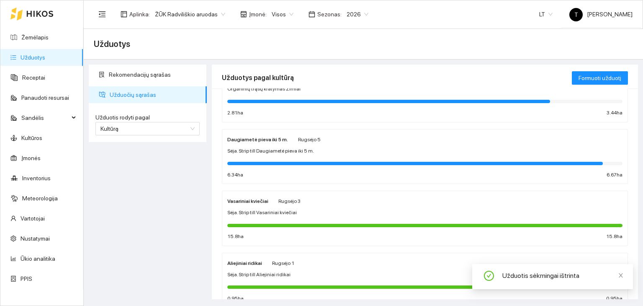
scroll to position [440, 0]
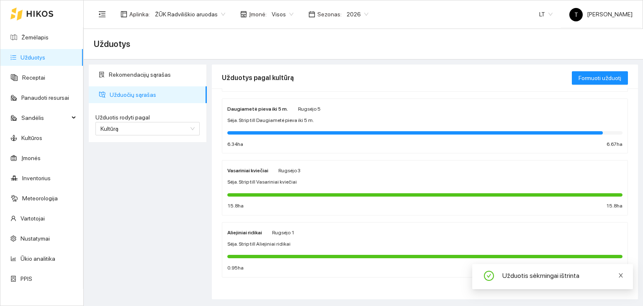
click at [622, 274] on icon "close" at bounding box center [621, 275] width 6 height 6
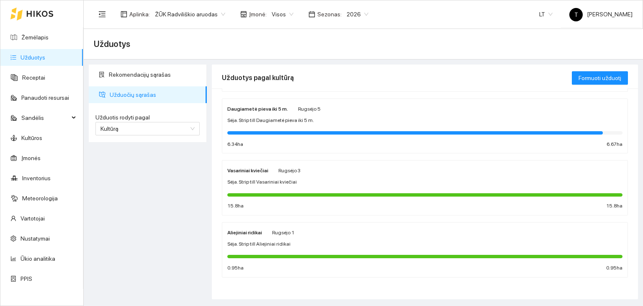
click at [541, 240] on div "Sėja. Strip till Aliejiniai ridikai" at bounding box center [424, 244] width 395 height 8
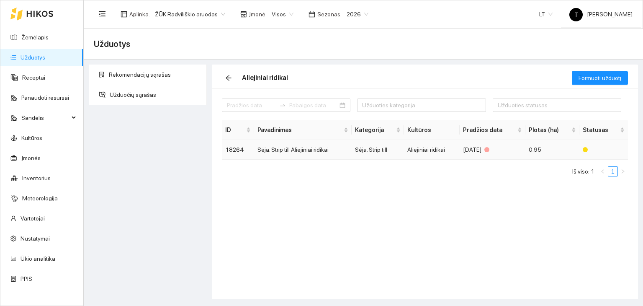
click at [558, 152] on td "0.95" at bounding box center [552, 150] width 54 height 20
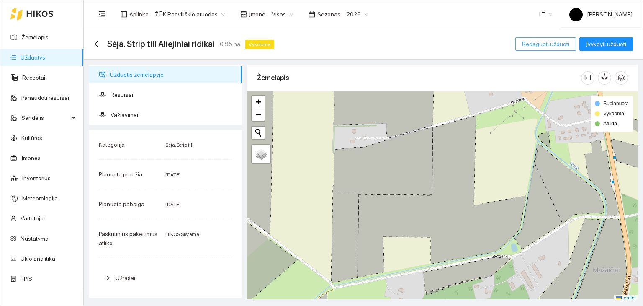
click at [541, 46] on span "Redaguoti užduotį" at bounding box center [545, 43] width 47 height 9
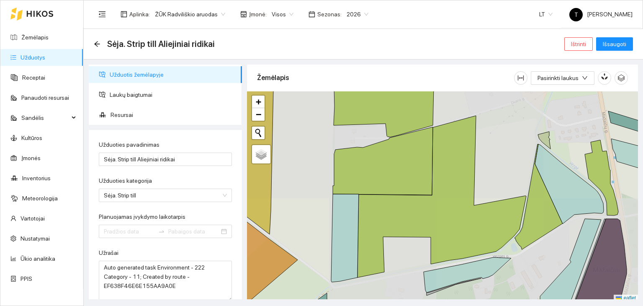
type input "[DATE]"
type input "2025-09-01"
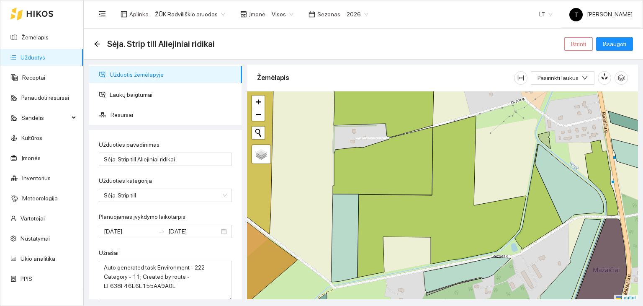
click at [580, 41] on span "Ištrinti" at bounding box center [578, 43] width 15 height 9
click at [581, 82] on span "Taip" at bounding box center [581, 84] width 11 height 9
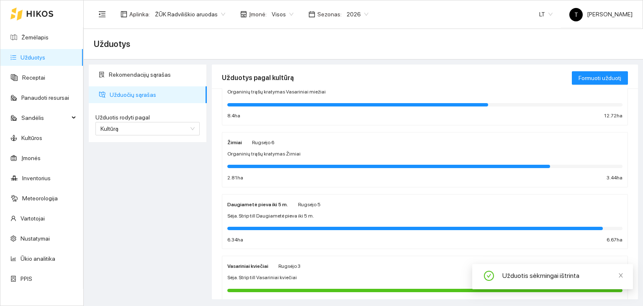
scroll to position [378, 0]
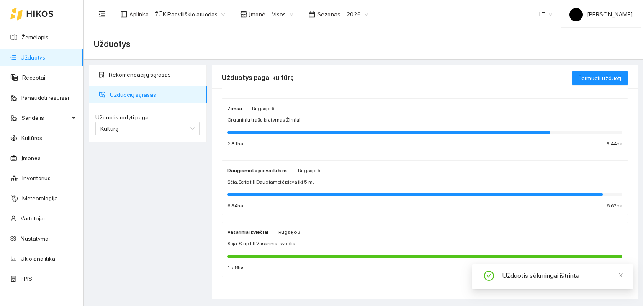
click at [185, 219] on div "Rekomendacijų sąrašas Užduočių sąrašas Užduotis rodyti pagal Kultūrą Užduotis r…" at bounding box center [147, 181] width 123 height 234
click at [622, 272] on icon "close" at bounding box center [621, 275] width 6 height 6
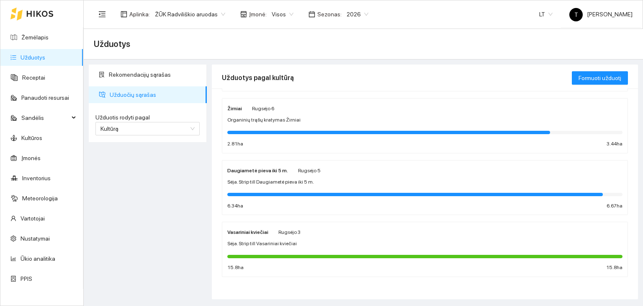
click at [510, 234] on div "Vasariniai kviečiai Rugsėjo 3" at bounding box center [424, 231] width 395 height 9
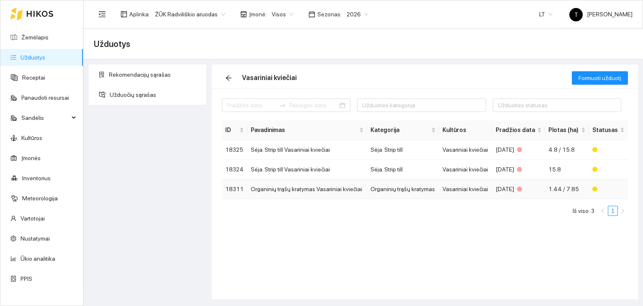
click at [524, 188] on div "2025-08-23" at bounding box center [519, 188] width 46 height 9
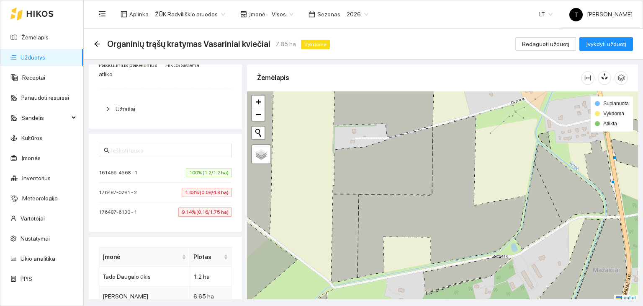
scroll to position [168, 0]
click at [212, 171] on span "100% (1.2/1.2 ha)" at bounding box center [209, 172] width 46 height 9
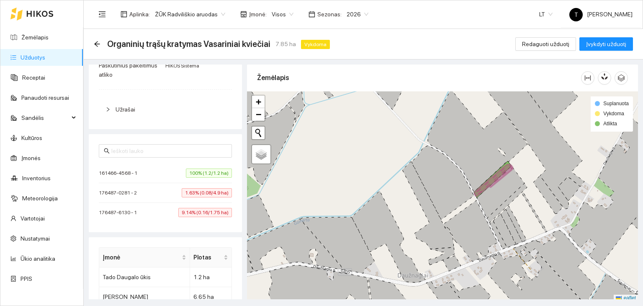
click at [203, 193] on span "1.63% (0.08/4.9 ha)" at bounding box center [207, 192] width 50 height 9
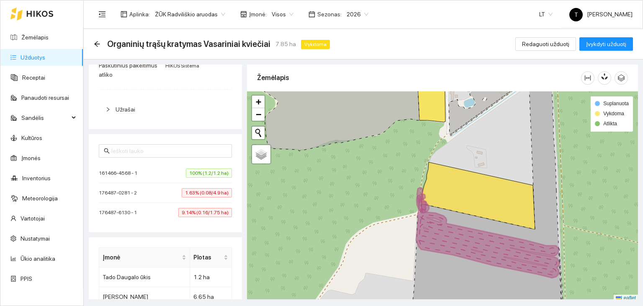
click at [213, 211] on span "9.14% (0.16/1.75 ha)" at bounding box center [205, 212] width 54 height 9
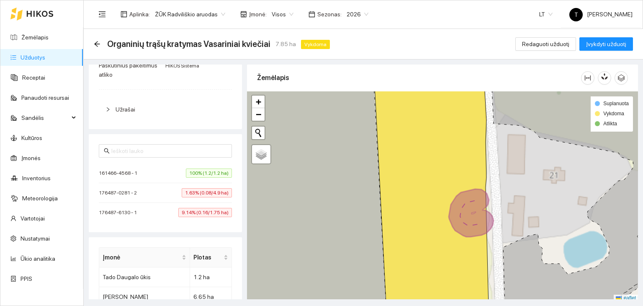
click at [455, 202] on icon at bounding box center [471, 213] width 45 height 48
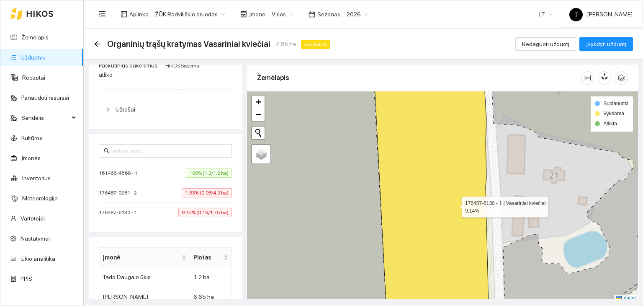
scroll to position [2, 0]
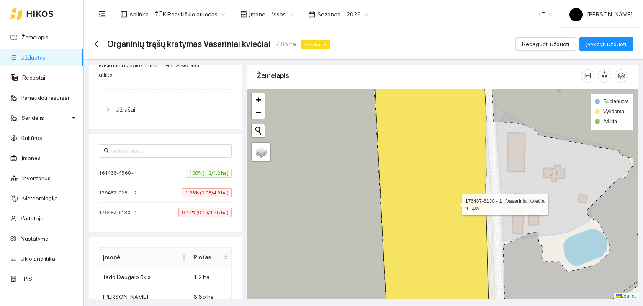
click at [455, 202] on icon at bounding box center [431, 194] width 115 height 253
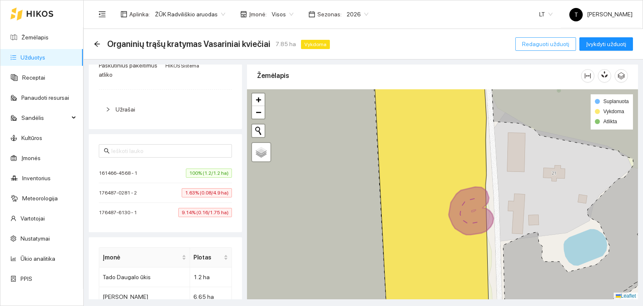
click at [541, 46] on span "Redaguoti užduotį" at bounding box center [545, 43] width 47 height 9
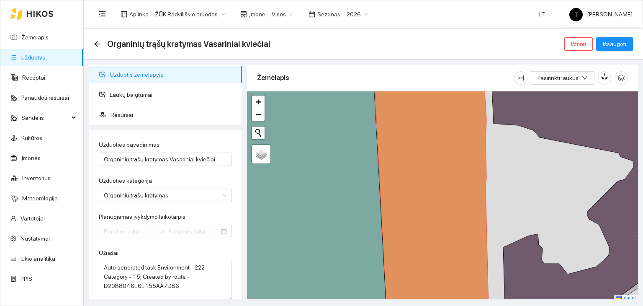
type input "2025-08-23"
type input "[DATE]"
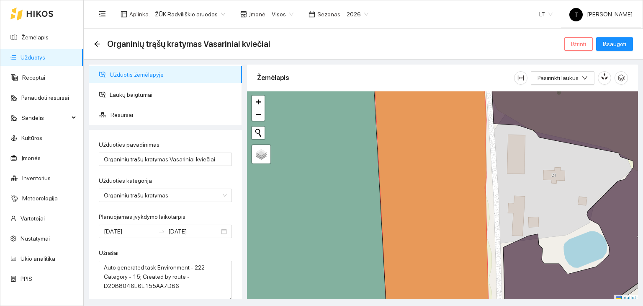
click at [572, 45] on button "Ištrinti" at bounding box center [578, 43] width 28 height 13
click at [578, 83] on span "Taip" at bounding box center [581, 84] width 11 height 9
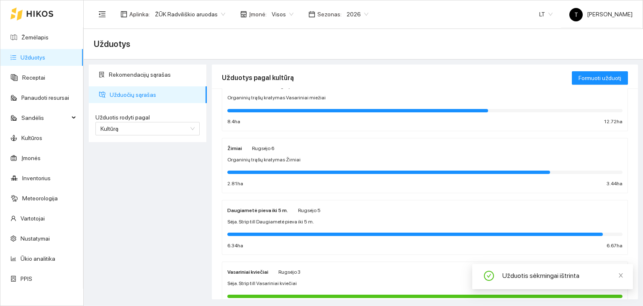
scroll to position [378, 0]
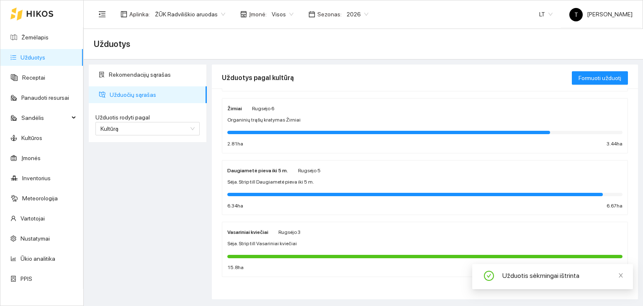
click at [312, 233] on div "Vasariniai kviečiai Rugsėjo 3" at bounding box center [424, 231] width 395 height 9
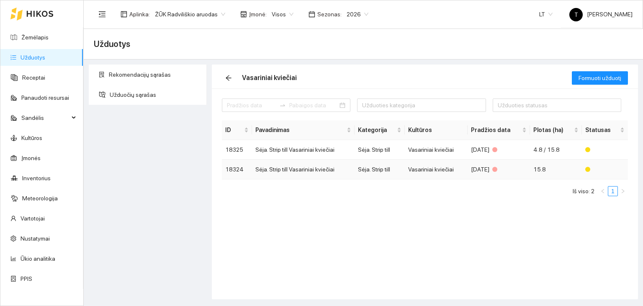
click at [463, 164] on td "Vasariniai kviečiai" at bounding box center [436, 169] width 63 height 20
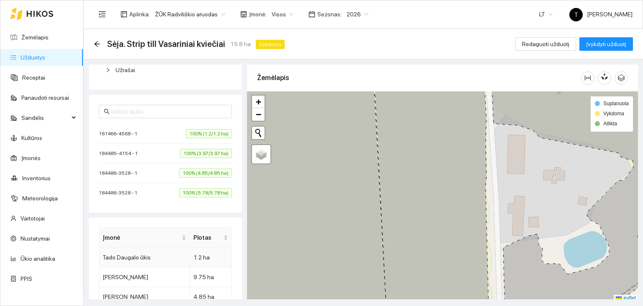
scroll to position [207, 0]
click at [210, 132] on span "100% (1.2/1.2 ha)" at bounding box center [209, 133] width 46 height 9
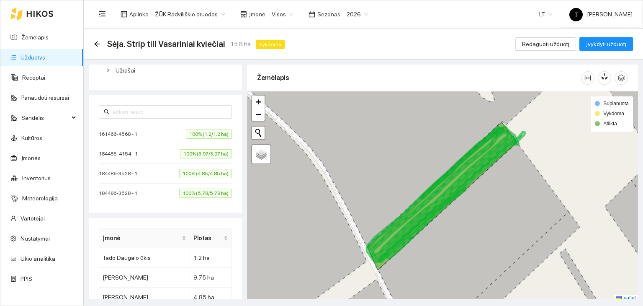
click at [201, 152] on span "100% (3.97/3.97 ha)" at bounding box center [206, 153] width 52 height 9
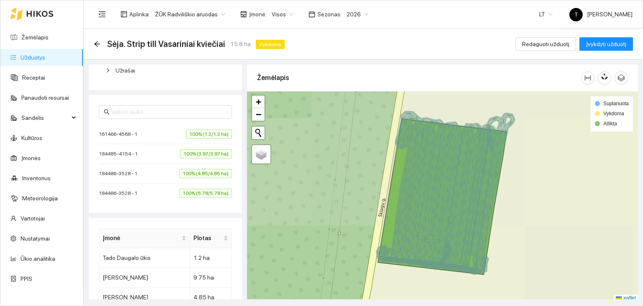
click at [205, 171] on span "100% (4.85/4.85 ha)" at bounding box center [205, 173] width 53 height 9
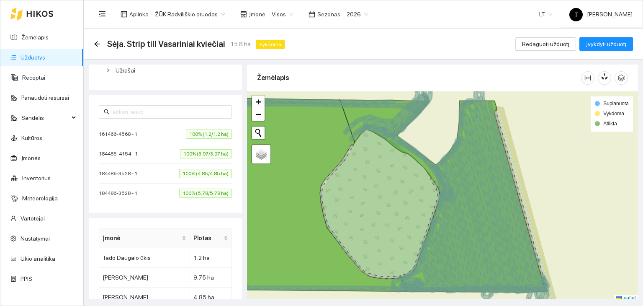
click at [207, 191] on span "100% (5.78/5.78 ha)" at bounding box center [205, 192] width 53 height 9
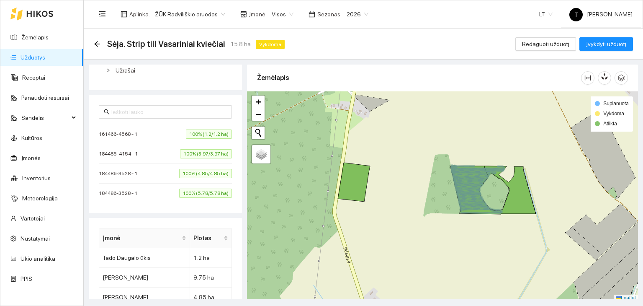
click at [190, 171] on span "100% (4.85/4.85 ha)" at bounding box center [205, 173] width 53 height 9
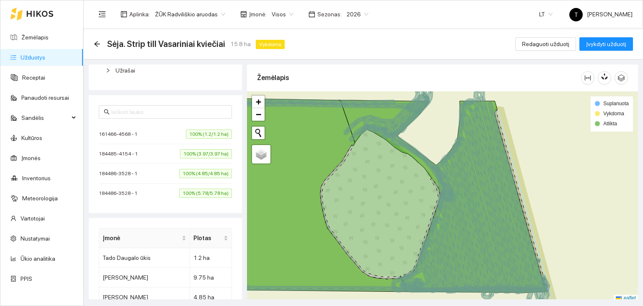
click at [203, 153] on span "100% (3.97/3.97 ha)" at bounding box center [206, 153] width 52 height 9
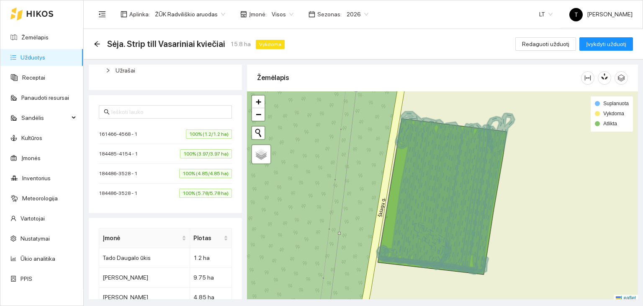
click at [213, 135] on span "100% (1.2/1.2 ha)" at bounding box center [209, 133] width 46 height 9
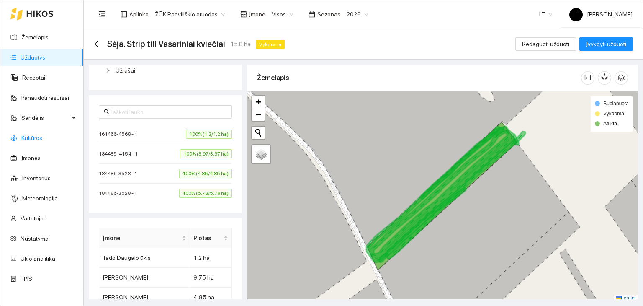
click at [42, 140] on link "Kultūros" at bounding box center [31, 137] width 21 height 7
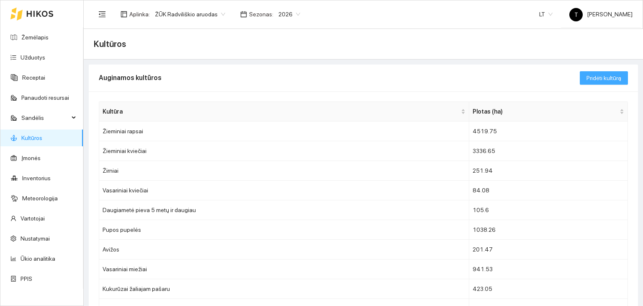
click at [596, 78] on span "Pridėti kultūrą" at bounding box center [603, 77] width 35 height 9
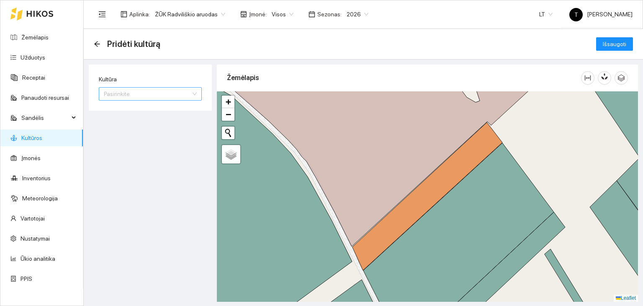
click at [147, 92] on input "Kultūra" at bounding box center [147, 93] width 87 height 13
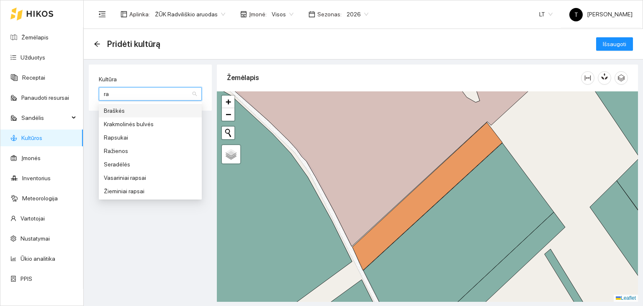
type input "rap"
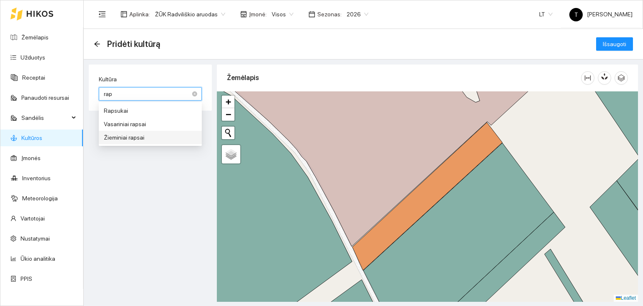
click at [132, 136] on div "Žieminiai rapsai" at bounding box center [150, 137] width 93 height 9
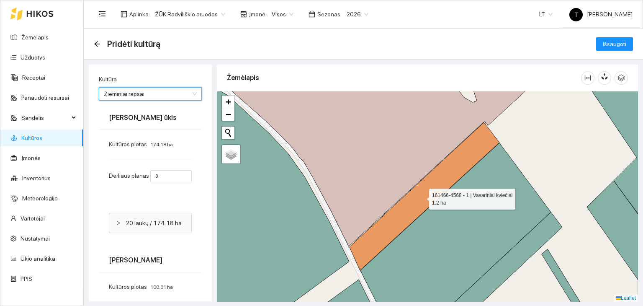
click at [422, 195] on icon at bounding box center [425, 196] width 150 height 148
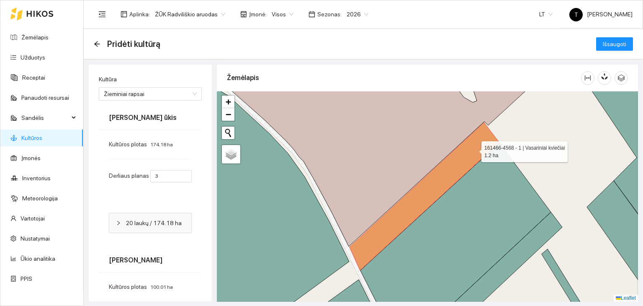
click at [474, 149] on icon at bounding box center [425, 196] width 150 height 148
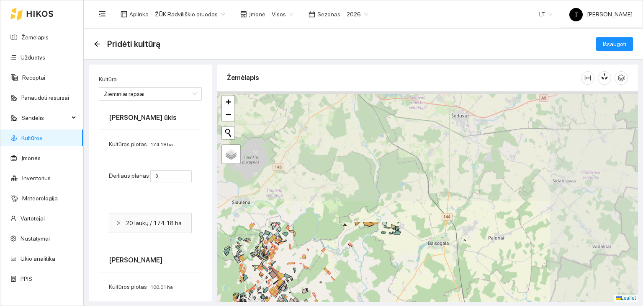
drag, startPoint x: 531, startPoint y: 115, endPoint x: 347, endPoint y: 266, distance: 238.2
click at [347, 266] on div "+ − Nieko nerasta. Bandykite dar kartą. Žemėlapis Palydovas Leaflet" at bounding box center [427, 196] width 421 height 210
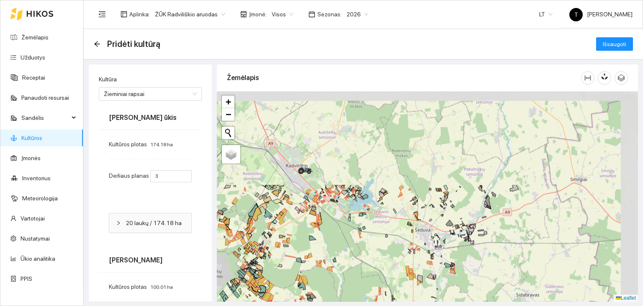
drag, startPoint x: 478, startPoint y: 148, endPoint x: 451, endPoint y: 234, distance: 90.8
click at [451, 234] on div "+ − Nieko nerasta. Bandykite dar kartą. Žemėlapis Palydovas Leaflet" at bounding box center [427, 196] width 421 height 210
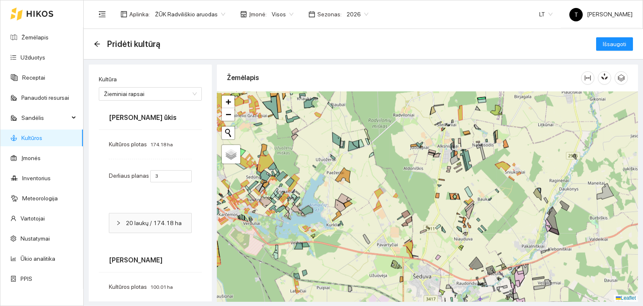
drag, startPoint x: 489, startPoint y: 141, endPoint x: 503, endPoint y: 190, distance: 50.9
click at [503, 190] on div "+ − Nieko nerasta. Bandykite dar kartą. Žemėlapis Palydovas Leaflet" at bounding box center [427, 196] width 421 height 210
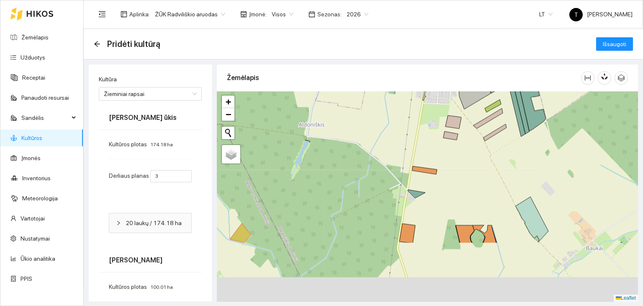
drag, startPoint x: 417, startPoint y: 265, endPoint x: 473, endPoint y: 180, distance: 101.0
click at [492, 161] on div "+ − Nieko nerasta. Bandykite dar kartą. Žemėlapis Palydovas Leaflet" at bounding box center [427, 196] width 421 height 210
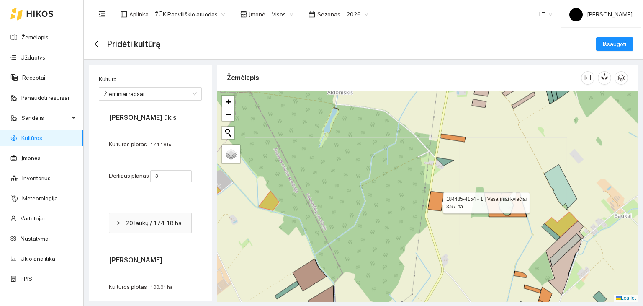
click at [437, 206] on icon at bounding box center [436, 201] width 16 height 20
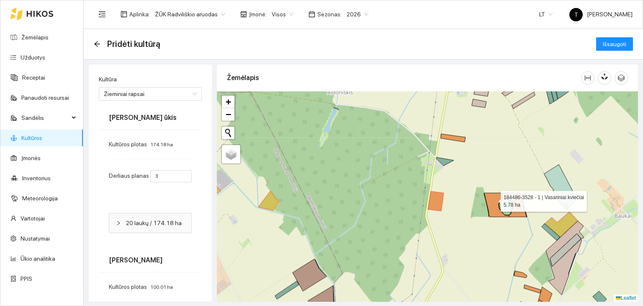
click at [493, 199] on icon at bounding box center [497, 205] width 26 height 24
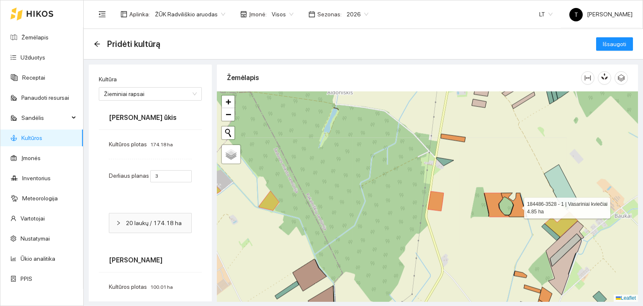
click at [519, 204] on icon at bounding box center [514, 205] width 26 height 24
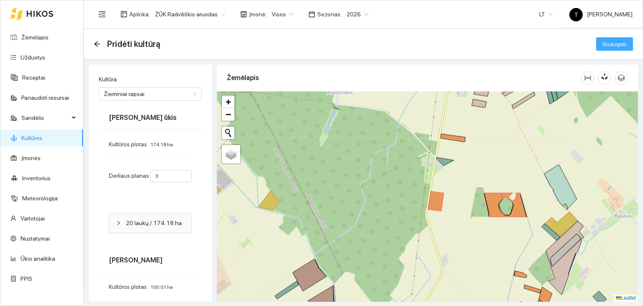
click at [612, 39] on span "Išsaugoti" at bounding box center [614, 43] width 23 height 9
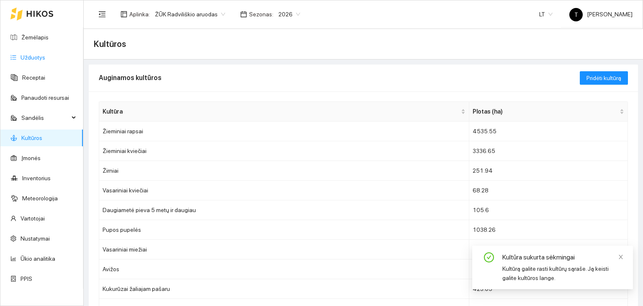
click at [43, 59] on link "Užduotys" at bounding box center [33, 57] width 25 height 7
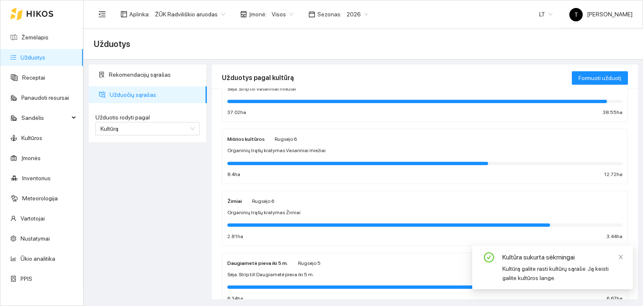
scroll to position [316, 0]
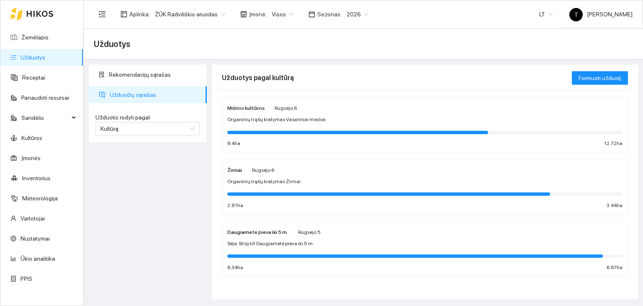
click at [318, 239] on div "Sėja. Strip till Daugiametė pieva iki 5 m." at bounding box center [424, 243] width 395 height 8
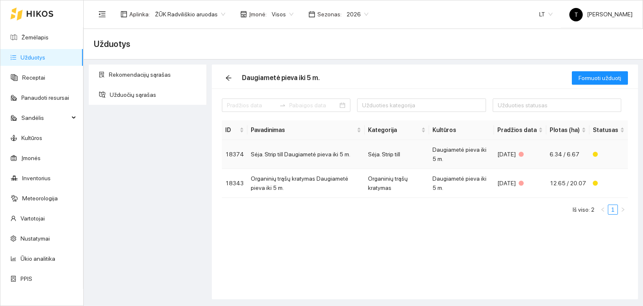
click at [491, 158] on td "Daugiametė pieva iki 5 m." at bounding box center [461, 154] width 65 height 29
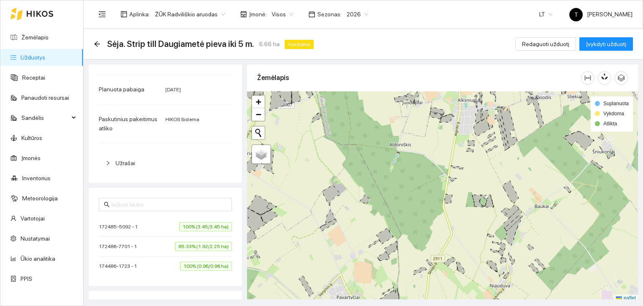
scroll to position [232, 0]
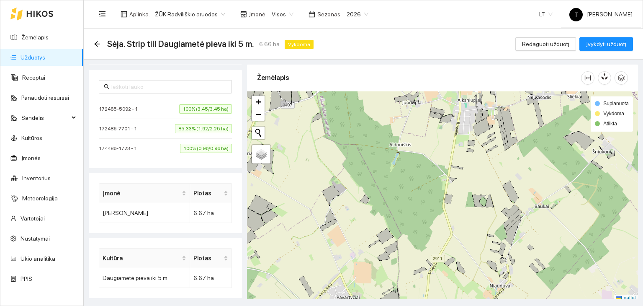
click at [196, 145] on span "100% (0.96/0.96 ha)" at bounding box center [206, 148] width 52 height 9
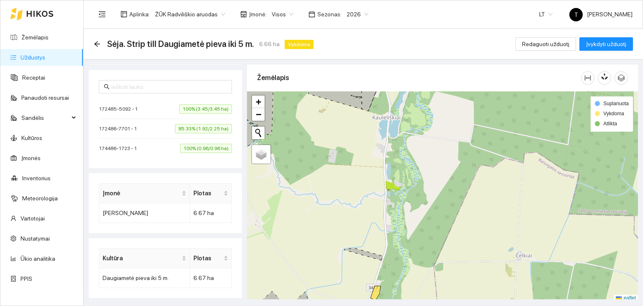
click at [201, 146] on span "100% (0.96/0.96 ha)" at bounding box center [206, 148] width 52 height 9
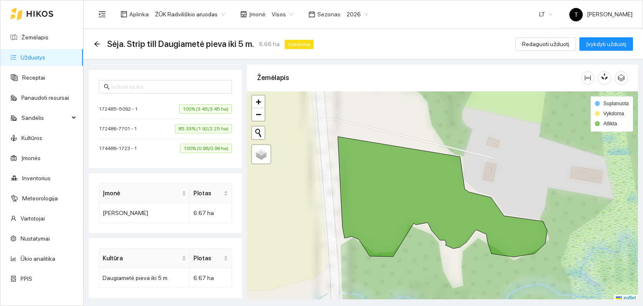
click at [212, 127] on span "85.33% (1.92/2.25 ha)" at bounding box center [203, 128] width 57 height 9
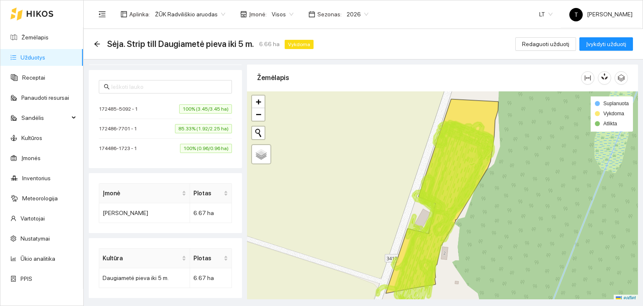
click at [222, 107] on span "100% (3.45/3.45 ha)" at bounding box center [205, 108] width 53 height 9
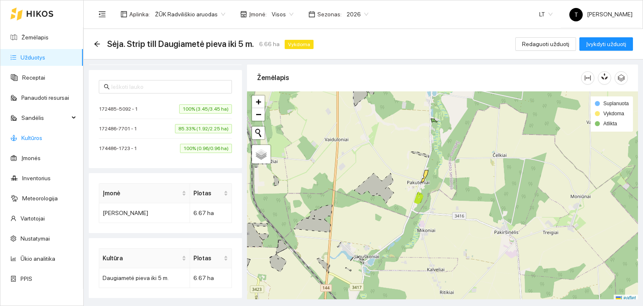
click at [33, 136] on link "Kultūros" at bounding box center [31, 137] width 21 height 7
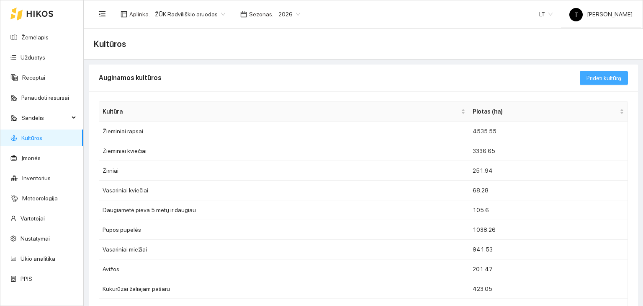
click at [586, 75] on span "Pridėti kultūrą" at bounding box center [603, 77] width 35 height 9
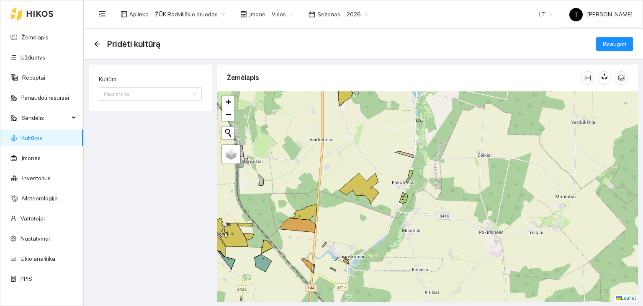
click at [140, 100] on div "Kultūra Pasirinkite" at bounding box center [150, 87] width 123 height 46
click at [143, 96] on input "Kultūra" at bounding box center [147, 93] width 87 height 13
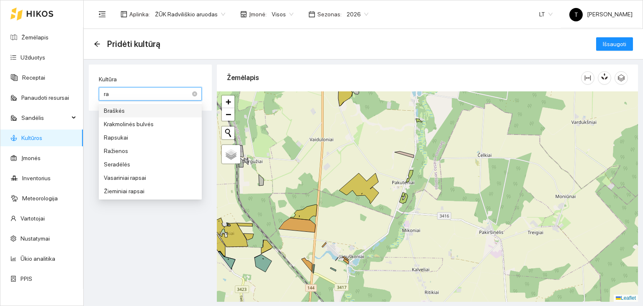
type input "rap"
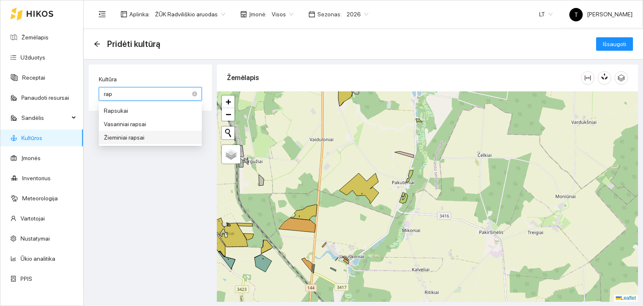
click at [134, 136] on div "Žieminiai rapsai" at bounding box center [150, 137] width 93 height 9
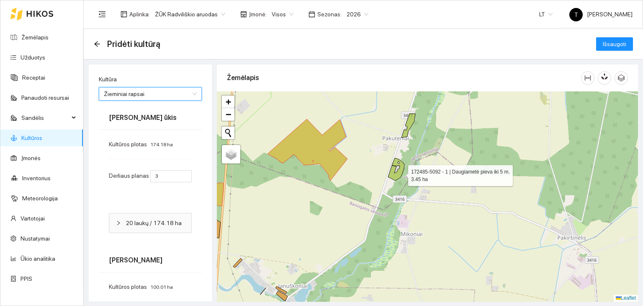
click at [401, 173] on icon at bounding box center [396, 169] width 16 height 23
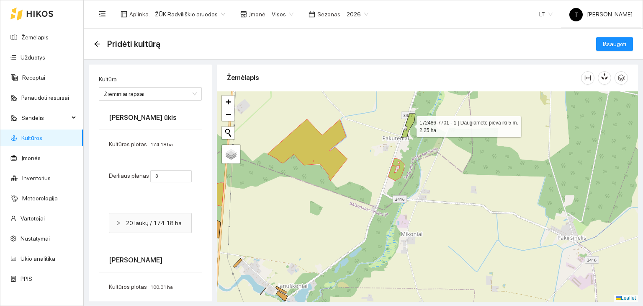
click at [412, 124] on icon at bounding box center [408, 125] width 14 height 24
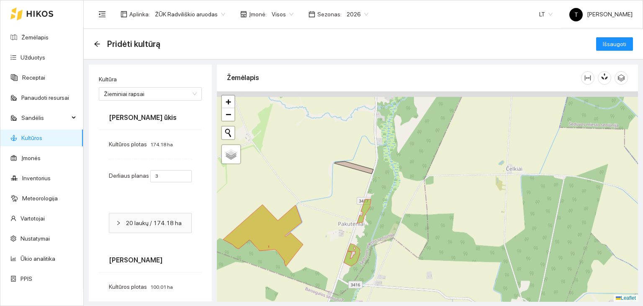
drag, startPoint x: 458, startPoint y: 118, endPoint x: 400, endPoint y: 257, distance: 151.4
click at [400, 257] on div "+ − Nieko nerasta. Bandykite dar kartą. Žemėlapis Palydovas Leaflet" at bounding box center [427, 196] width 421 height 210
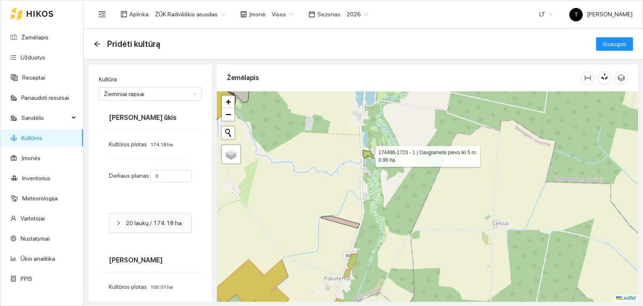
click at [366, 153] on icon at bounding box center [369, 154] width 13 height 8
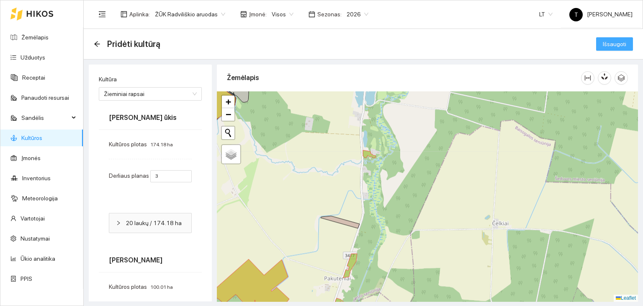
click at [604, 44] on span "Išsaugoti" at bounding box center [614, 43] width 23 height 9
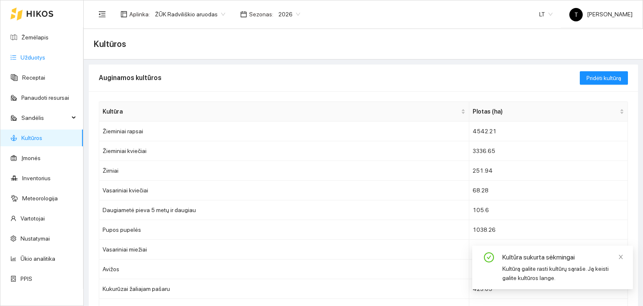
click at [37, 59] on link "Užduotys" at bounding box center [33, 57] width 25 height 7
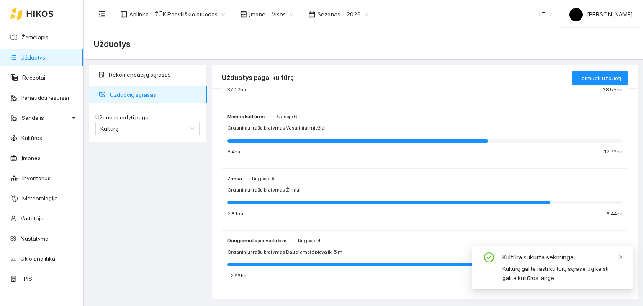
scroll to position [316, 0]
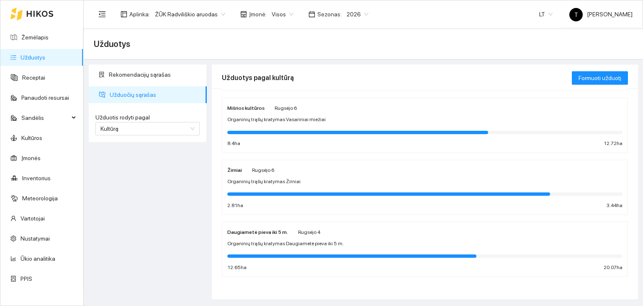
click at [276, 237] on div "Daugiametė pieva iki 5 m. Rugsėjo 4 Organinių trąšų kratymas Daugiametė pieva i…" at bounding box center [424, 249] width 395 height 44
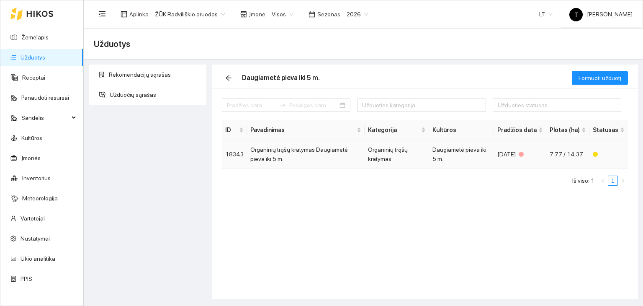
click at [494, 153] on td "Daugiametė pieva iki 5 m." at bounding box center [461, 154] width 65 height 29
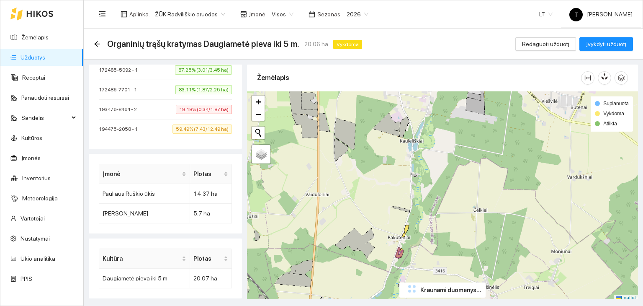
scroll to position [271, 0]
click at [100, 44] on icon "arrow-left" at bounding box center [96, 43] width 5 height 5
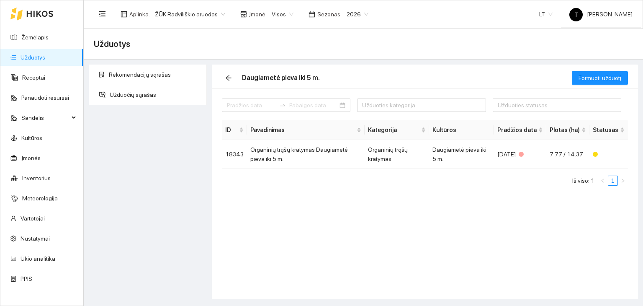
click at [42, 57] on link "Užduotys" at bounding box center [33, 57] width 25 height 7
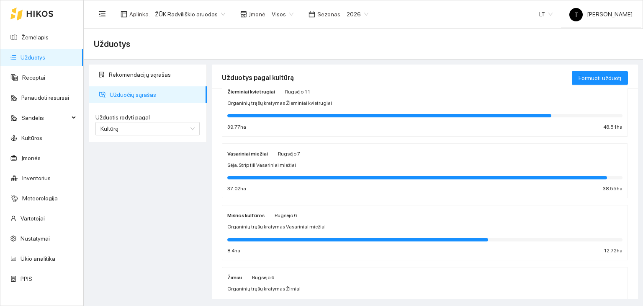
scroll to position [316, 0]
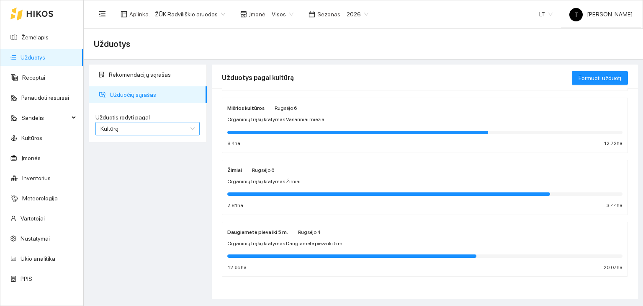
click at [185, 128] on span "Kultūrą" at bounding box center [147, 128] width 94 height 13
click at [168, 146] on div "Užduotį" at bounding box center [147, 144] width 94 height 9
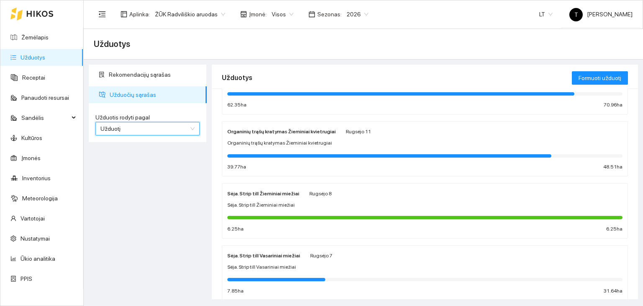
scroll to position [453, 0]
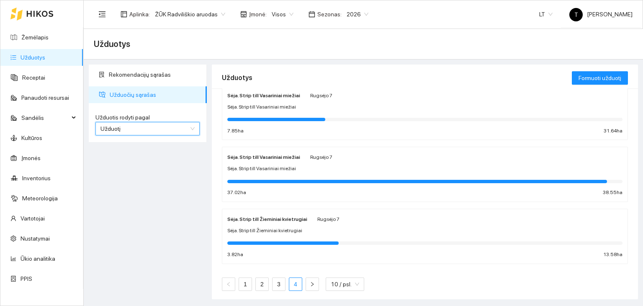
click at [298, 282] on link "4" at bounding box center [295, 284] width 13 height 13
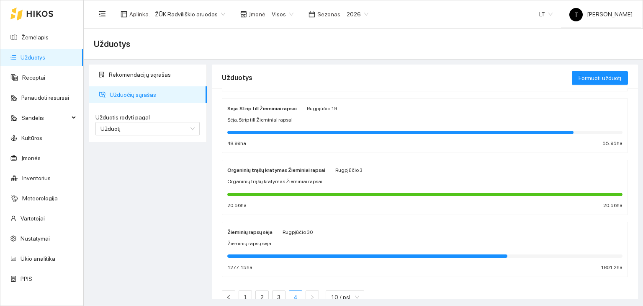
scroll to position [83, 0]
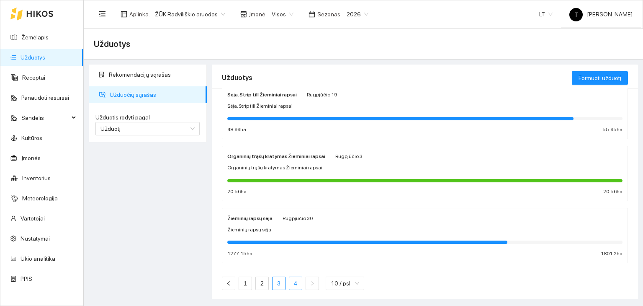
click at [274, 285] on link "3" at bounding box center [278, 283] width 13 height 13
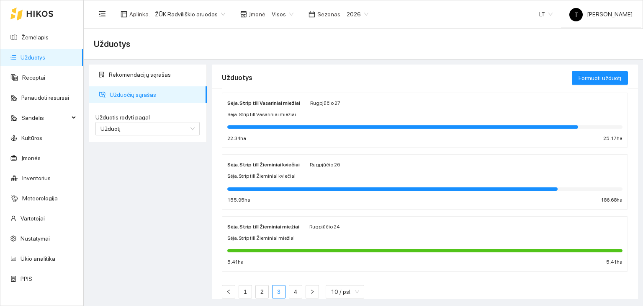
scroll to position [453, 0]
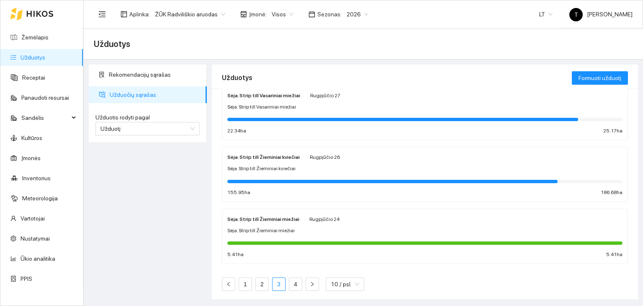
click at [352, 164] on div "Sėja. Strip till Žieminiai kviečiai" at bounding box center [424, 168] width 395 height 8
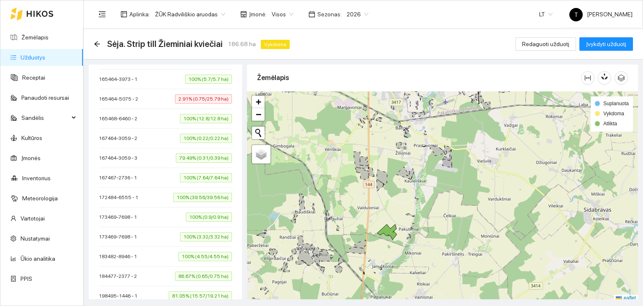
scroll to position [454, 0]
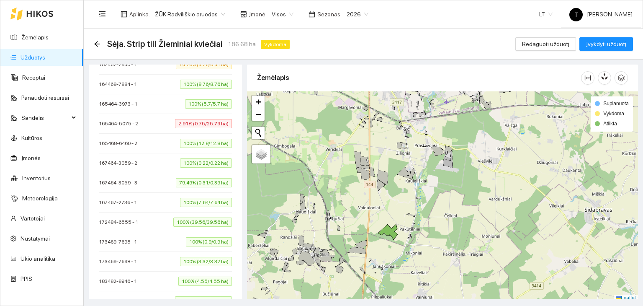
click at [204, 120] on span "2.91% (0.75/25.79 ha)" at bounding box center [203, 123] width 57 height 9
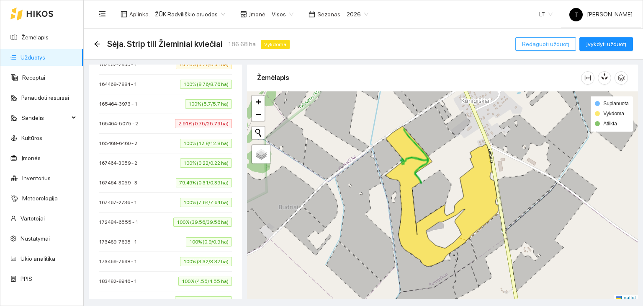
drag, startPoint x: 559, startPoint y: 45, endPoint x: 552, endPoint y: 61, distance: 17.4
click at [559, 45] on span "Redaguoti užduotį" at bounding box center [545, 43] width 47 height 9
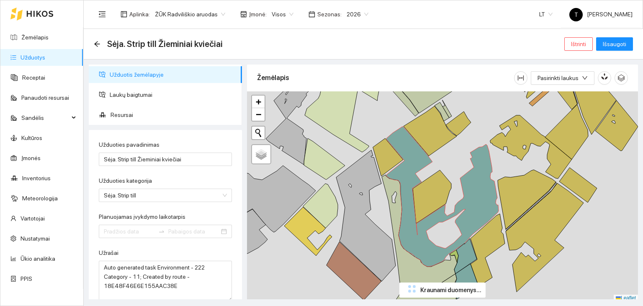
type input "[DATE]"
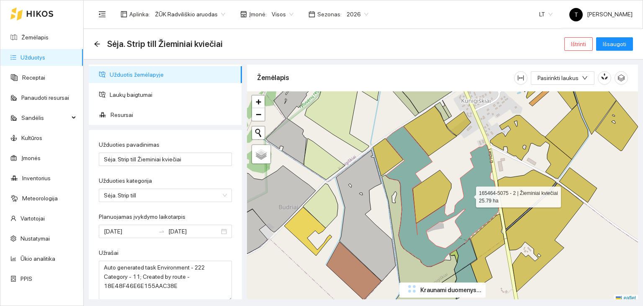
click at [468, 194] on icon at bounding box center [442, 196] width 112 height 140
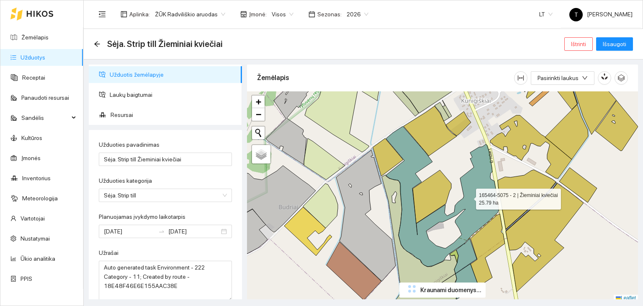
scroll to position [2, 0]
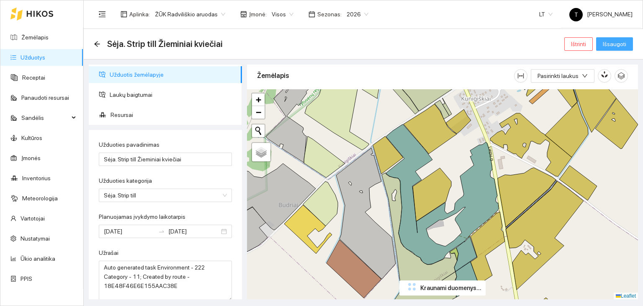
click at [613, 45] on span "Išsaugoti" at bounding box center [614, 43] width 23 height 9
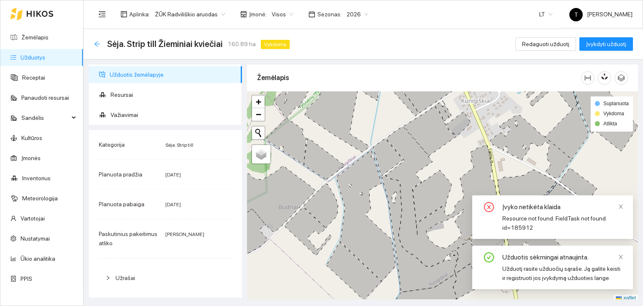
click at [94, 44] on icon "arrow-left" at bounding box center [97, 44] width 7 height 7
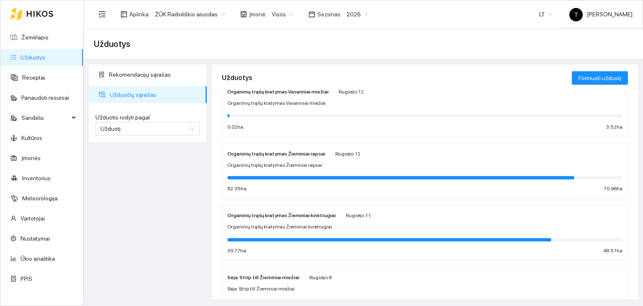
scroll to position [453, 0]
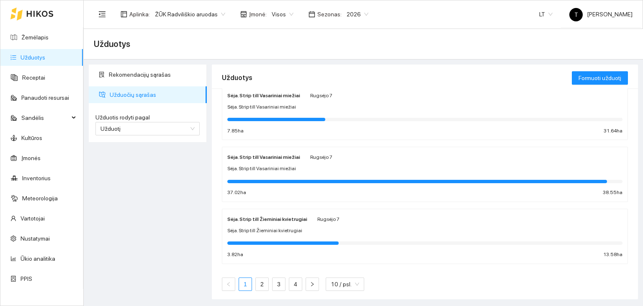
click at [243, 282] on link "1" at bounding box center [245, 284] width 13 height 13
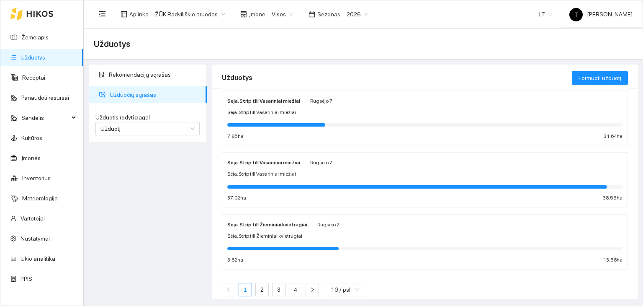
scroll to position [453, 0]
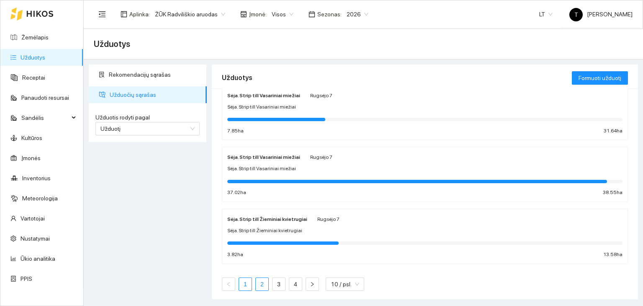
click at [267, 281] on link "2" at bounding box center [262, 284] width 13 height 13
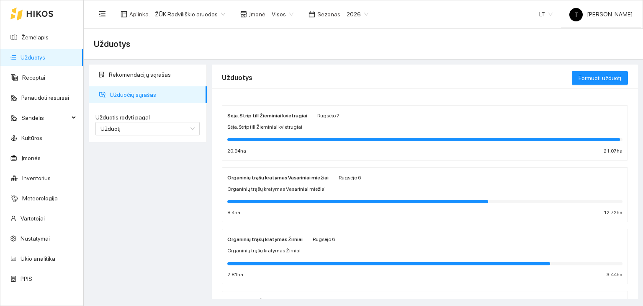
click at [277, 121] on div "Sėja. Strip till Žieminiai kvietrugiai Rugsėjo 7 Sėja. Strip till Žieminiai kvi…" at bounding box center [424, 133] width 395 height 44
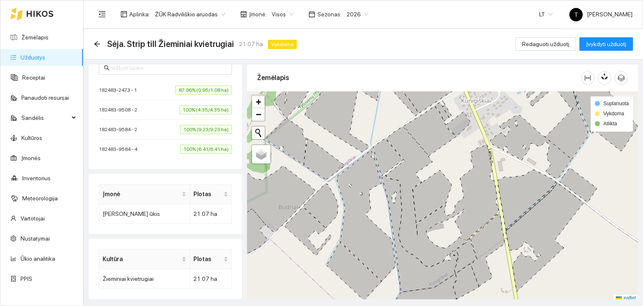
scroll to position [252, 0]
click at [193, 90] on span "87.96% (0.95/1.08 ha)" at bounding box center [203, 89] width 57 height 9
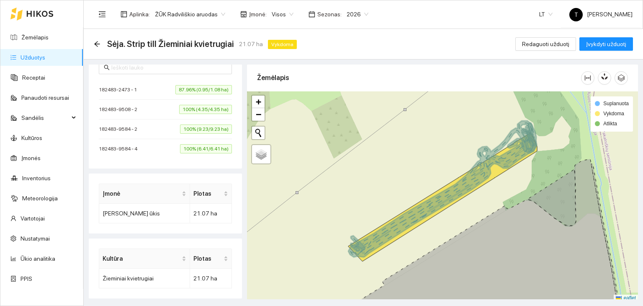
click at [190, 109] on span "100% (4.35/4.35 ha)" at bounding box center [205, 109] width 53 height 9
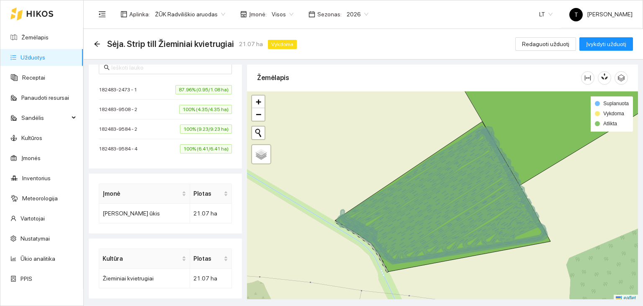
click at [203, 126] on span "100% (9.23/9.23 ha)" at bounding box center [206, 128] width 52 height 9
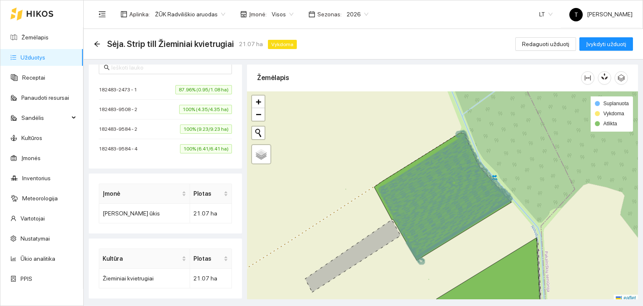
click at [201, 147] on span "100% (6.41/6.41 ha)" at bounding box center [206, 148] width 52 height 9
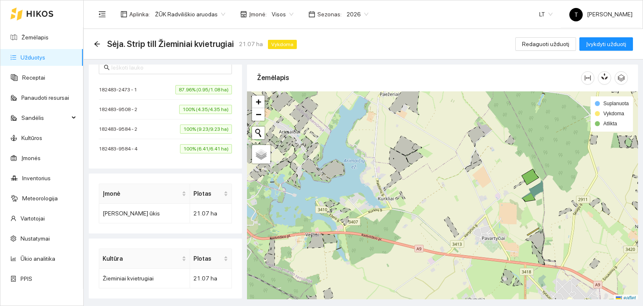
scroll to position [2, 0]
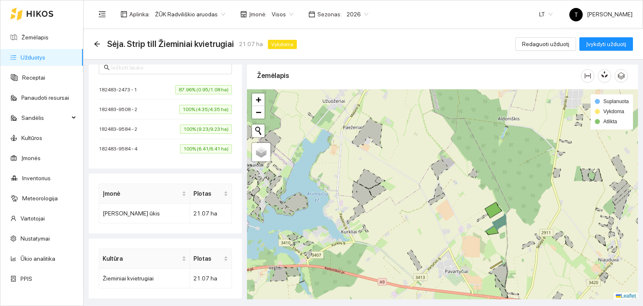
drag, startPoint x: 566, startPoint y: 181, endPoint x: 526, endPoint y: 221, distance: 56.5
click at [526, 221] on div "+ − Nieko nerasta. Bandykite dar kartą. Žemėlapis Palydovas Leaflet Suplanuota …" at bounding box center [442, 194] width 391 height 210
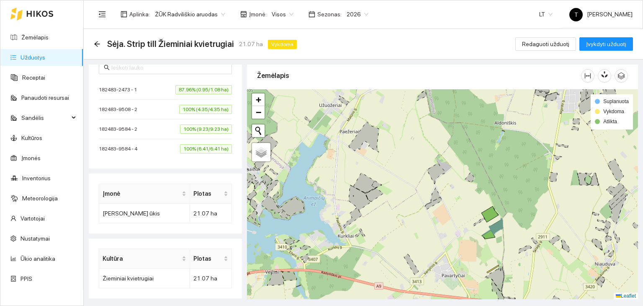
click at [202, 90] on span "87.96% (0.95/1.08 ha)" at bounding box center [203, 89] width 57 height 9
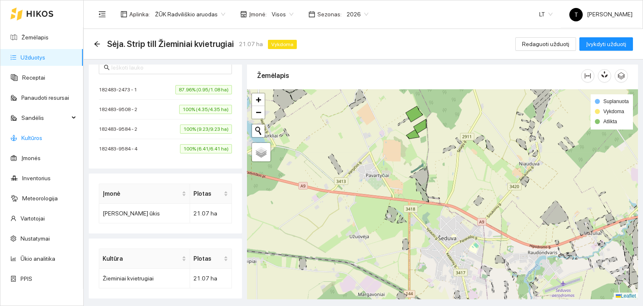
click at [41, 135] on link "Kultūros" at bounding box center [31, 137] width 21 height 7
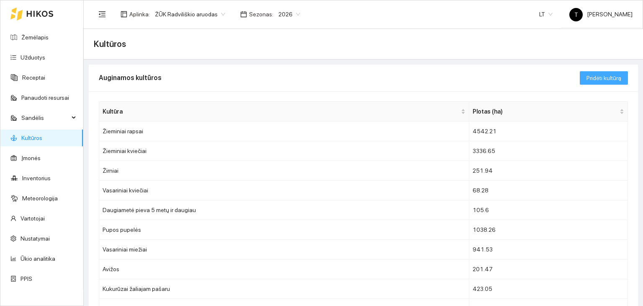
click at [580, 79] on button "Pridėti kultūrą" at bounding box center [604, 77] width 48 height 13
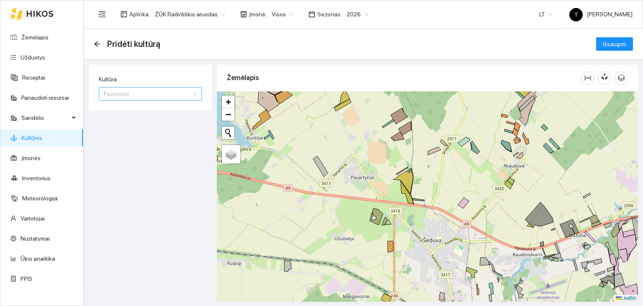
click at [162, 93] on input "Kultūra" at bounding box center [147, 93] width 87 height 13
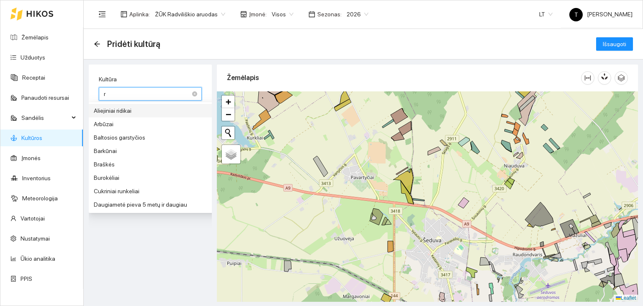
type input "ra"
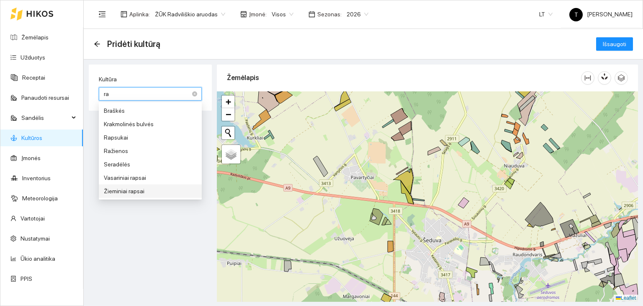
click at [134, 190] on div "Žieminiai rapsai" at bounding box center [150, 190] width 93 height 9
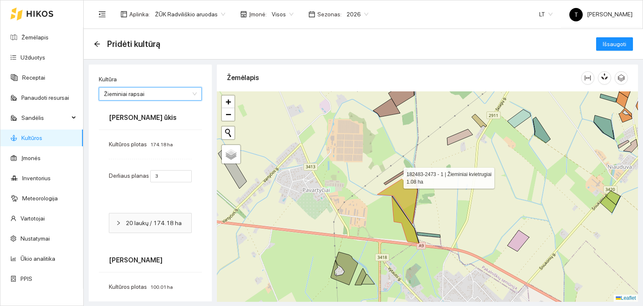
click at [396, 175] on icon at bounding box center [395, 177] width 23 height 16
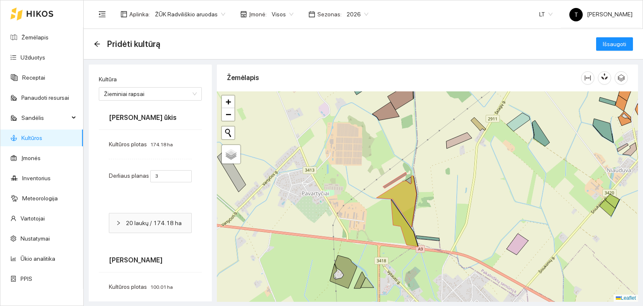
drag, startPoint x: 365, startPoint y: 133, endPoint x: 348, endPoint y: 219, distance: 87.9
click at [348, 219] on div "+ − Nieko nerasta. Bandykite dar kartą. Žemėlapis Palydovas Leaflet" at bounding box center [427, 196] width 421 height 210
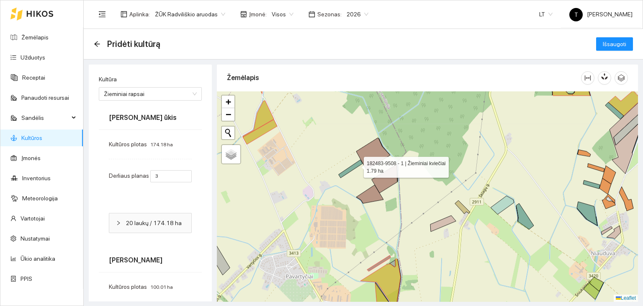
click at [356, 165] on icon at bounding box center [351, 168] width 24 height 18
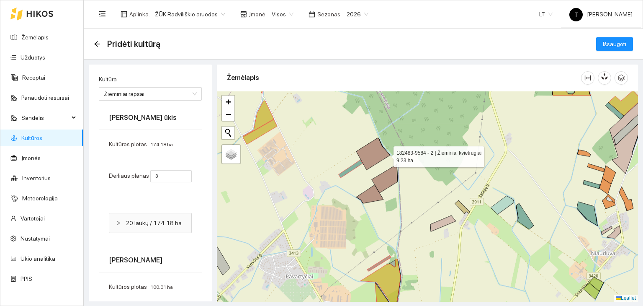
click at [386, 154] on icon at bounding box center [373, 154] width 34 height 32
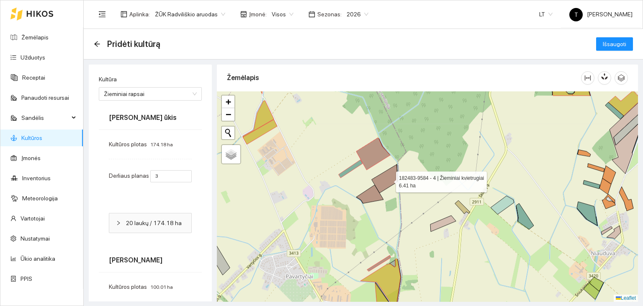
click at [388, 180] on icon at bounding box center [385, 178] width 26 height 28
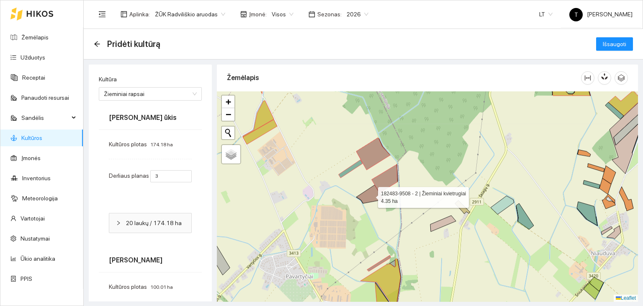
click at [373, 192] on icon at bounding box center [369, 194] width 27 height 18
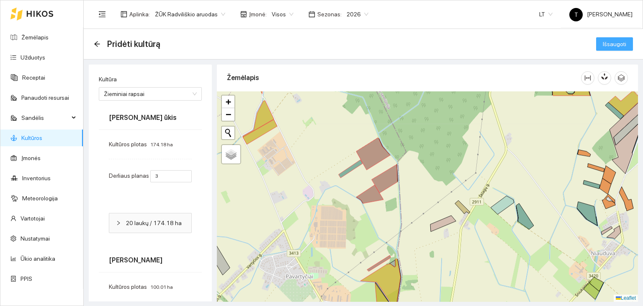
click at [596, 43] on button "Išsaugoti" at bounding box center [614, 43] width 37 height 13
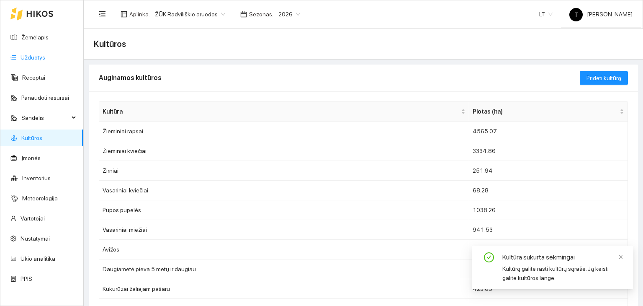
click at [45, 59] on link "Užduotys" at bounding box center [33, 57] width 25 height 7
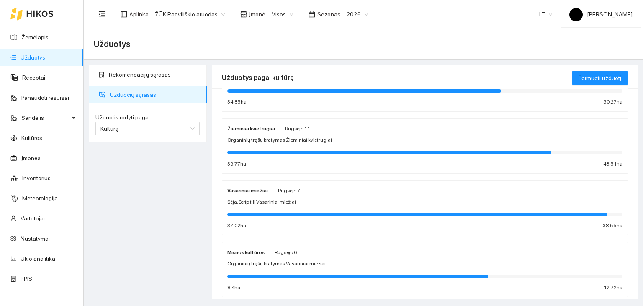
scroll to position [167, 0]
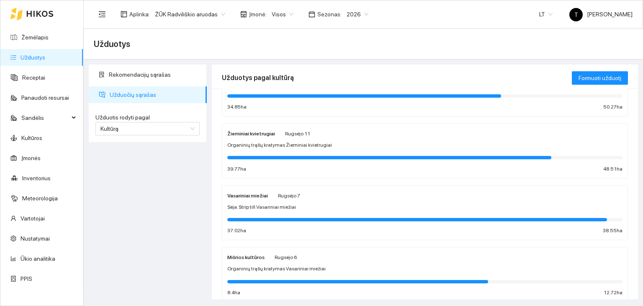
click at [316, 136] on div "Žieminiai kvietrugiai Rugsėjo 11" at bounding box center [424, 133] width 395 height 9
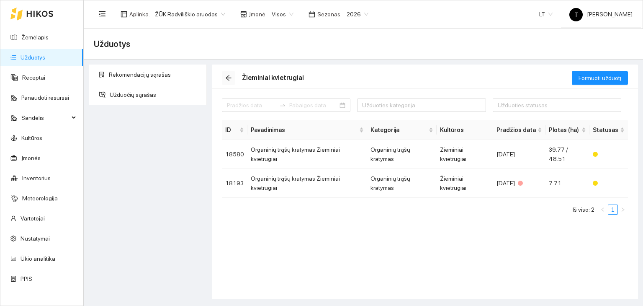
click at [228, 78] on icon "arrow-left" at bounding box center [228, 78] width 7 height 7
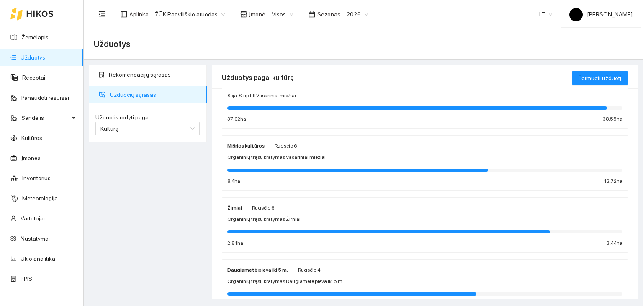
scroll to position [293, 0]
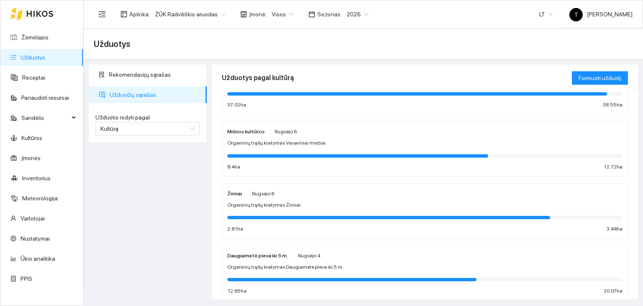
click at [324, 197] on div "Žirniai Rugsėjo 6 Organinių trąšų kratymas Žirniai 2.81 ha 3.44 ha" at bounding box center [424, 210] width 395 height 44
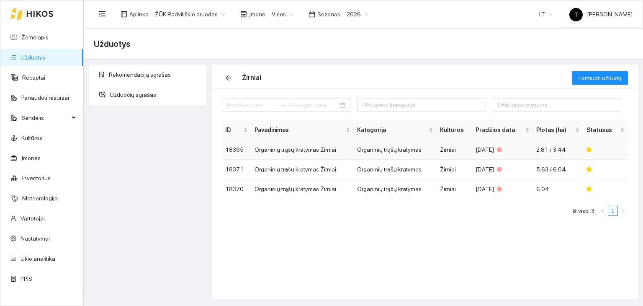
click at [391, 149] on td "Organinių trąšų kratymas" at bounding box center [395, 150] width 83 height 20
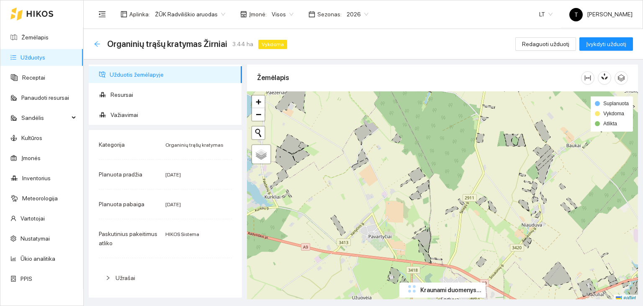
click at [95, 41] on icon "arrow-left" at bounding box center [97, 44] width 7 height 7
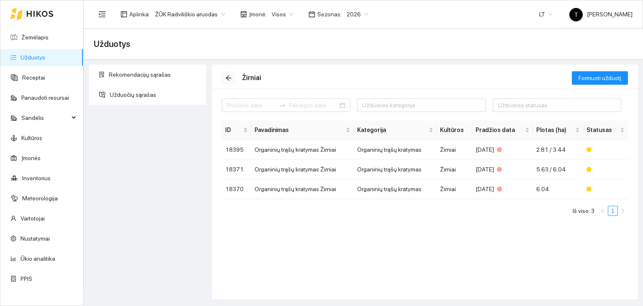
click at [231, 76] on icon "arrow-left" at bounding box center [228, 78] width 7 height 7
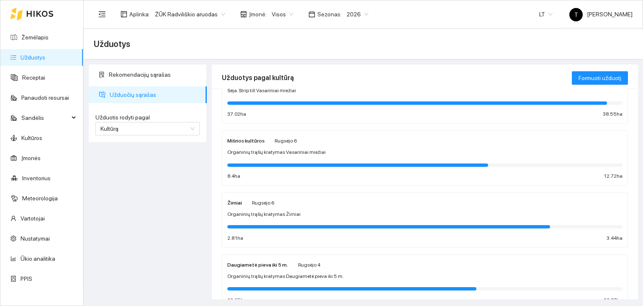
scroll to position [293, 0]
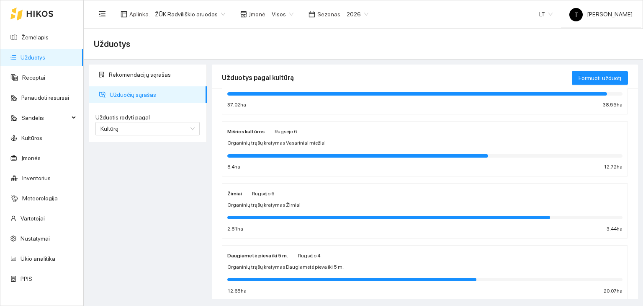
click at [293, 142] on span "Organinių trąšų kratymas Vasariniai miežiai" at bounding box center [276, 143] width 98 height 8
